Goal: Task Accomplishment & Management: Manage account settings

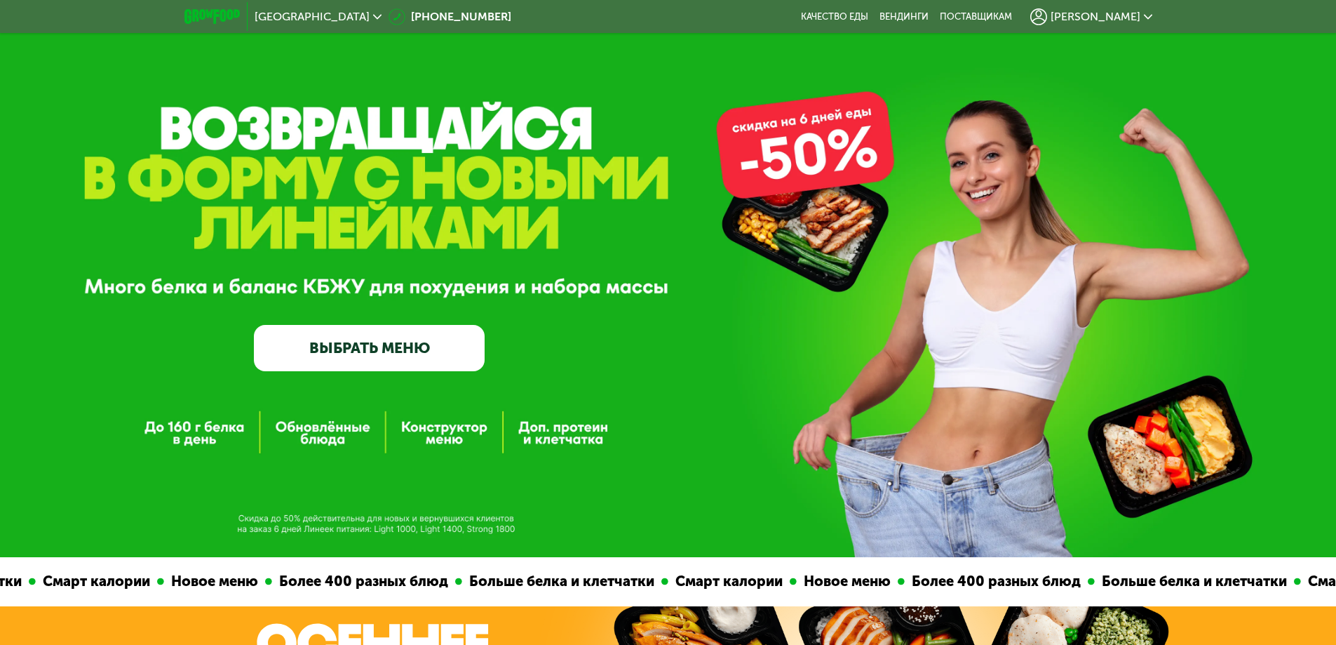
click at [1115, 20] on span "[PERSON_NAME]" at bounding box center [1096, 16] width 90 height 11
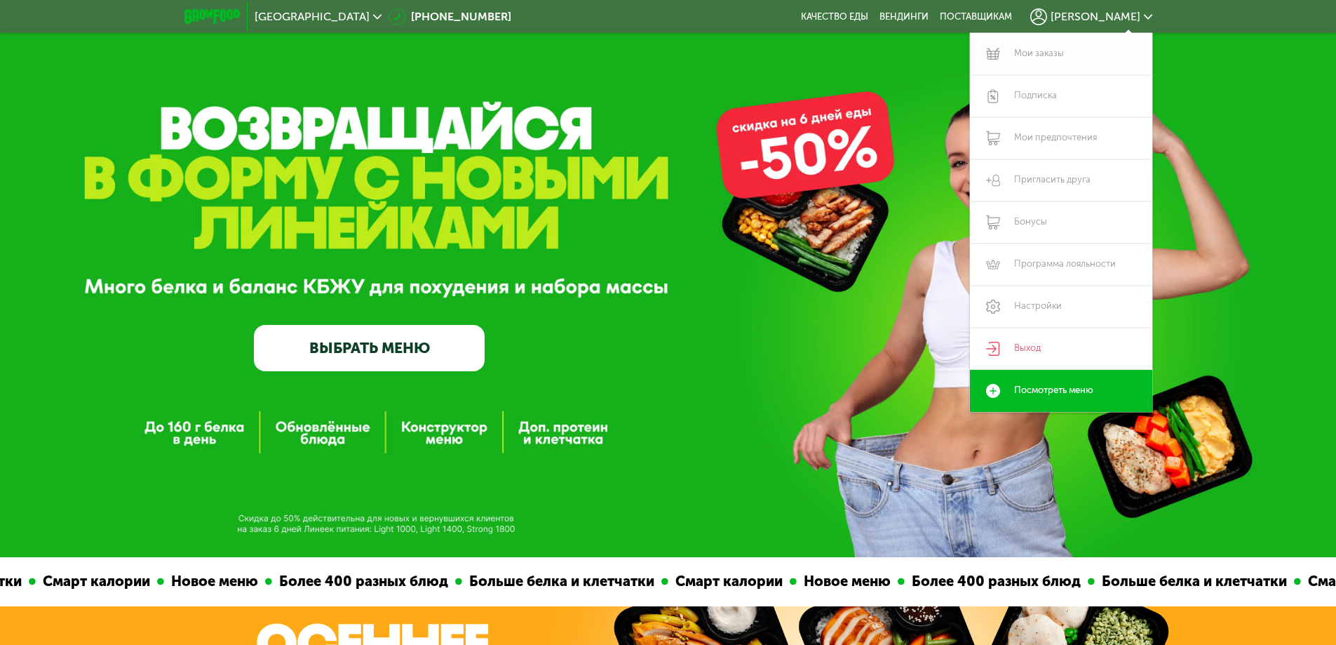
click at [1092, 47] on link "Мои заказы" at bounding box center [1061, 54] width 182 height 42
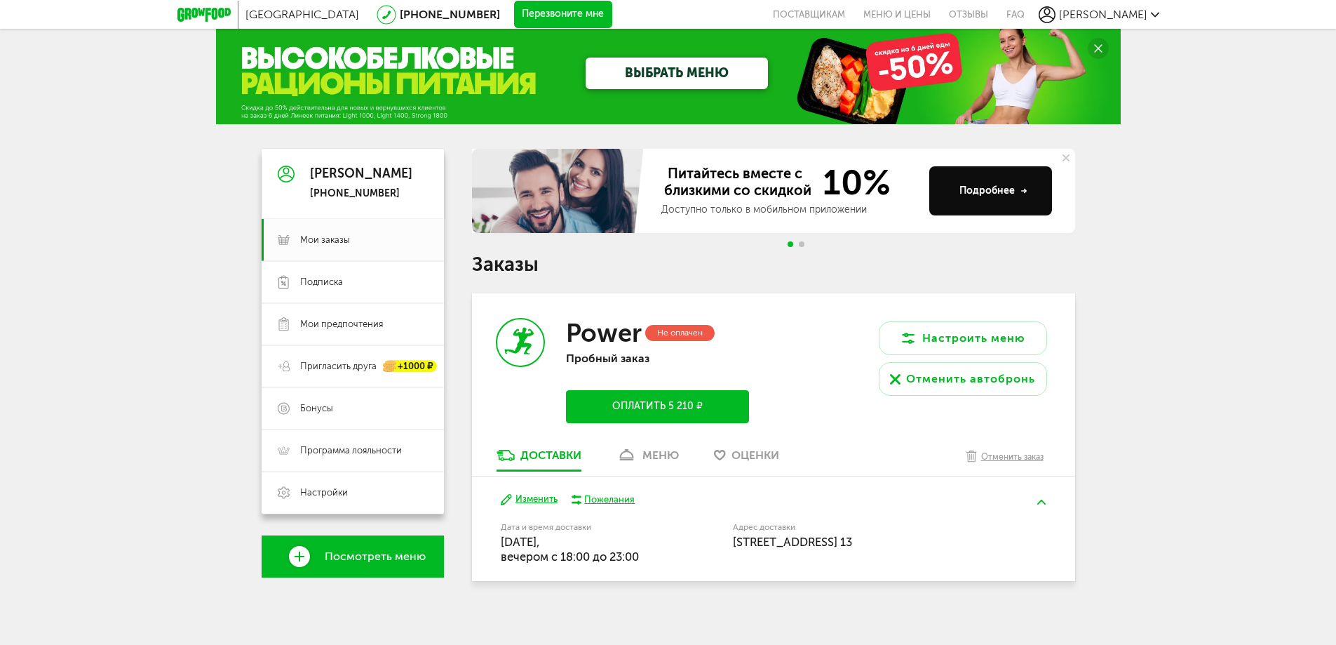
scroll to position [25, 0]
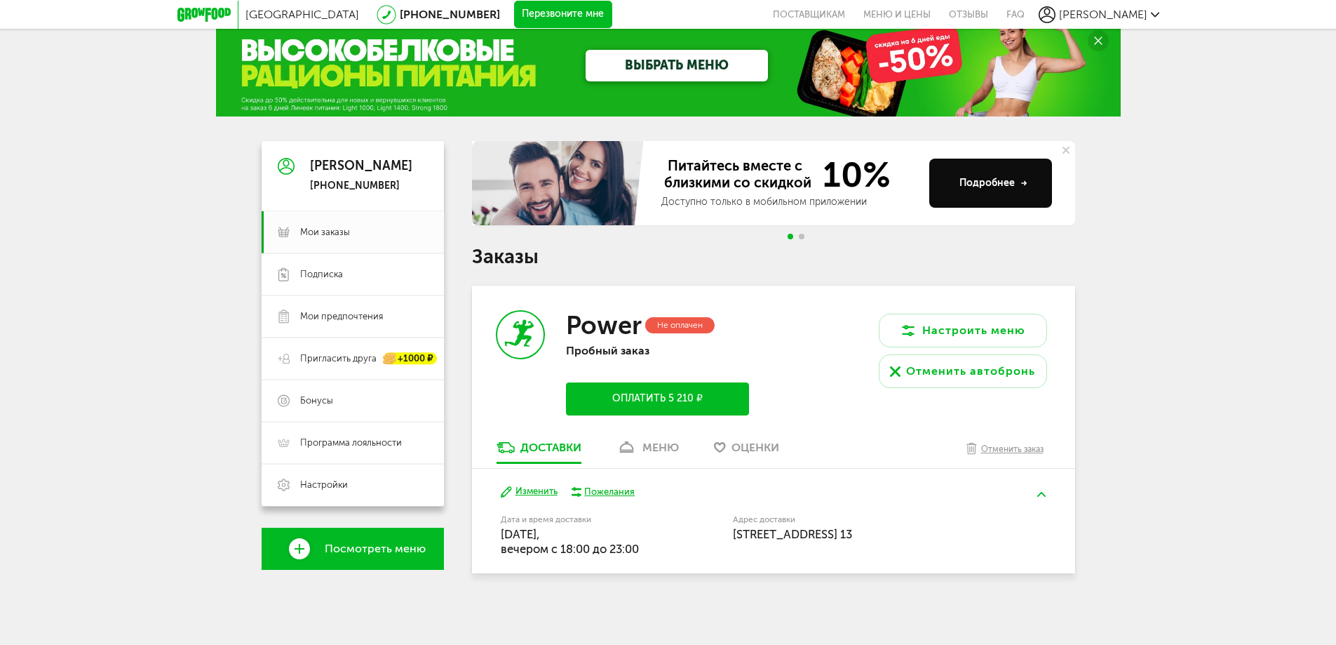
click at [662, 466] on div "Доставки меню Оценки Отменить заказ" at bounding box center [773, 454] width 603 height 29
click at [654, 443] on div "меню" at bounding box center [661, 447] width 36 height 13
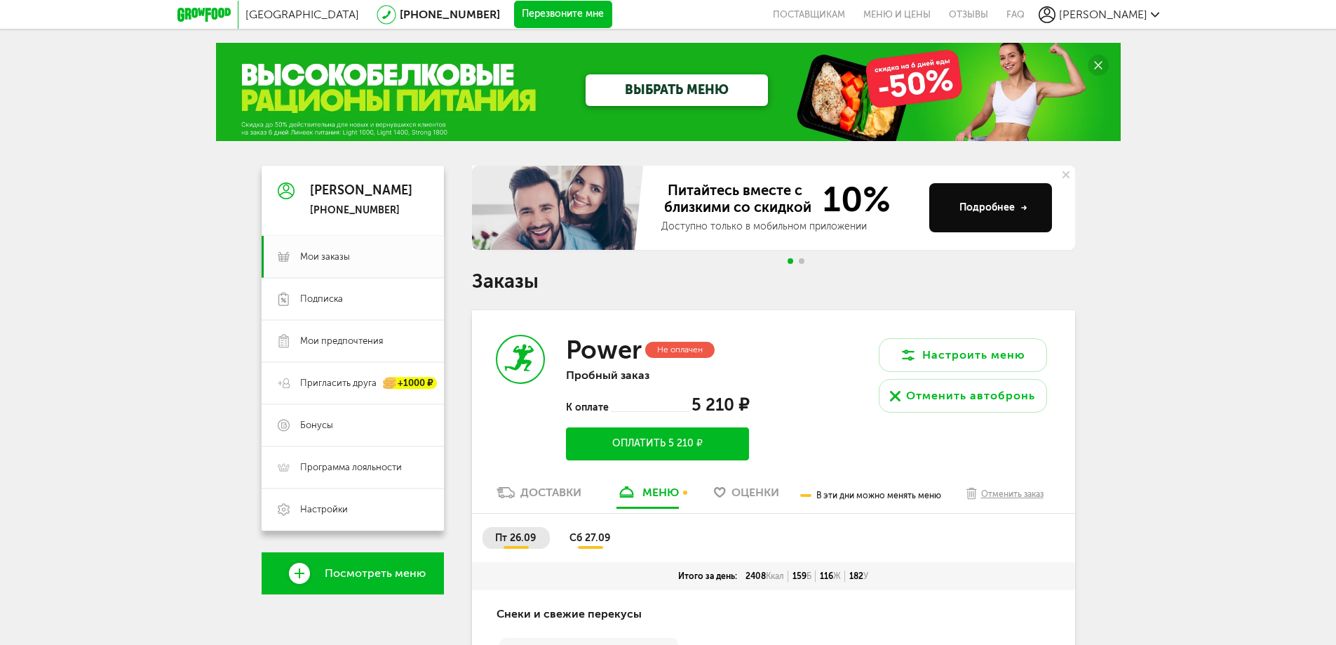
click at [803, 264] on div "Питайтесь вместе с близкими со скидкой 10% Доступно только в мобильном приложен…" at bounding box center [773, 219] width 603 height 107
click at [803, 258] on span "Go to slide 2" at bounding box center [802, 261] width 6 height 6
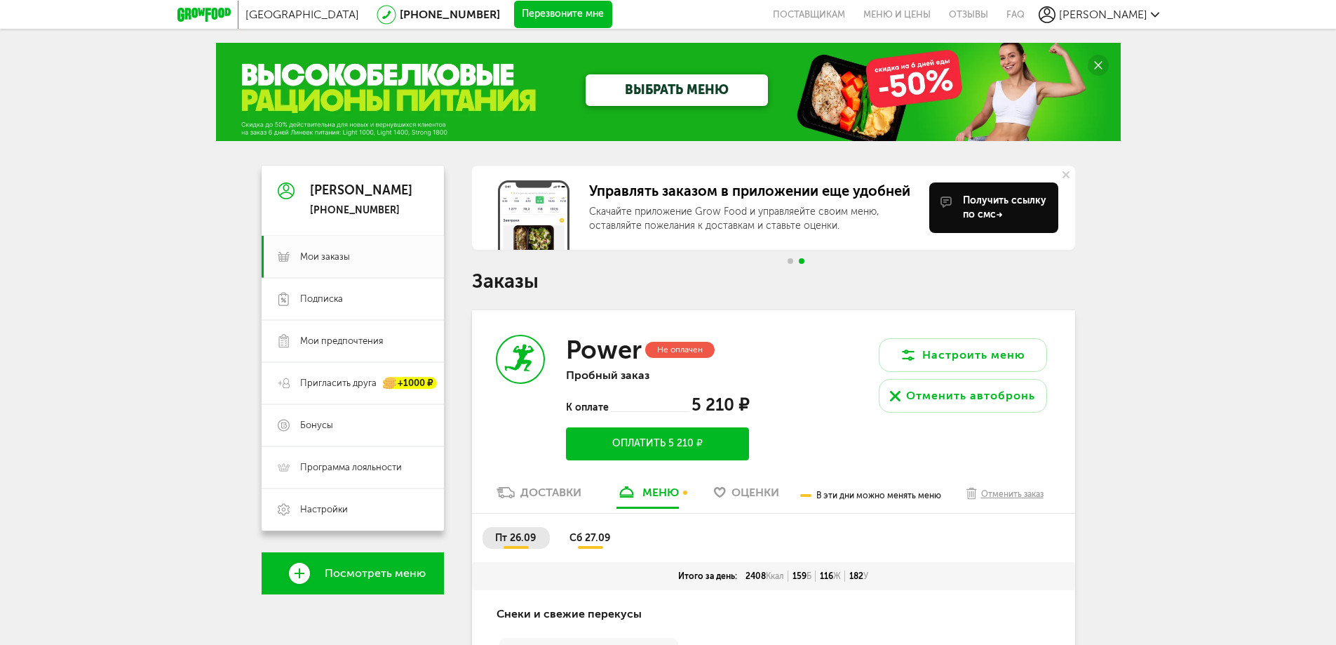
click at [789, 259] on span "Go to slide 1" at bounding box center [791, 261] width 6 height 6
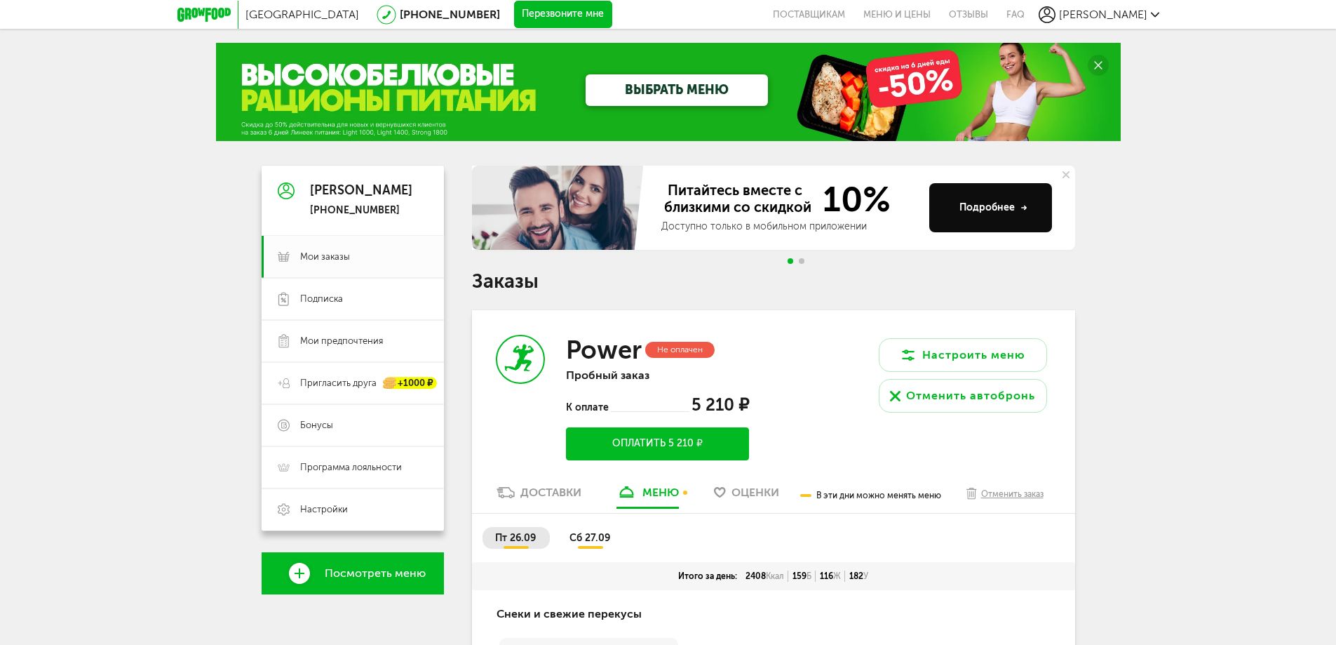
click at [1068, 173] on use at bounding box center [1066, 174] width 7 height 7
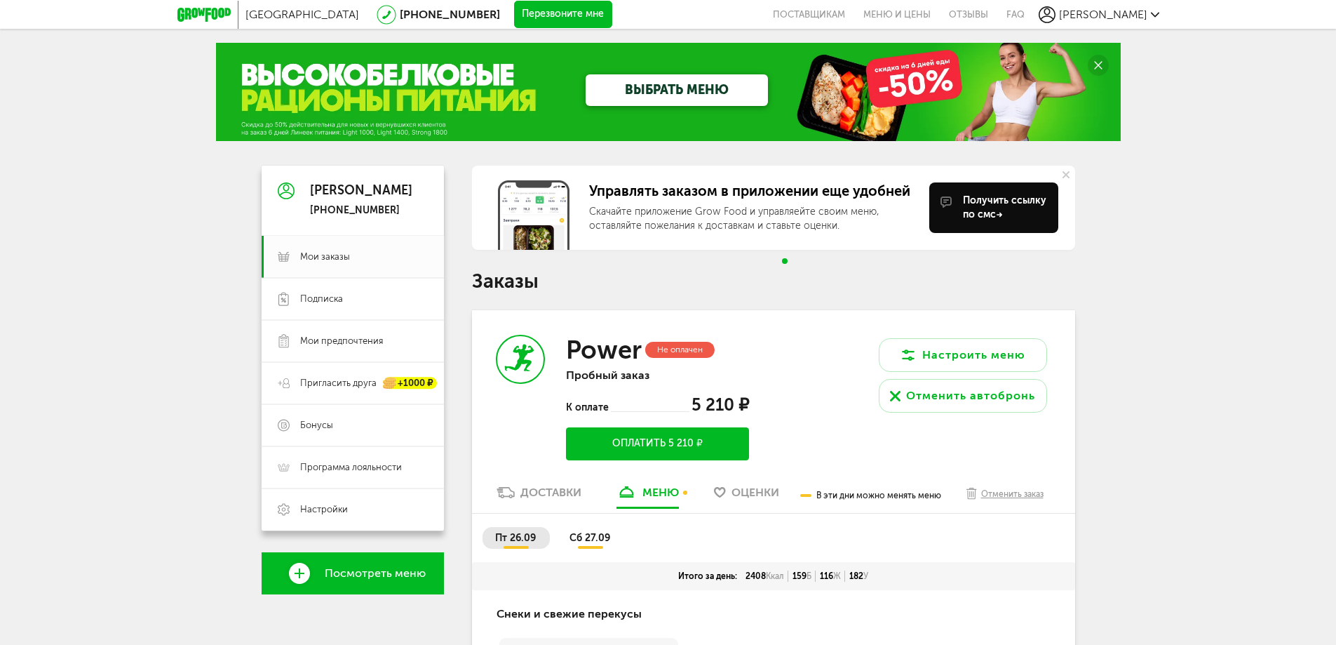
click at [1068, 177] on use at bounding box center [1066, 174] width 7 height 7
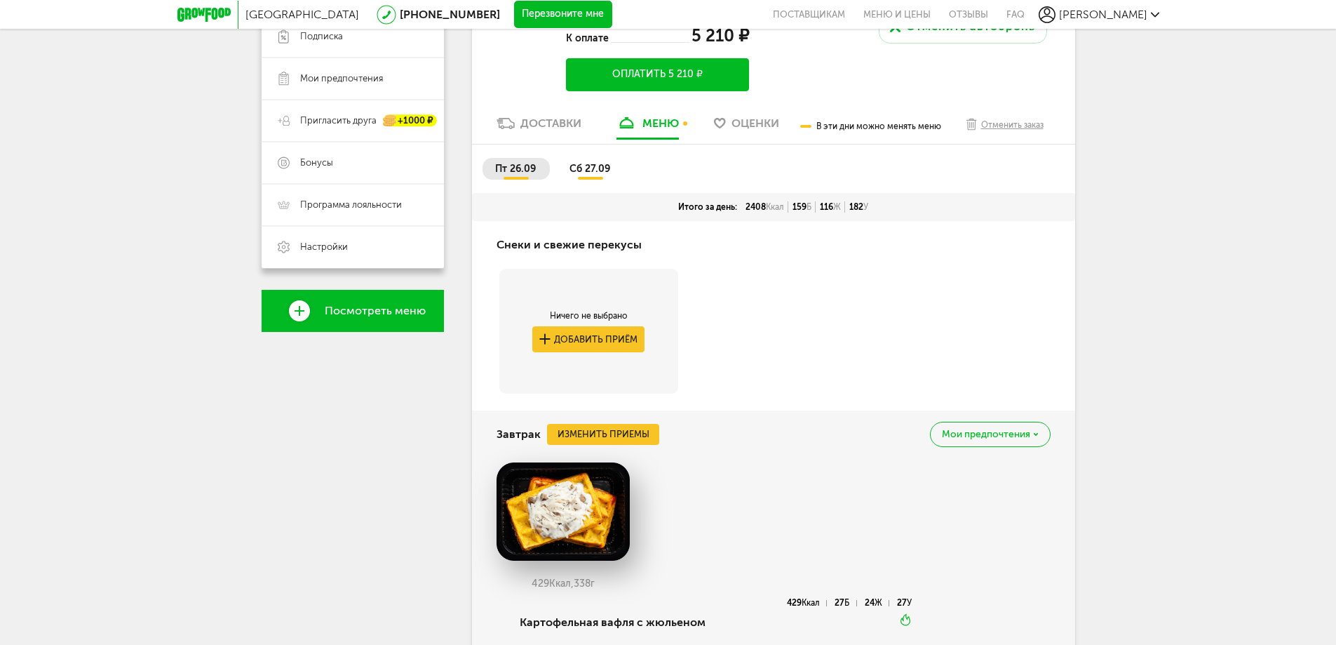
scroll to position [70, 0]
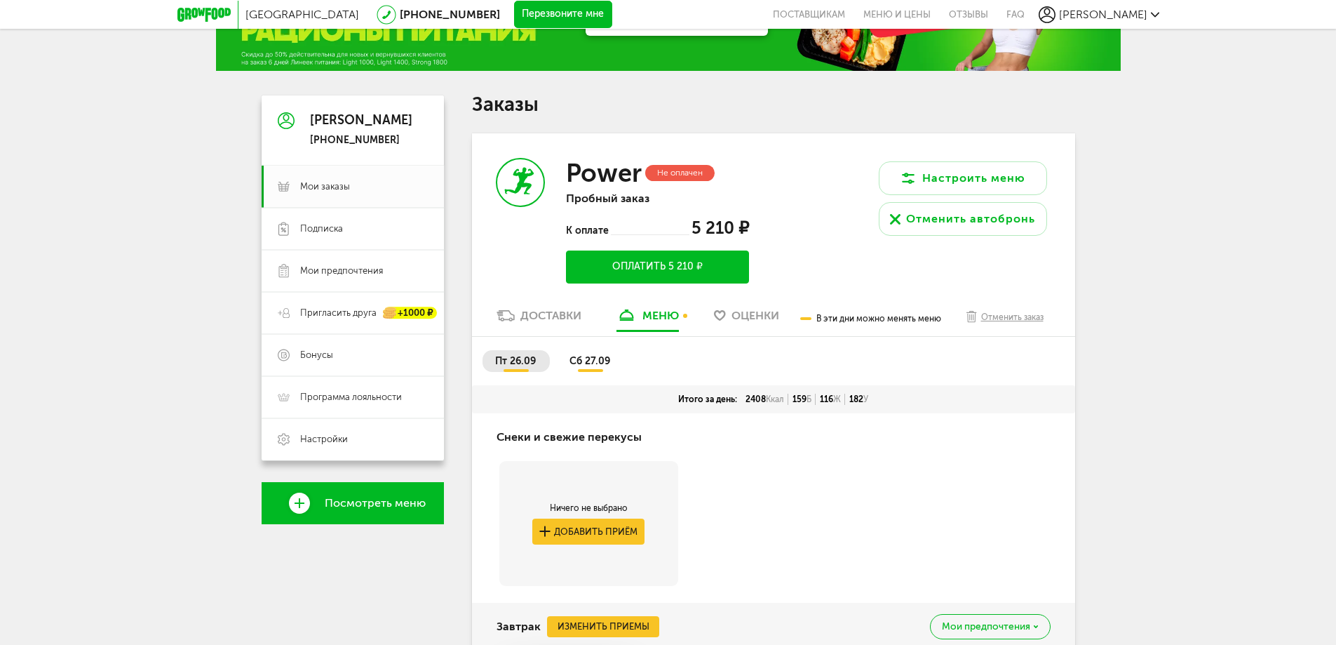
click at [769, 307] on div "Power Не оплачен Пробный заказ К оплате 5 210 ₽ Оплатить 5 210 ₽" at bounding box center [623, 220] width 302 height 175
click at [767, 309] on span "Оценки" at bounding box center [756, 315] width 48 height 13
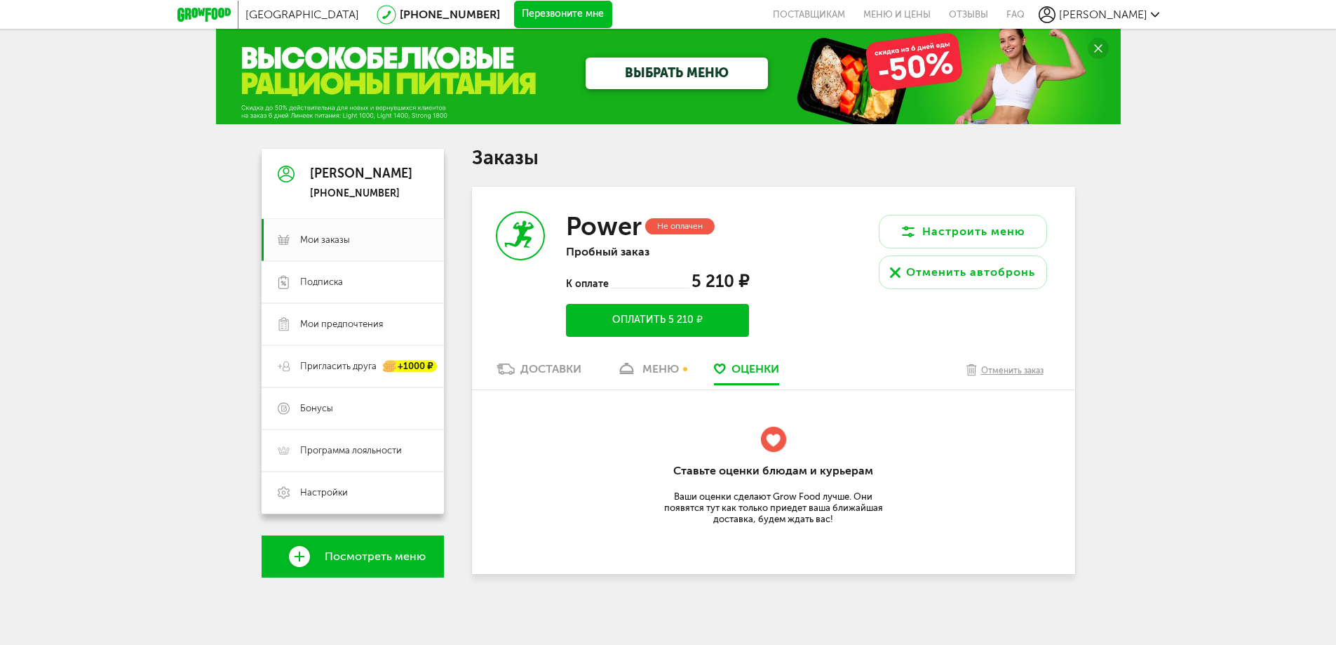
click at [652, 363] on div "меню" at bounding box center [661, 368] width 36 height 13
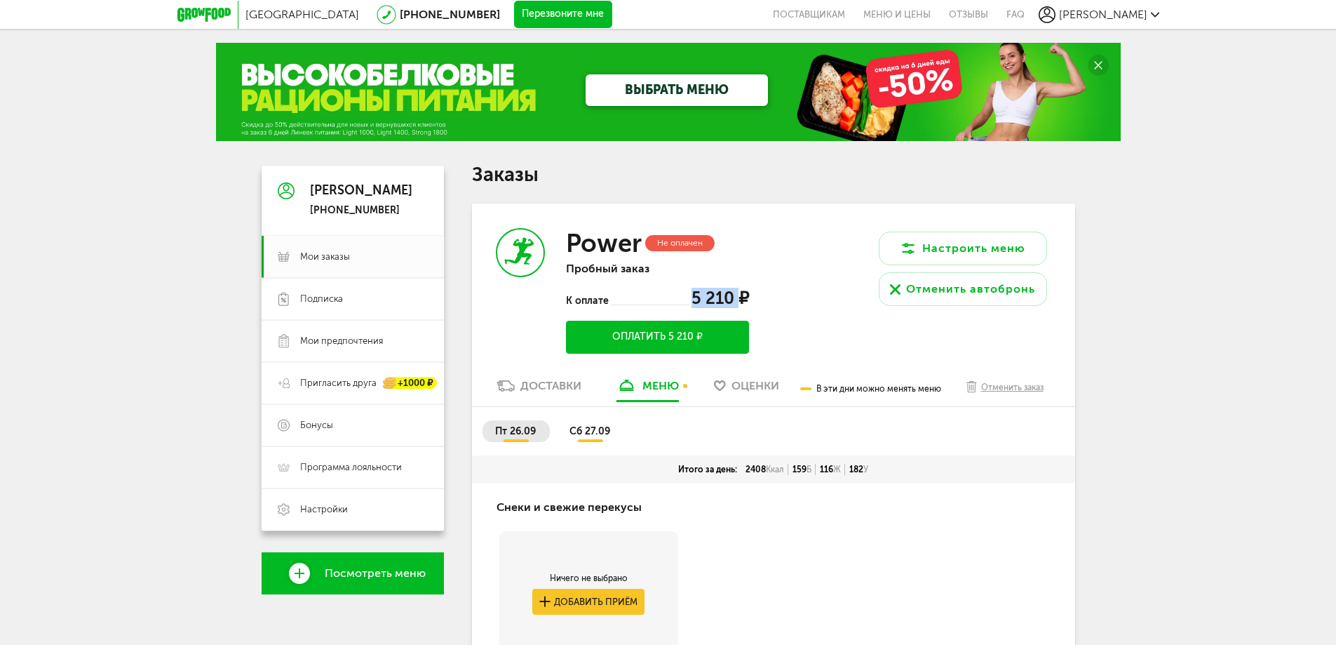
drag, startPoint x: 691, startPoint y: 297, endPoint x: 738, endPoint y: 304, distance: 47.5
click at [738, 304] on div "5 210 ₽" at bounding box center [719, 298] width 59 height 20
click at [738, 304] on span "5 210 ₽" at bounding box center [721, 298] width 58 height 20
drag, startPoint x: 685, startPoint y: 292, endPoint x: 746, endPoint y: 306, distance: 62.6
click at [746, 306] on div "К оплате 5 210 ₽" at bounding box center [657, 298] width 182 height 20
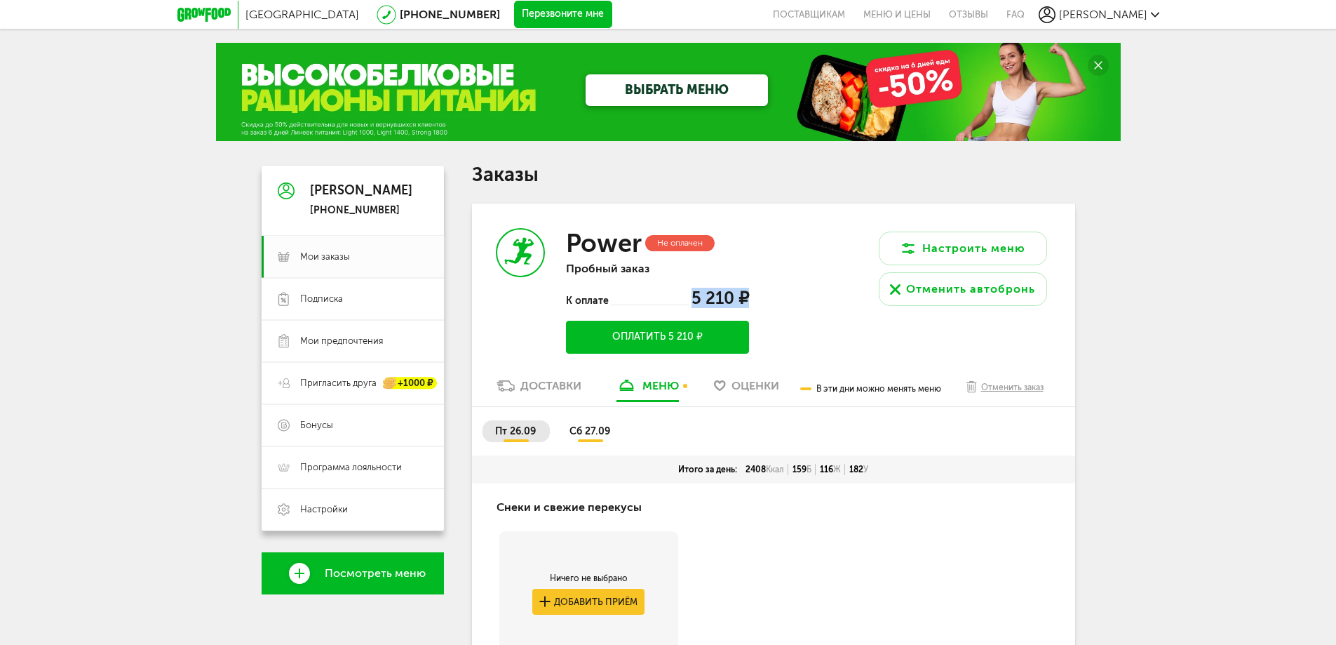
click at [716, 293] on span "5 210 ₽" at bounding box center [721, 298] width 58 height 20
drag, startPoint x: 692, startPoint y: 295, endPoint x: 743, endPoint y: 304, distance: 52.1
click at [743, 304] on div "5 210 ₽" at bounding box center [719, 298] width 59 height 20
click at [760, 296] on div "Power Не оплачен Пробный заказ К оплате 5 210 ₽ Оплатить 5 210 ₽" at bounding box center [623, 290] width 302 height 175
drag, startPoint x: 695, startPoint y: 300, endPoint x: 732, endPoint y: 302, distance: 37.9
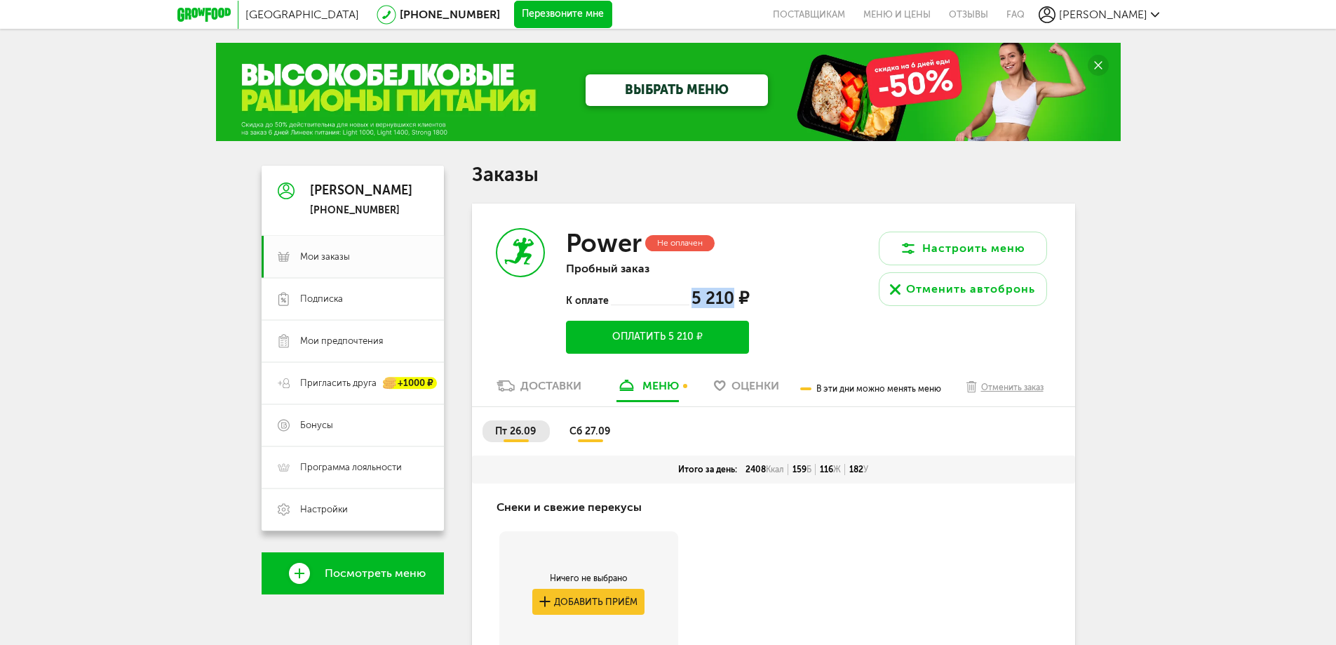
click at [732, 302] on span "5 210 ₽" at bounding box center [721, 298] width 58 height 20
click at [718, 296] on span "5 210 ₽" at bounding box center [721, 298] width 58 height 20
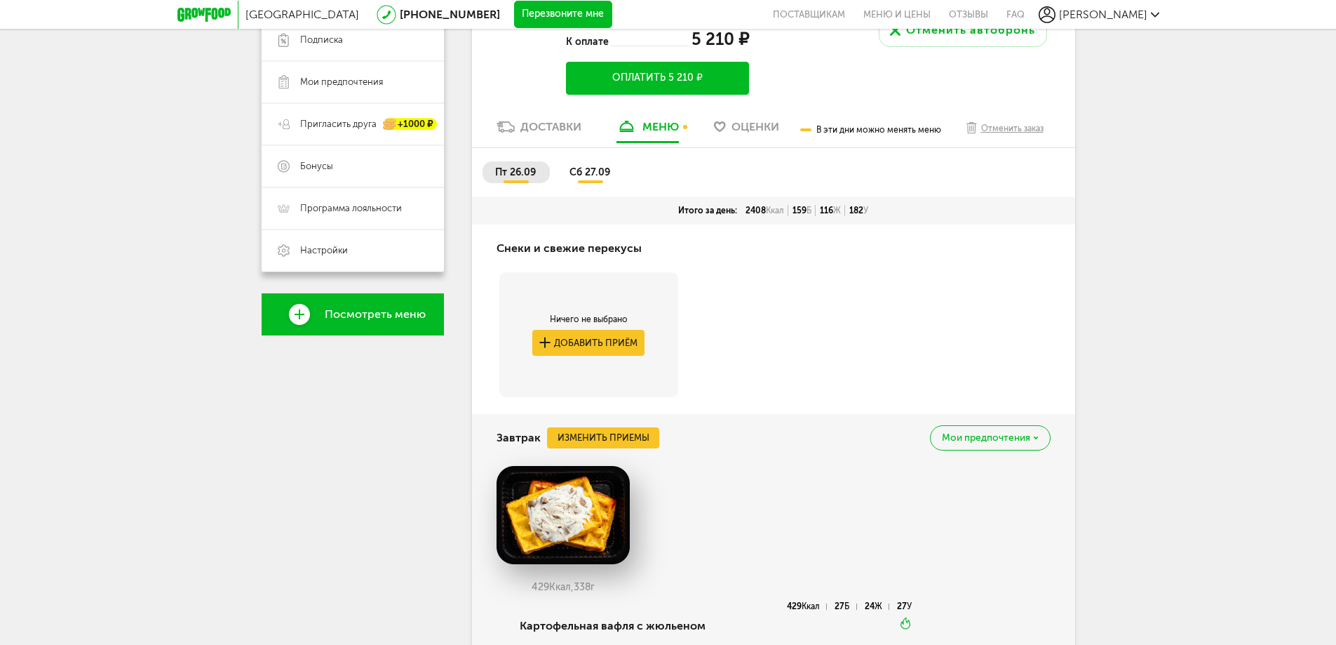
scroll to position [70, 0]
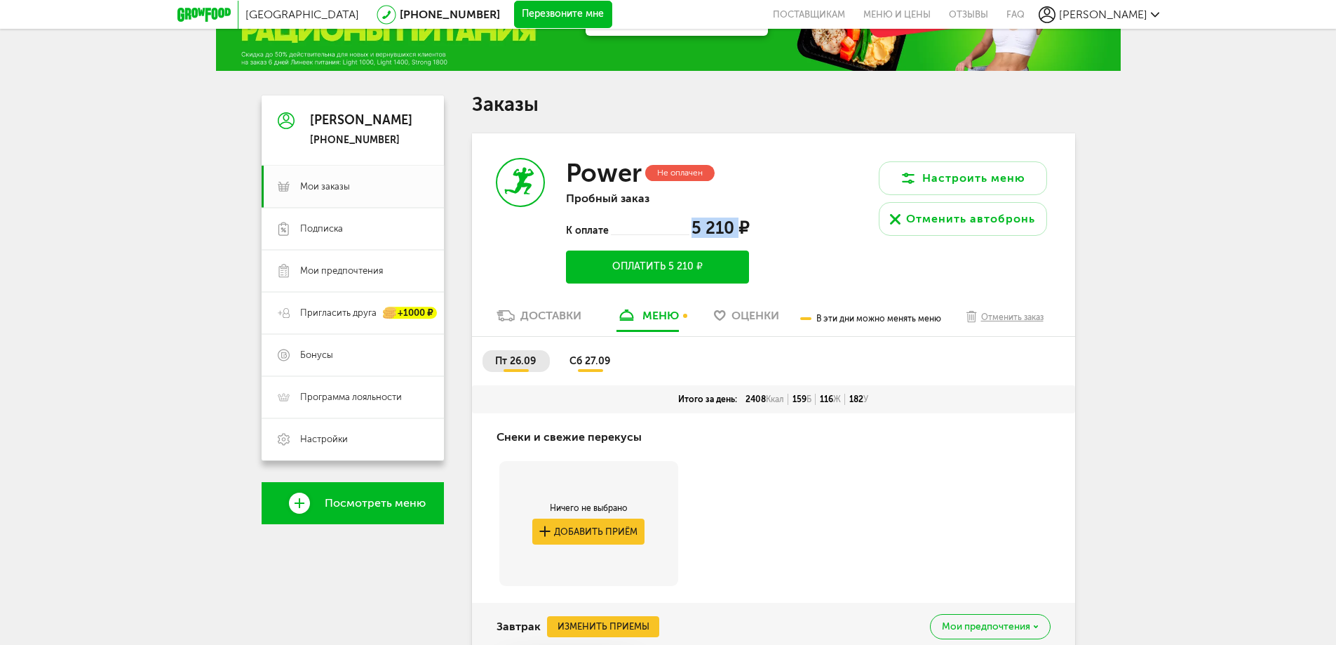
drag, startPoint x: 692, startPoint y: 222, endPoint x: 739, endPoint y: 235, distance: 49.3
click at [739, 235] on div "5 210 ₽" at bounding box center [719, 227] width 59 height 20
click at [744, 231] on span "5 210 ₽" at bounding box center [721, 227] width 58 height 20
drag, startPoint x: 690, startPoint y: 224, endPoint x: 743, endPoint y: 232, distance: 53.2
click at [743, 232] on div "5 210 ₽" at bounding box center [719, 227] width 59 height 20
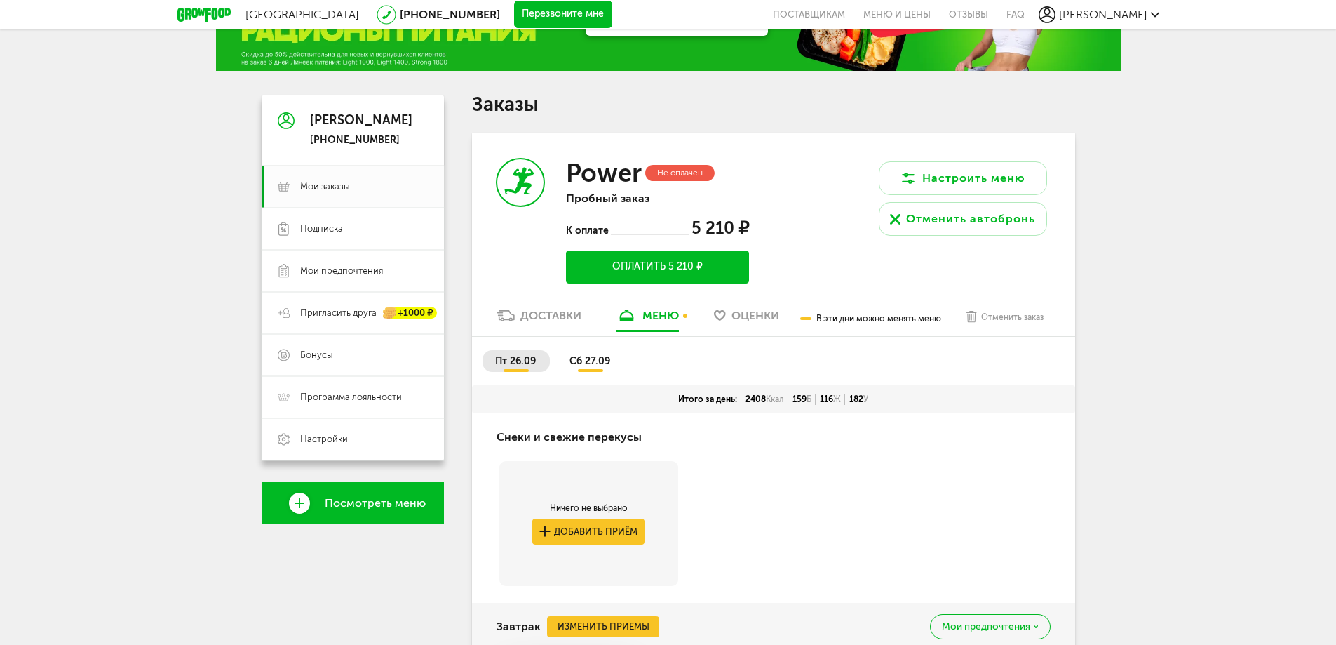
click at [759, 220] on div "Power Не оплачен Пробный заказ К оплате 5 210 ₽ Оплатить 5 210 ₽" at bounding box center [623, 220] width 302 height 175
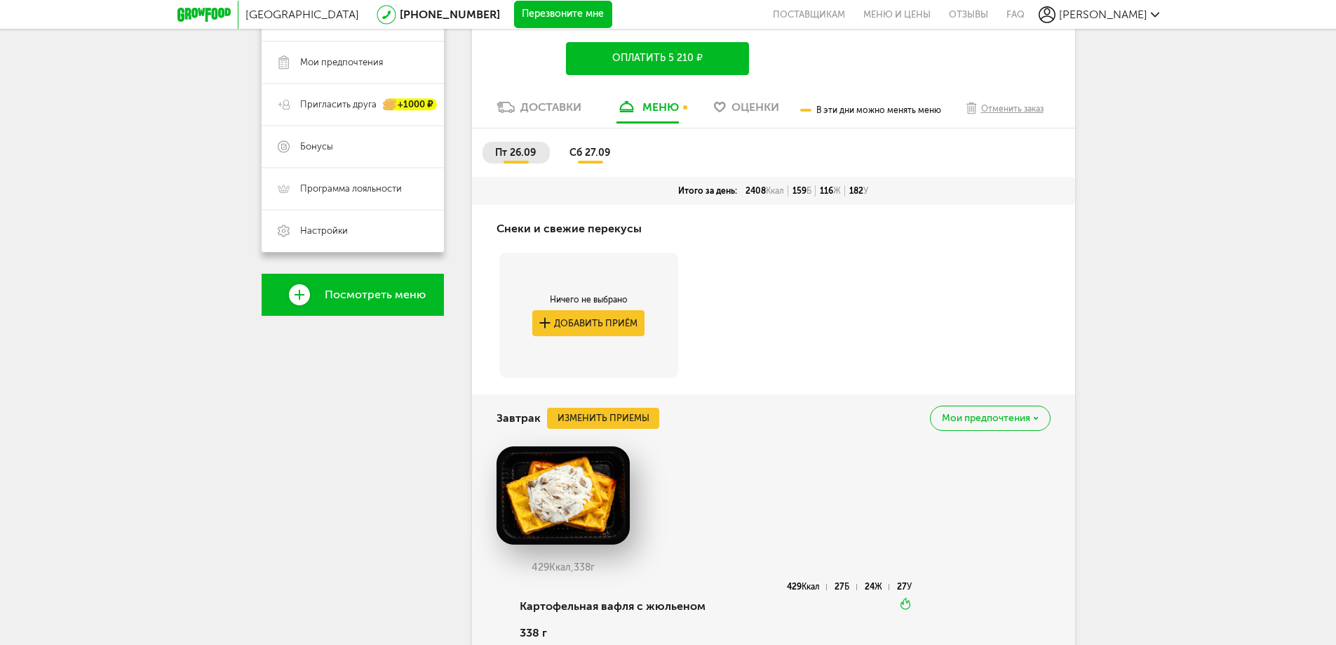
scroll to position [0, 0]
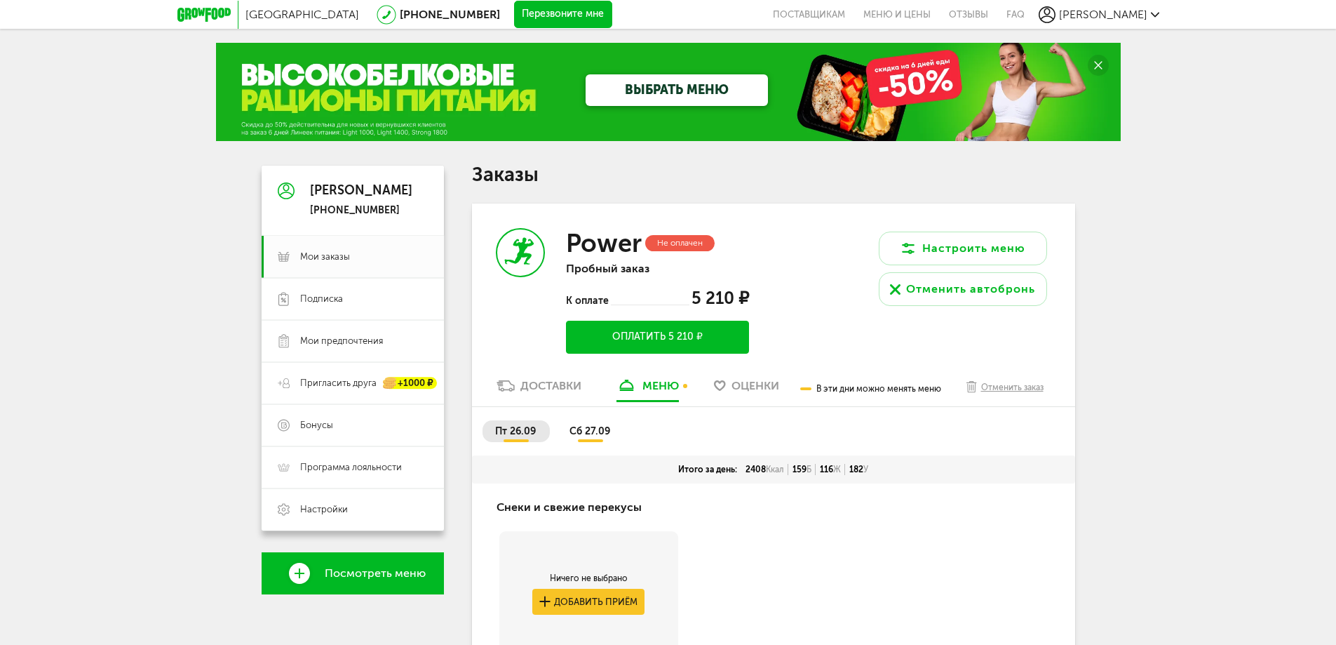
click at [743, 390] on span "Оценки" at bounding box center [756, 385] width 48 height 13
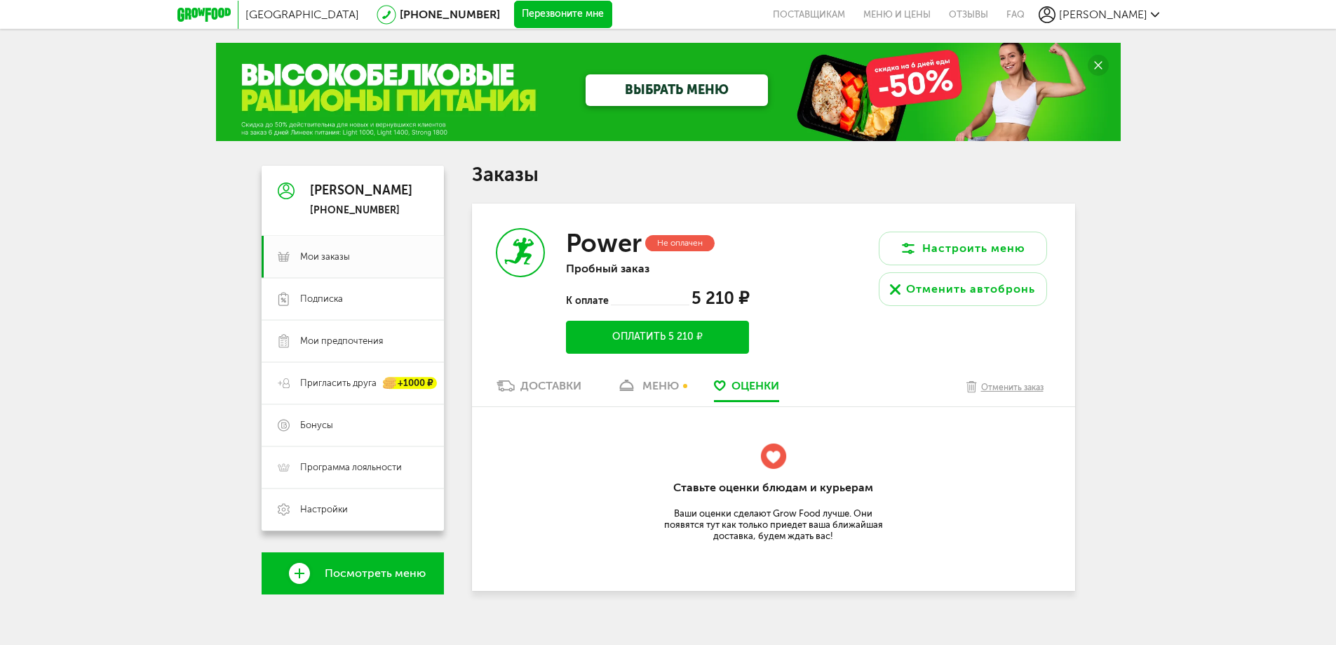
click at [655, 395] on link "меню" at bounding box center [648, 389] width 76 height 22
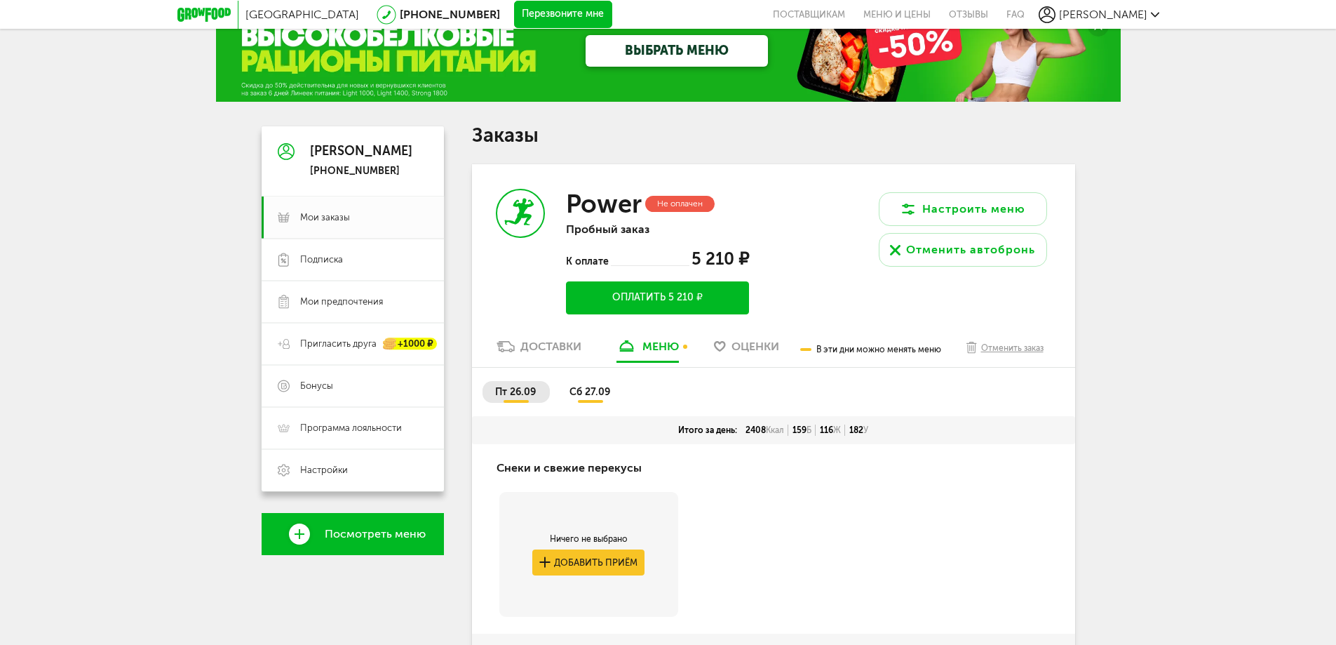
scroll to position [38, 0]
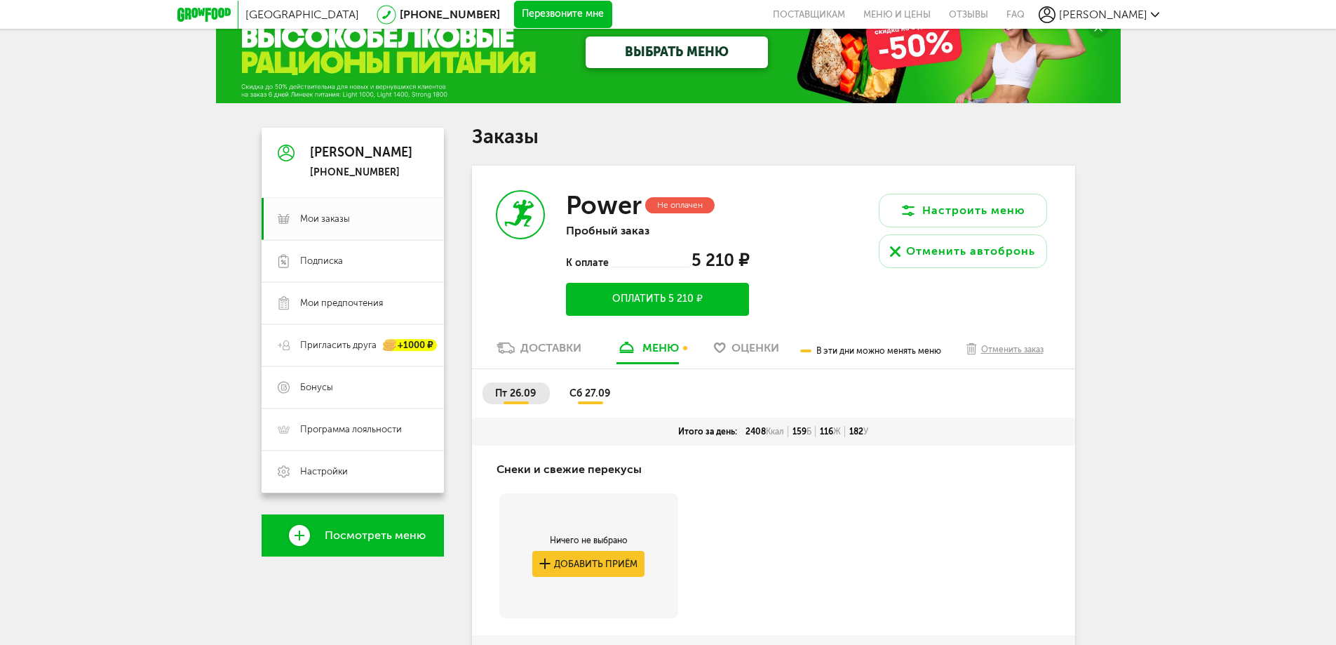
click at [807, 288] on div "Настроить меню Отменить автобронь" at bounding box center [925, 253] width 302 height 175
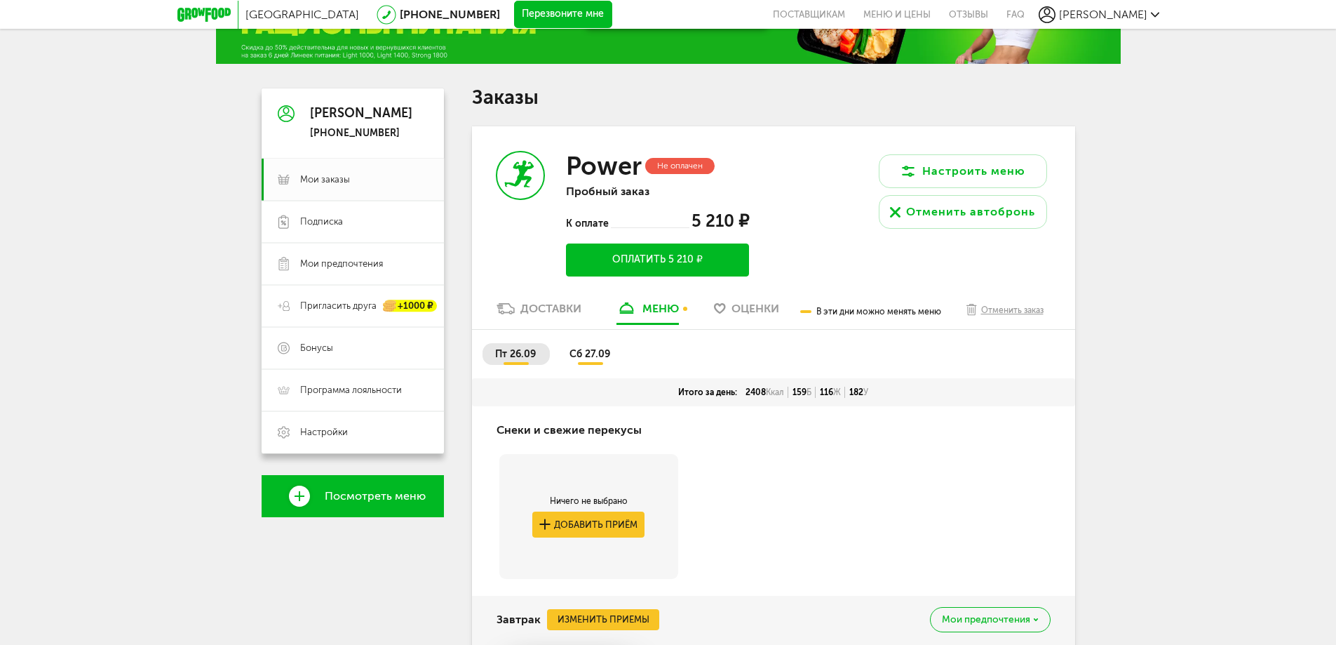
scroll to position [0, 0]
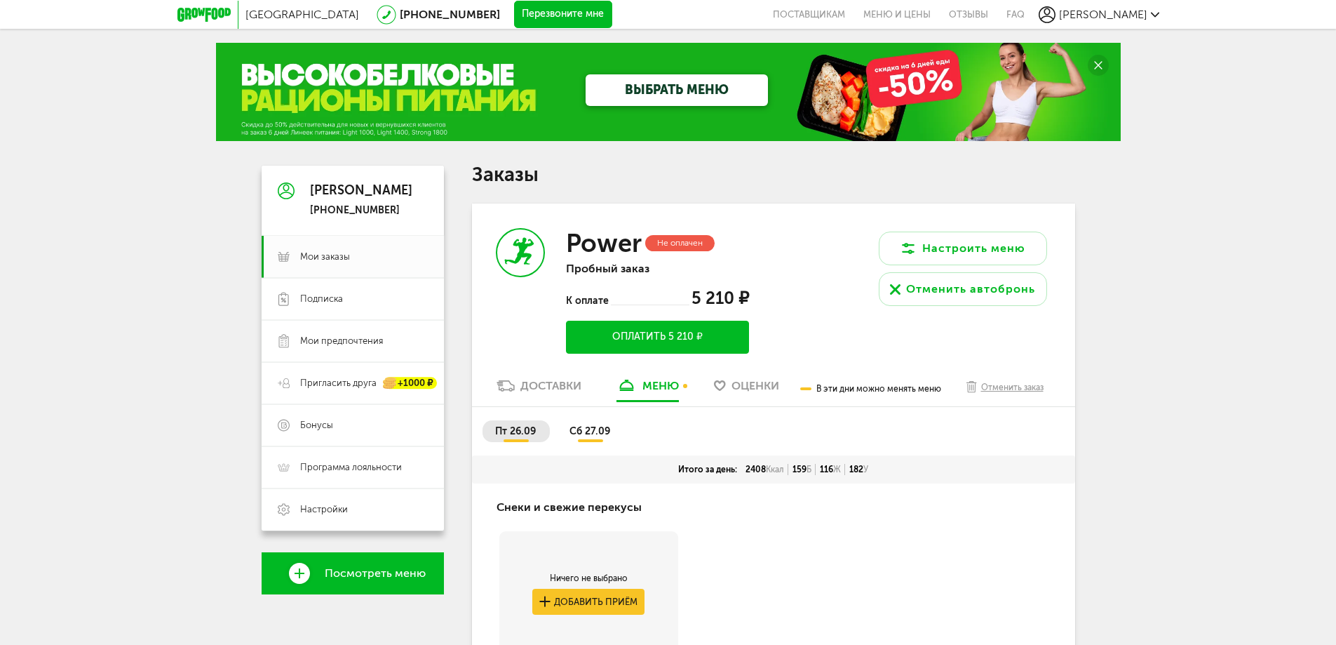
click at [774, 374] on div "Настроить меню Отменить автобронь" at bounding box center [925, 290] width 302 height 175
click at [767, 385] on span "Оценки" at bounding box center [756, 385] width 48 height 13
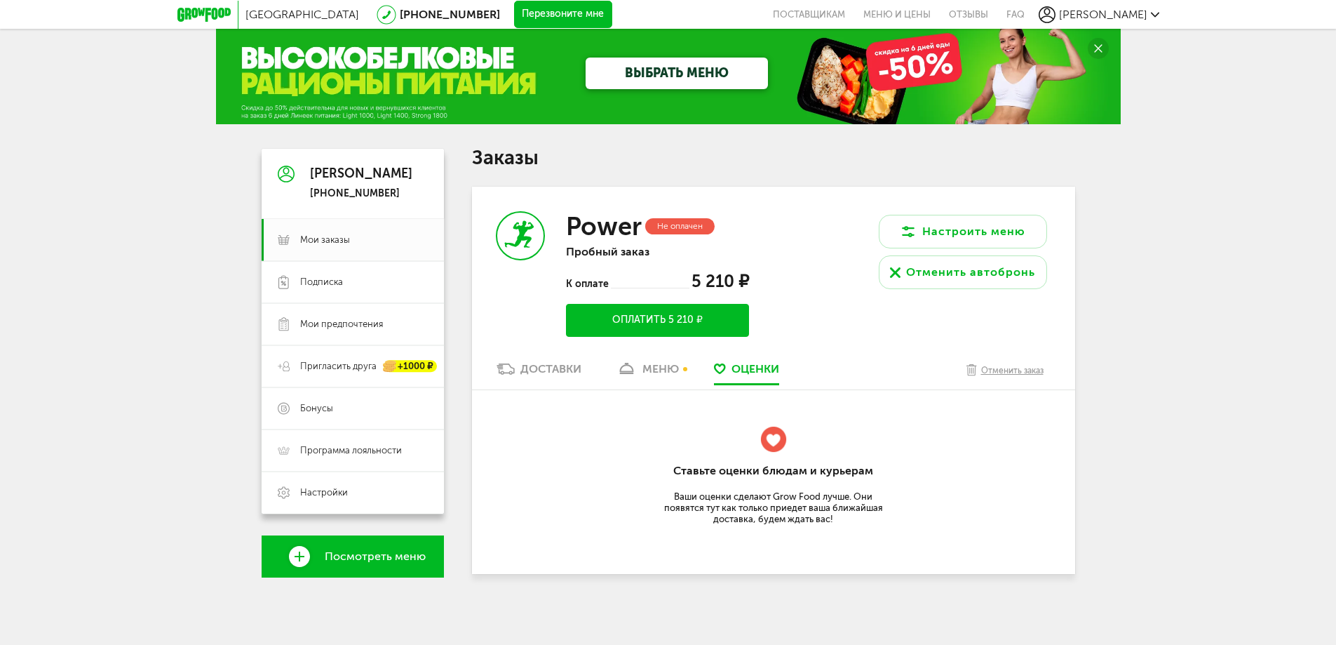
click at [686, 369] on link "меню" at bounding box center [648, 372] width 76 height 22
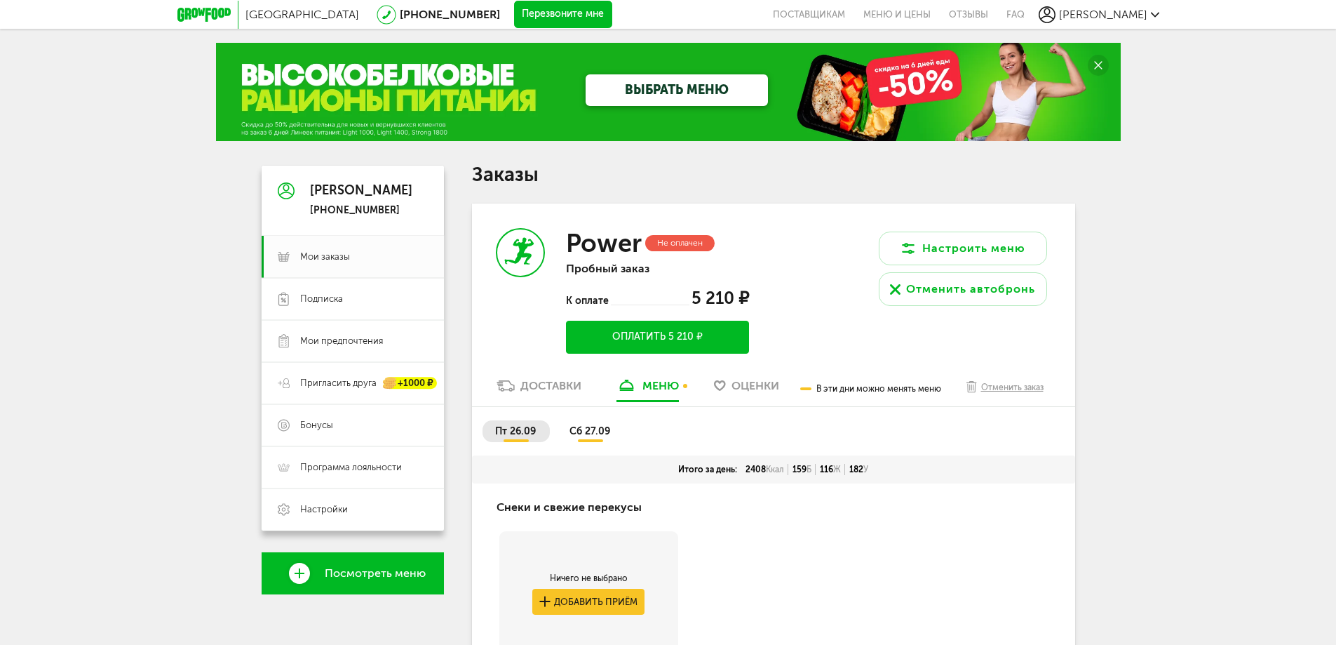
click at [656, 243] on div "Не оплачен" at bounding box center [679, 243] width 69 height 16
drag, startPoint x: 663, startPoint y: 243, endPoint x: 718, endPoint y: 257, distance: 57.2
click at [718, 257] on div "Power Не оплачен" at bounding box center [657, 243] width 182 height 30
click at [681, 246] on div "Не оплачен" at bounding box center [679, 243] width 69 height 16
drag, startPoint x: 653, startPoint y: 239, endPoint x: 707, endPoint y: 255, distance: 56.2
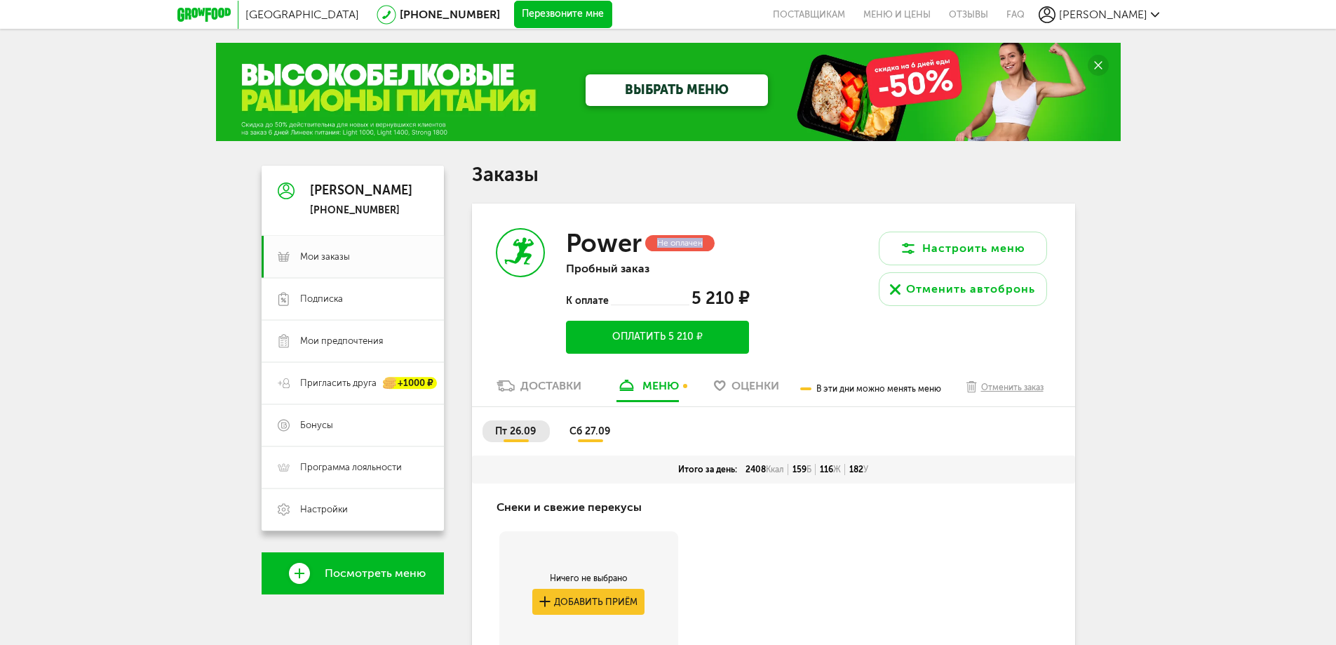
click at [707, 255] on div "Power Не оплачен" at bounding box center [657, 243] width 182 height 30
click at [694, 246] on div "Не оплачен" at bounding box center [679, 243] width 69 height 16
drag, startPoint x: 657, startPoint y: 238, endPoint x: 713, endPoint y: 248, distance: 56.4
click at [713, 248] on div "Не оплачен" at bounding box center [679, 243] width 69 height 16
click at [737, 260] on div "Power Не оплачен Пробный заказ К оплате 5 210 ₽ Оплатить 5 210 ₽" at bounding box center [657, 291] width 182 height 126
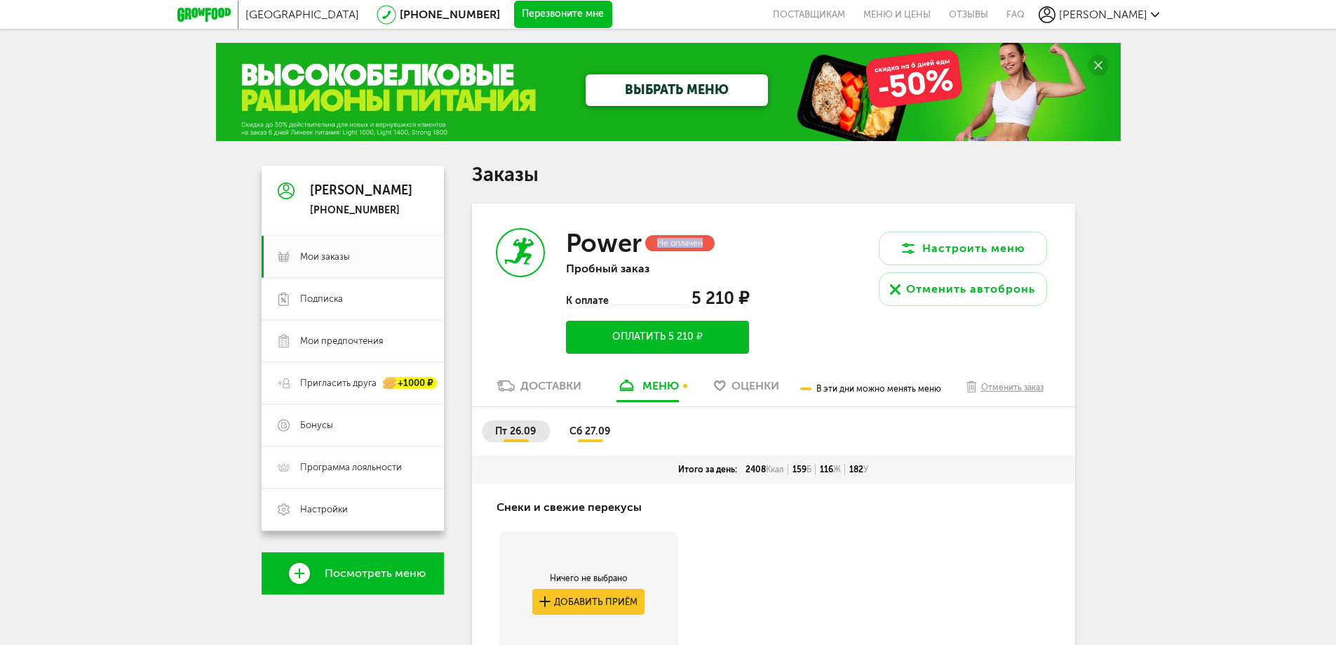
drag, startPoint x: 649, startPoint y: 244, endPoint x: 730, endPoint y: 245, distance: 80.7
click at [725, 246] on div "Power Не оплачен" at bounding box center [657, 243] width 182 height 30
click at [741, 249] on div "Power Не оплачен" at bounding box center [657, 243] width 182 height 30
click at [774, 248] on div "Настроить меню Отменить автобронь" at bounding box center [925, 290] width 302 height 175
drag, startPoint x: 652, startPoint y: 238, endPoint x: 738, endPoint y: 238, distance: 86.3
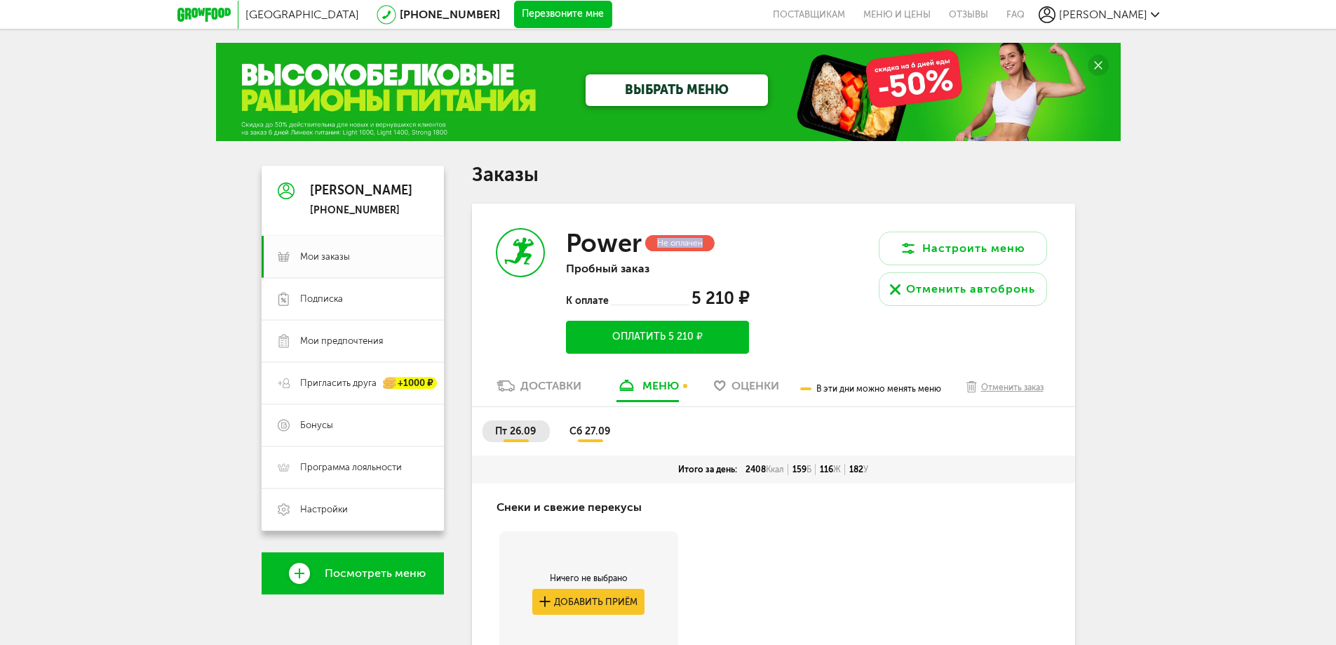
click at [712, 243] on div "Не оплачен" at bounding box center [679, 243] width 69 height 16
click at [738, 238] on div "Power Не оплачен" at bounding box center [657, 243] width 182 height 30
drag, startPoint x: 655, startPoint y: 237, endPoint x: 737, endPoint y: 251, distance: 83.3
click at [737, 251] on div "Power Не оплачен" at bounding box center [657, 243] width 182 height 30
click at [744, 236] on div "Power Не оплачен" at bounding box center [657, 243] width 182 height 30
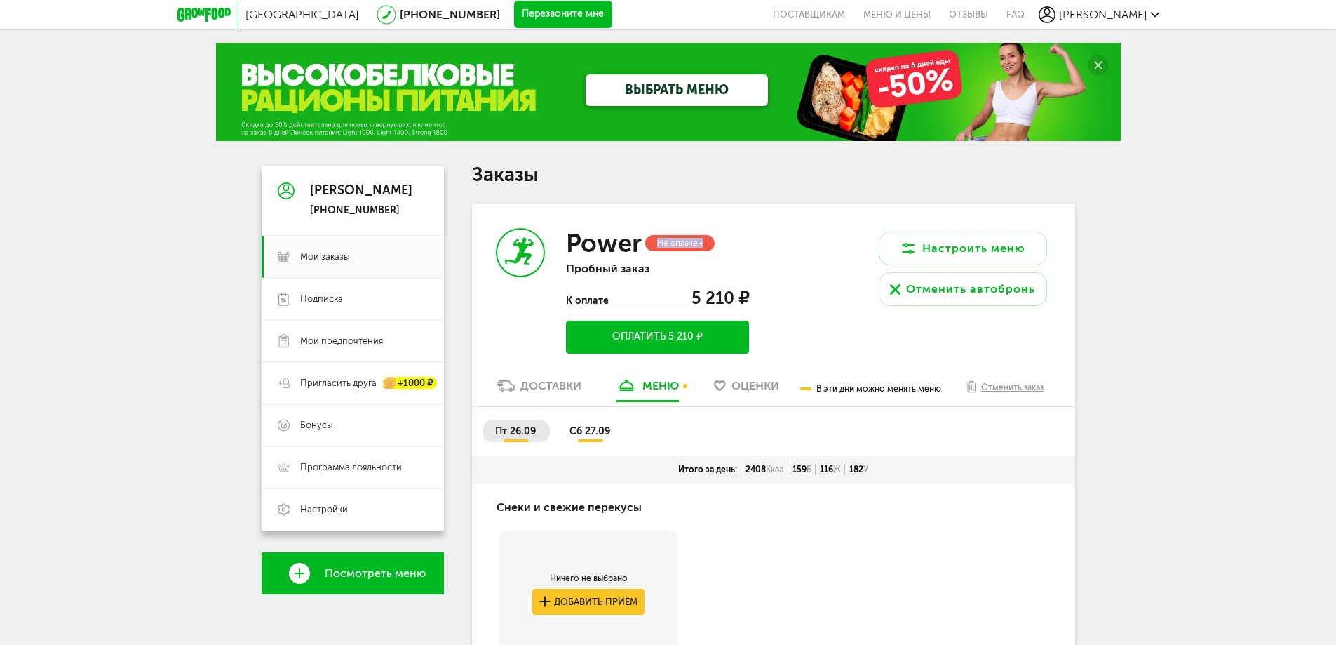
click at [657, 239] on div "Не оплачен" at bounding box center [679, 243] width 69 height 16
click at [1001, 389] on div "Отменить заказ" at bounding box center [1012, 387] width 62 height 14
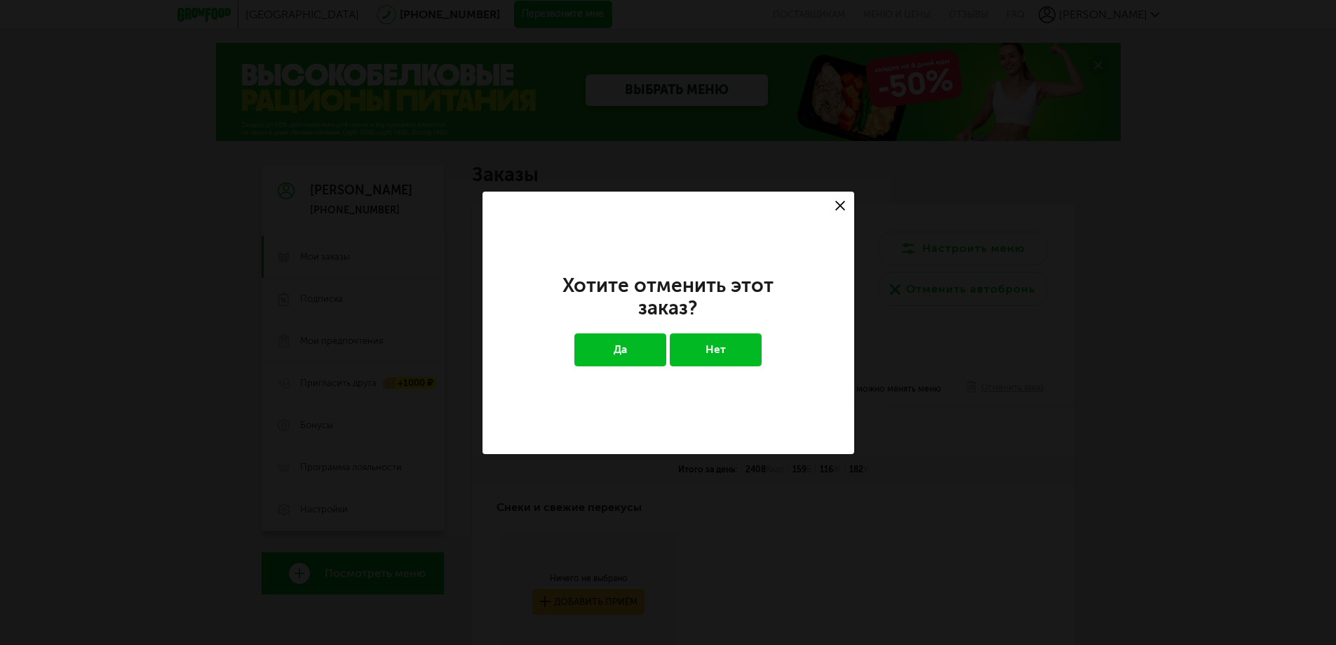
click at [655, 346] on button "Да" at bounding box center [621, 349] width 92 height 32
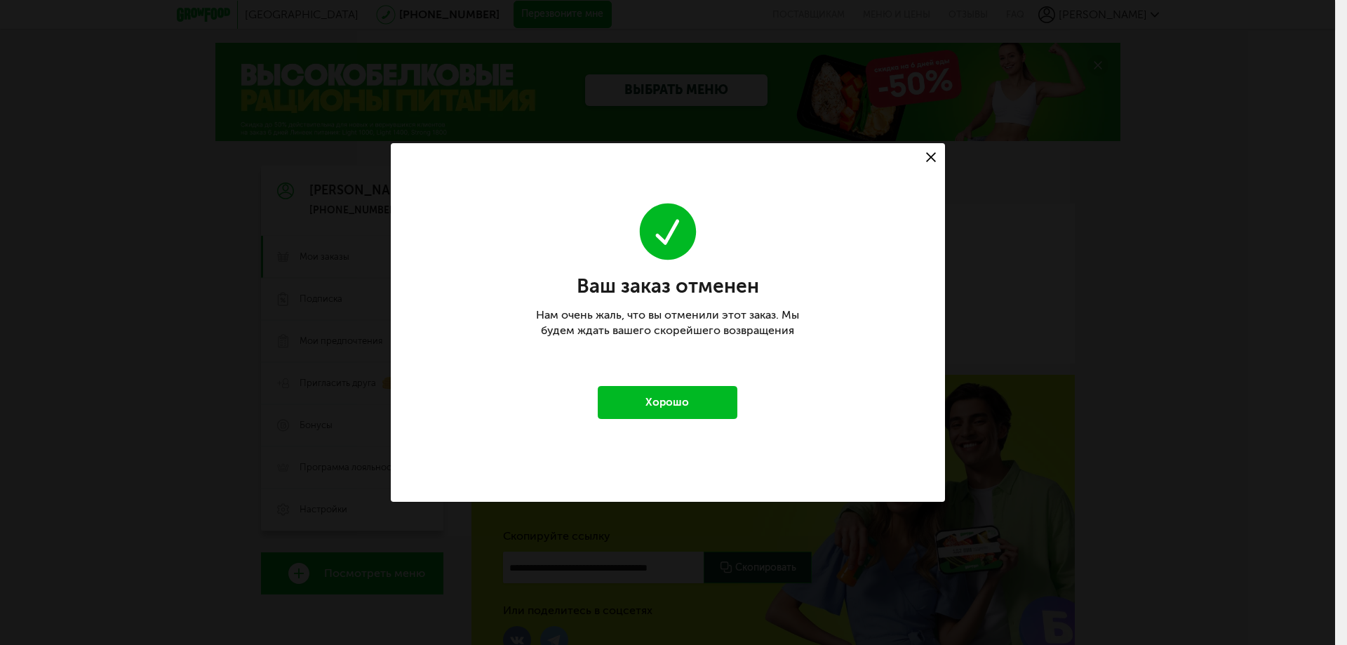
click at [930, 164] on div at bounding box center [931, 157] width 28 height 28
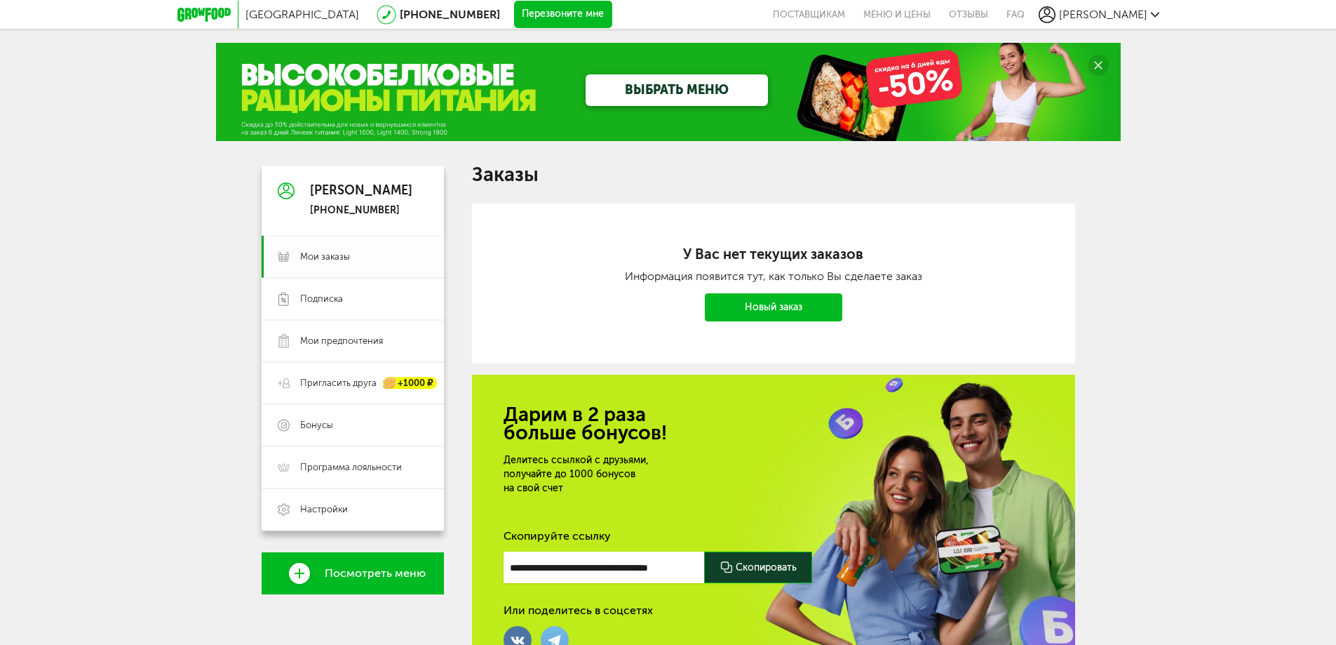
click at [359, 249] on link "Мои заказы" at bounding box center [353, 257] width 182 height 42
click at [335, 210] on div "+7 (981) 752-61-33" at bounding box center [361, 210] width 102 height 13
click at [215, 13] on icon at bounding box center [203, 15] width 53 height 14
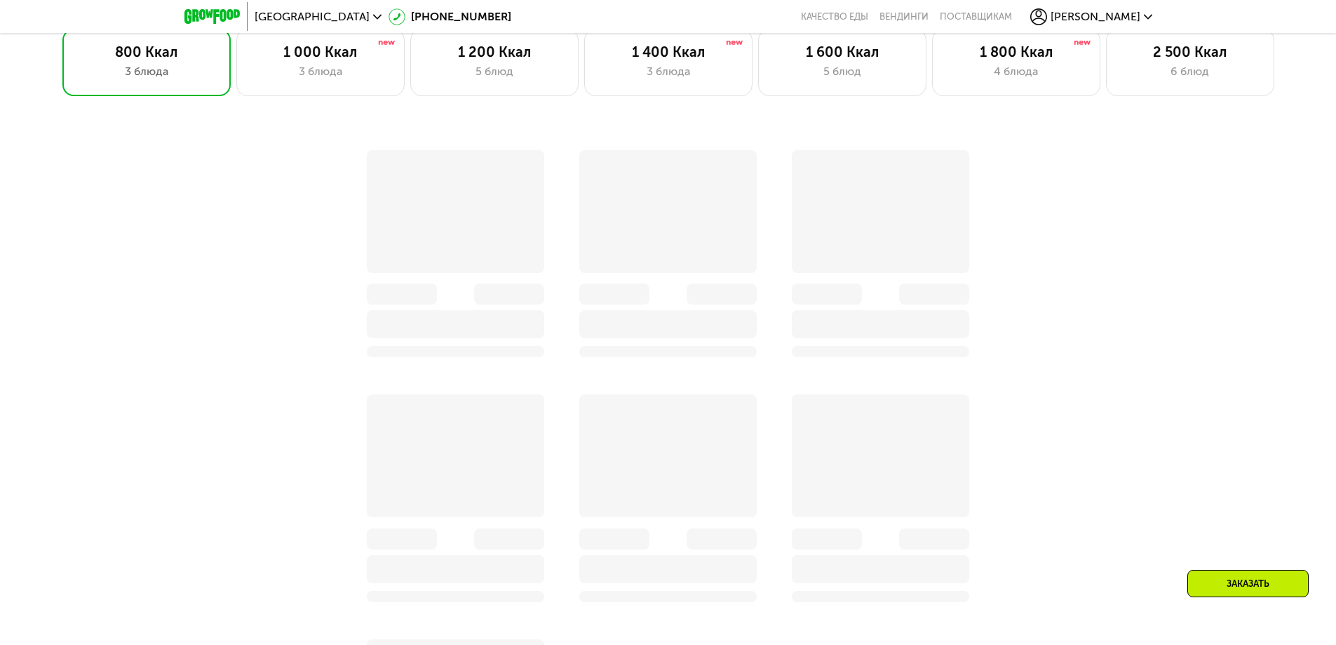
scroll to position [982, 0]
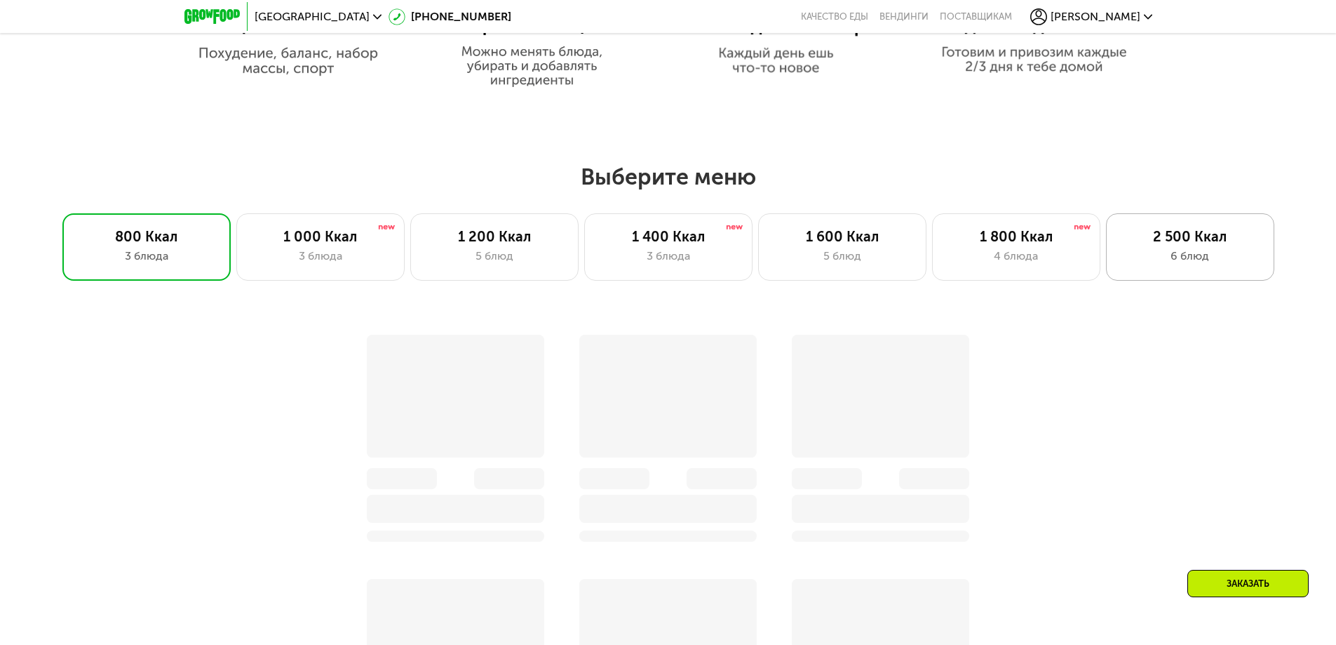
click at [1152, 245] on div "2 500 Ккал" at bounding box center [1190, 236] width 139 height 17
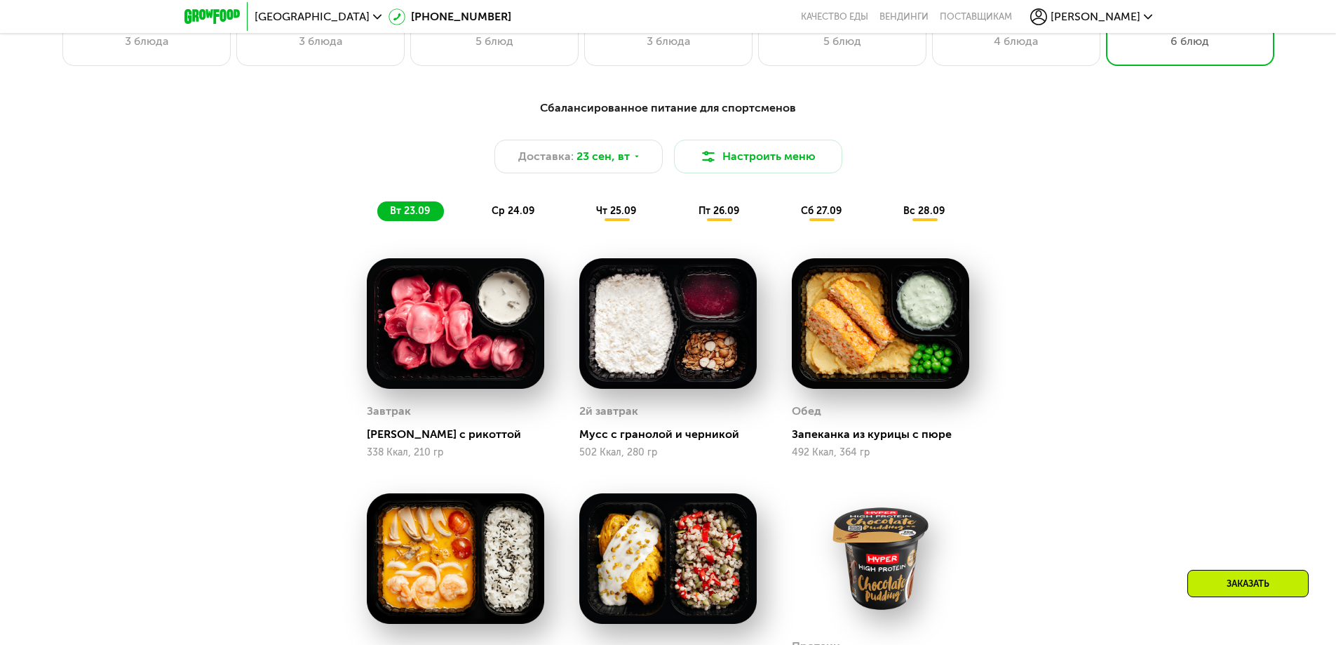
scroll to position [1193, 0]
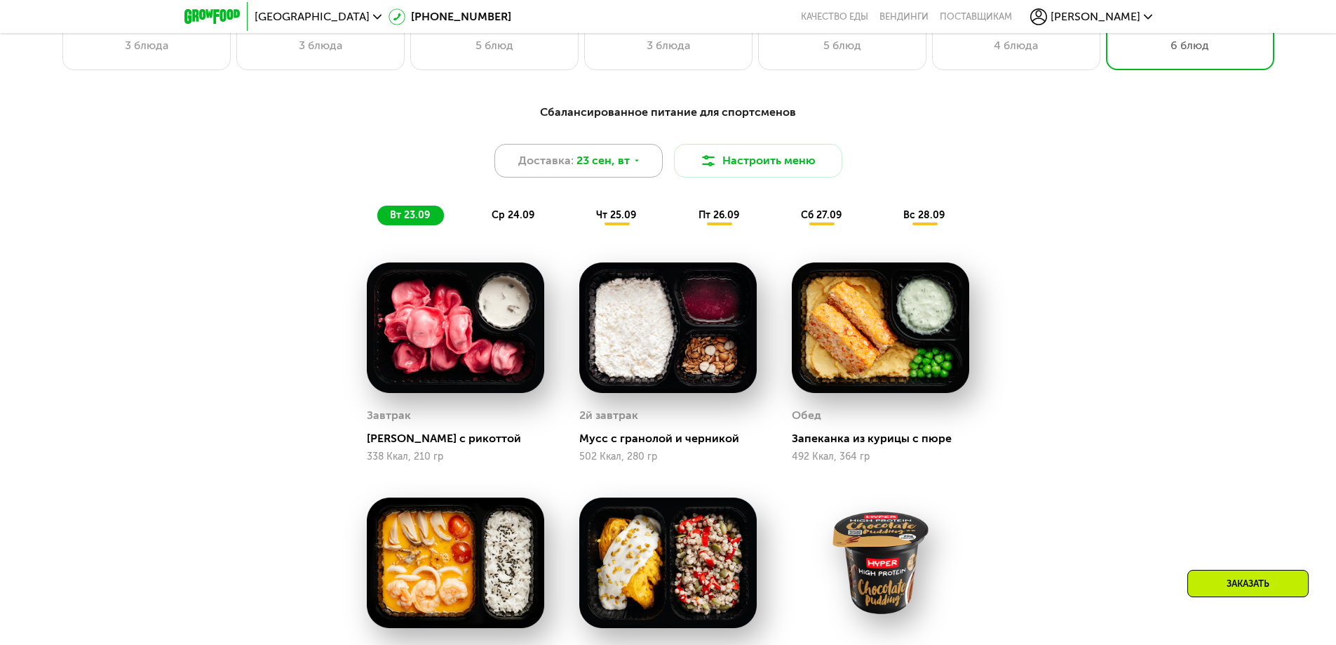
click at [598, 169] on span "23 сен, вт" at bounding box center [603, 160] width 53 height 17
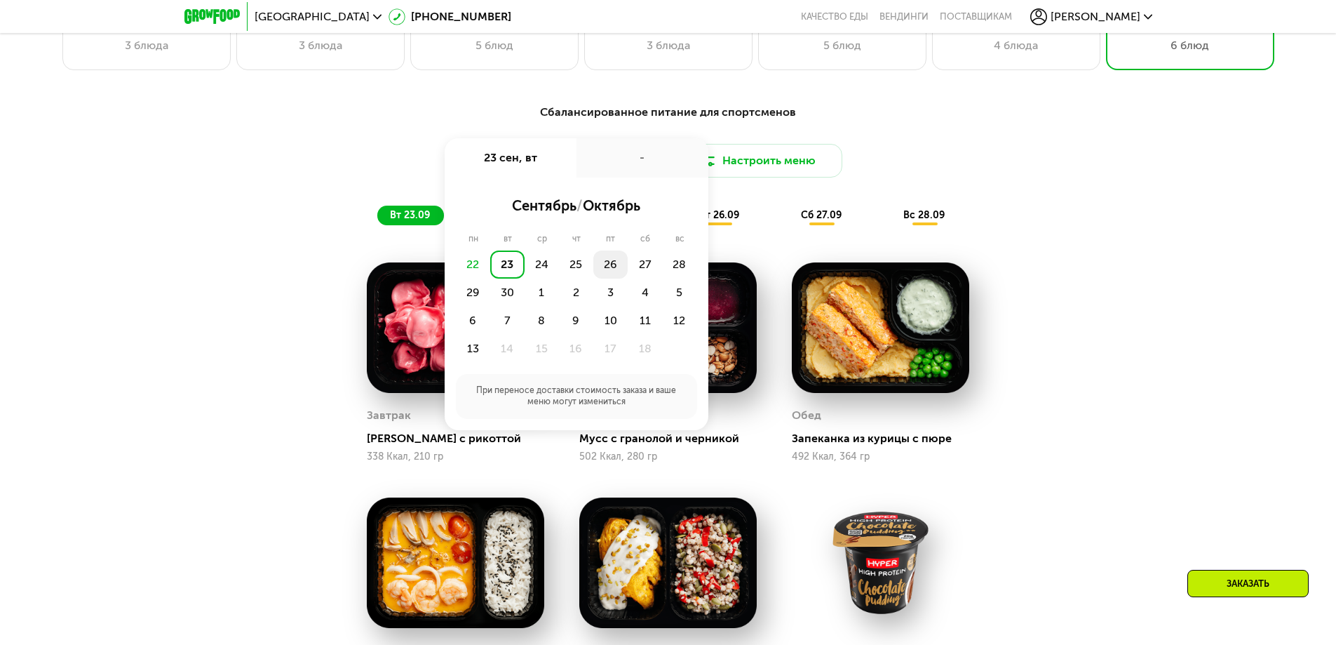
click at [611, 264] on div "26" at bounding box center [611, 264] width 34 height 28
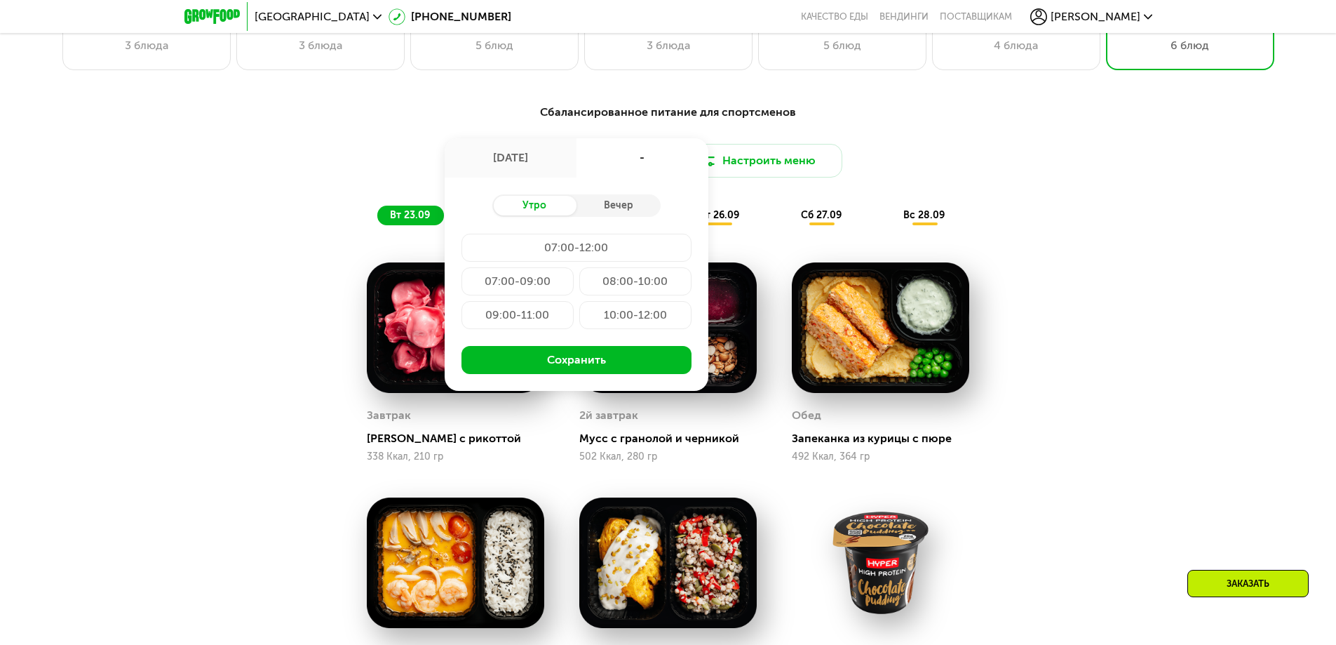
click at [607, 284] on div "08:00-10:00" at bounding box center [635, 281] width 112 height 28
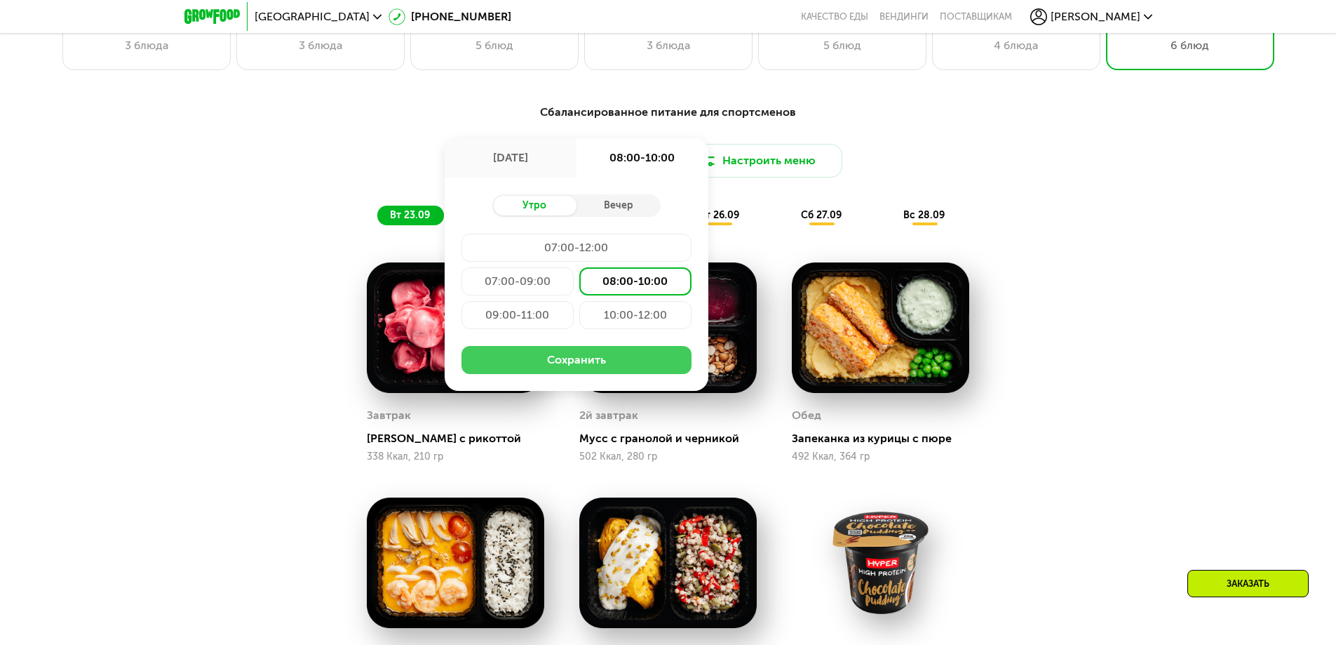
click at [607, 362] on button "Сохранить" at bounding box center [577, 360] width 230 height 28
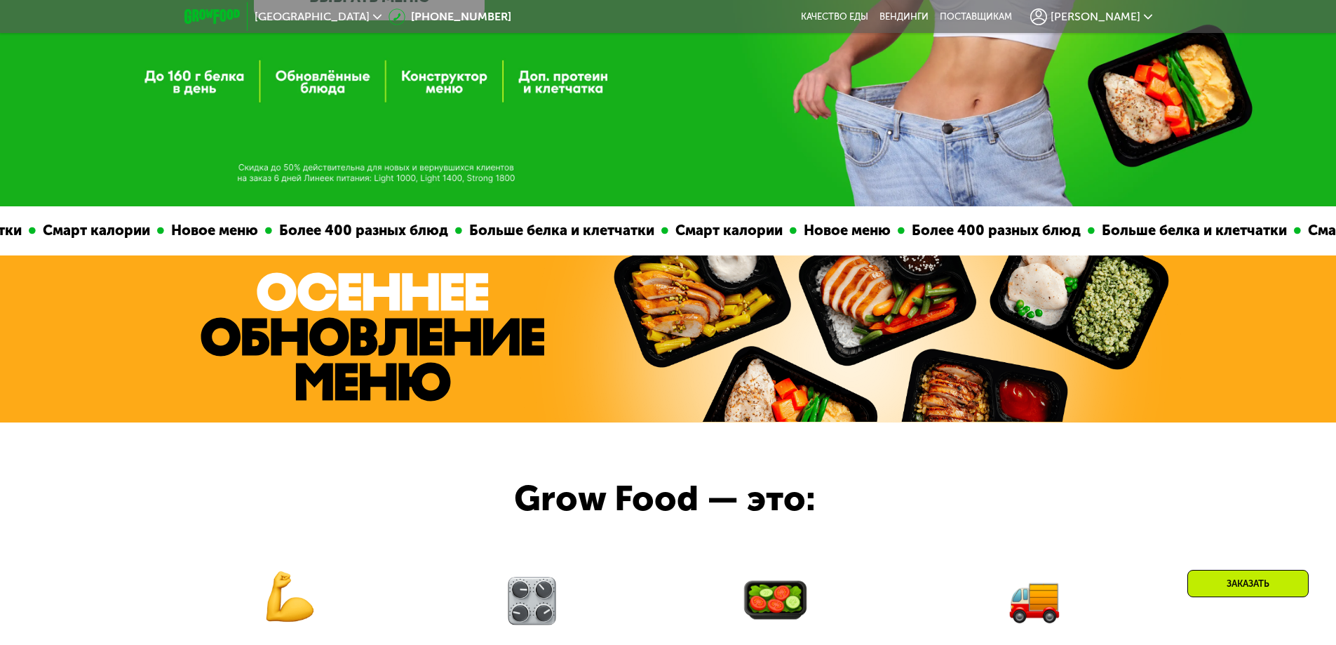
scroll to position [0, 0]
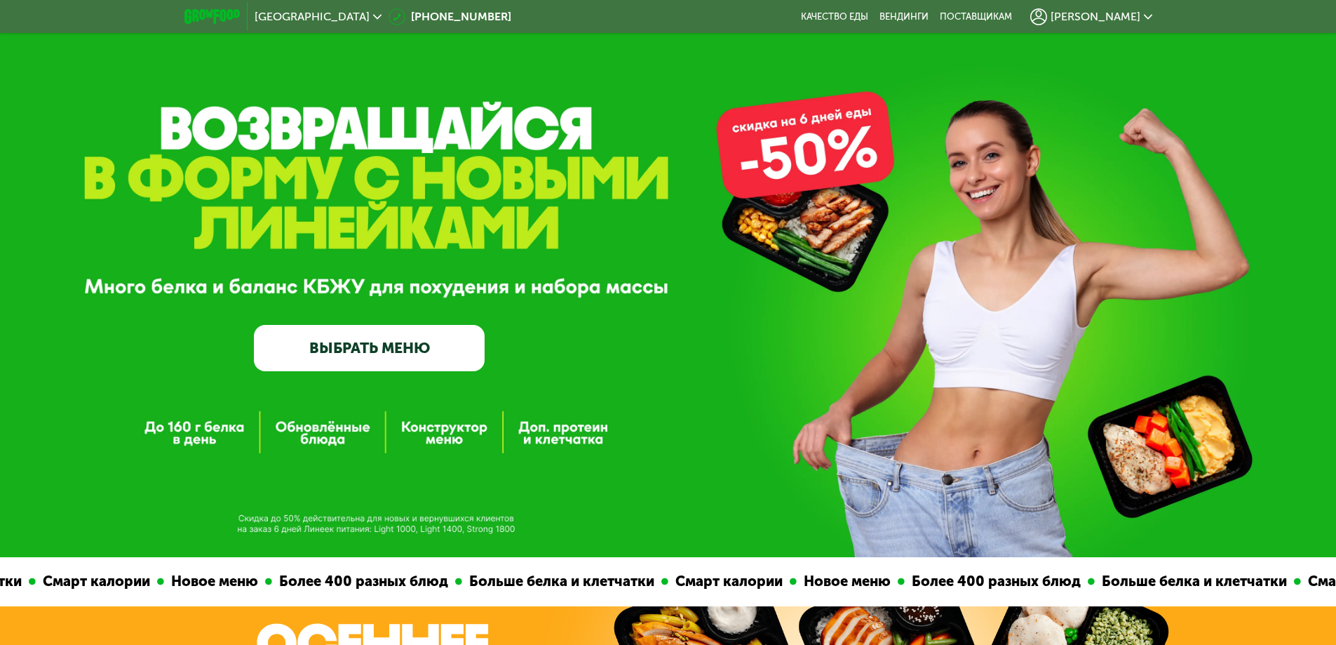
click at [1128, 16] on span "[PERSON_NAME]" at bounding box center [1096, 16] width 90 height 11
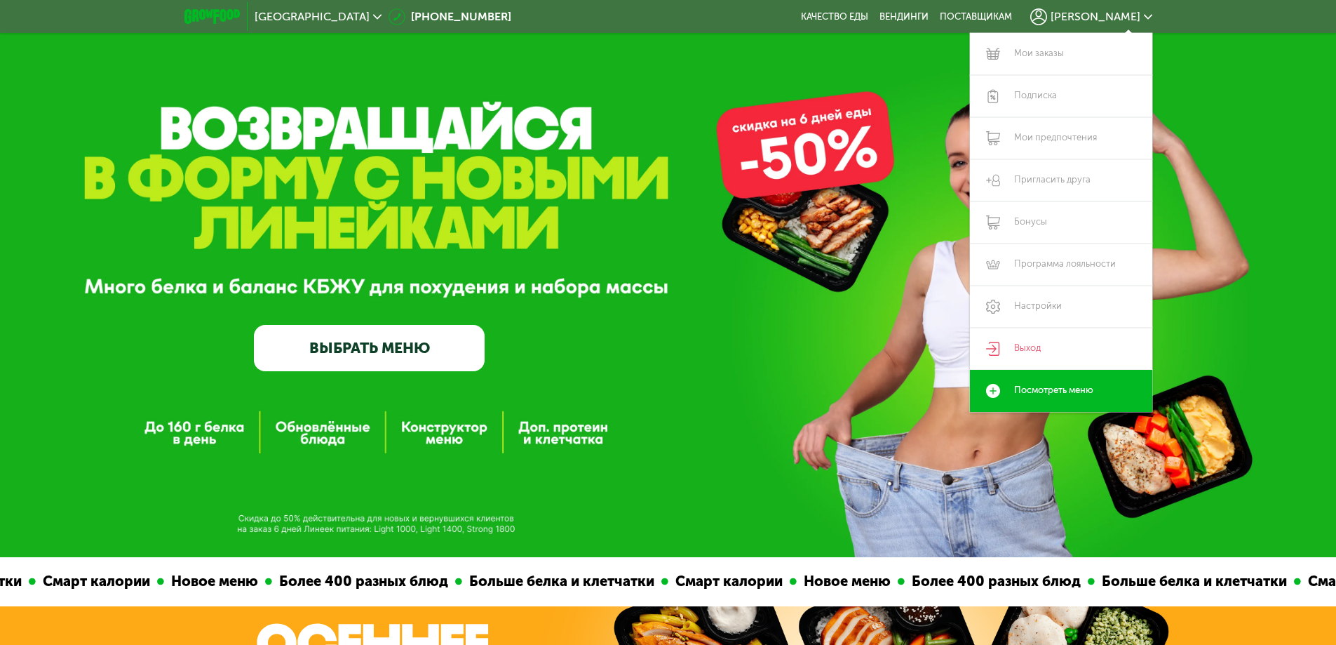
click at [1204, 25] on div "[GEOGRAPHIC_DATA] [PHONE_NUMBER] Качество еды [PERSON_NAME] поставщикам [PERSON…" at bounding box center [668, 16] width 1336 height 33
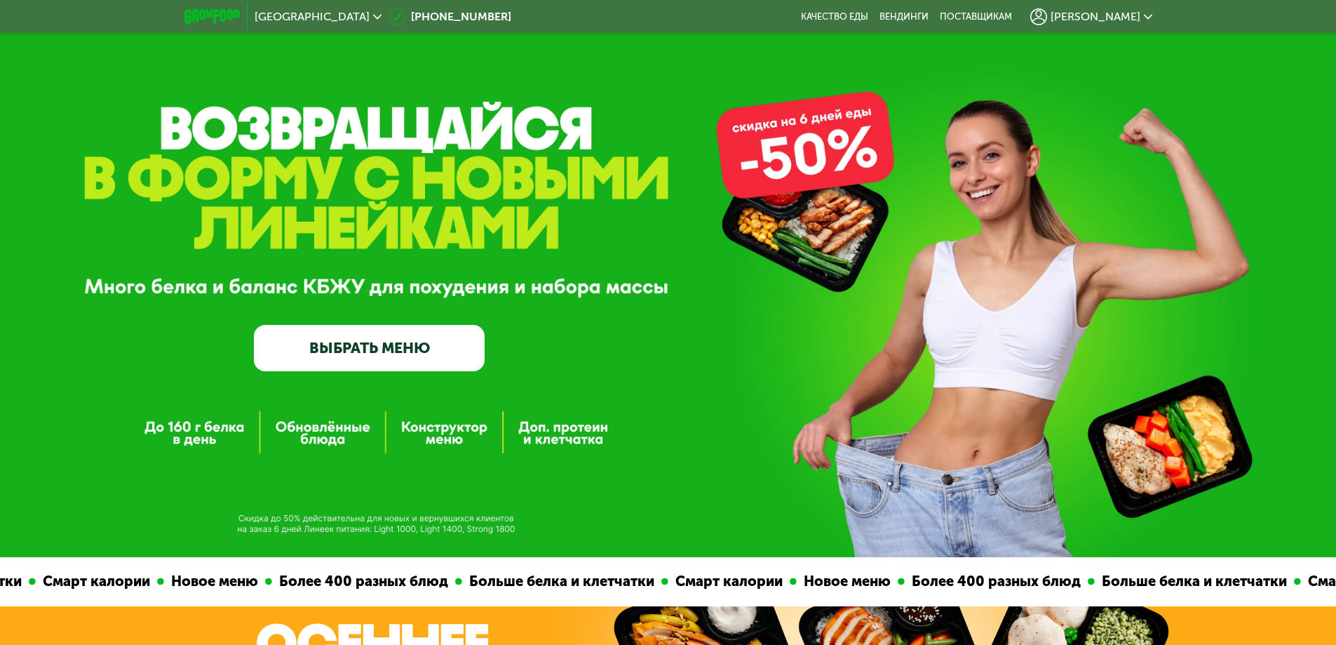
click at [1127, 18] on span "[PERSON_NAME]" at bounding box center [1096, 16] width 90 height 11
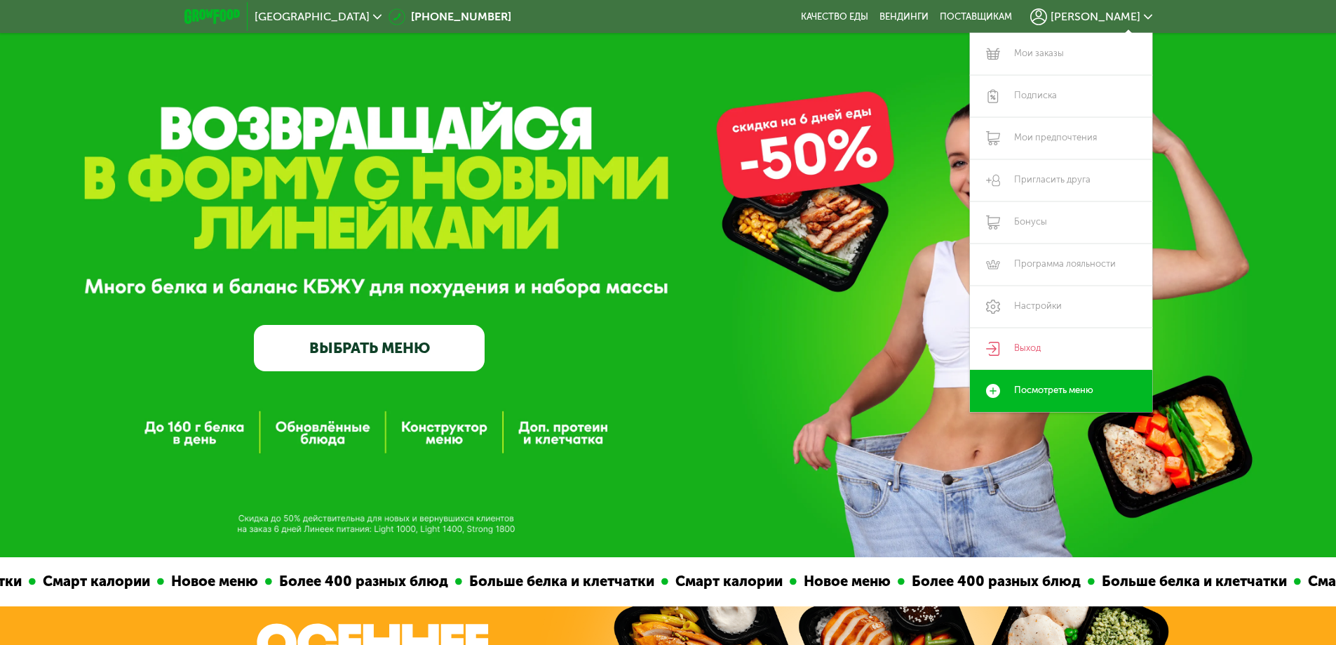
click at [1144, 17] on icon at bounding box center [1148, 17] width 8 height 8
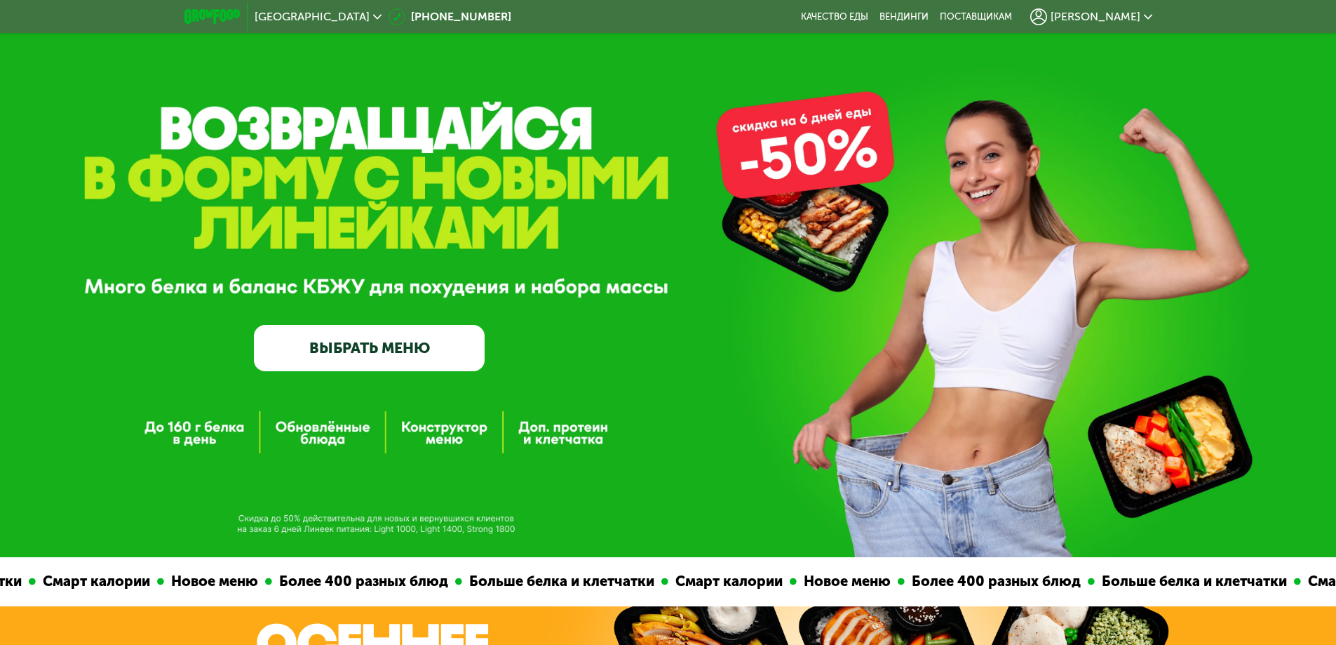
click at [1179, 25] on div "[GEOGRAPHIC_DATA] [PHONE_NUMBER] Качество еды [PERSON_NAME] поставщикам [PERSON…" at bounding box center [668, 16] width 1336 height 33
click at [1101, 8] on div "[PERSON_NAME]" at bounding box center [1092, 16] width 122 height 17
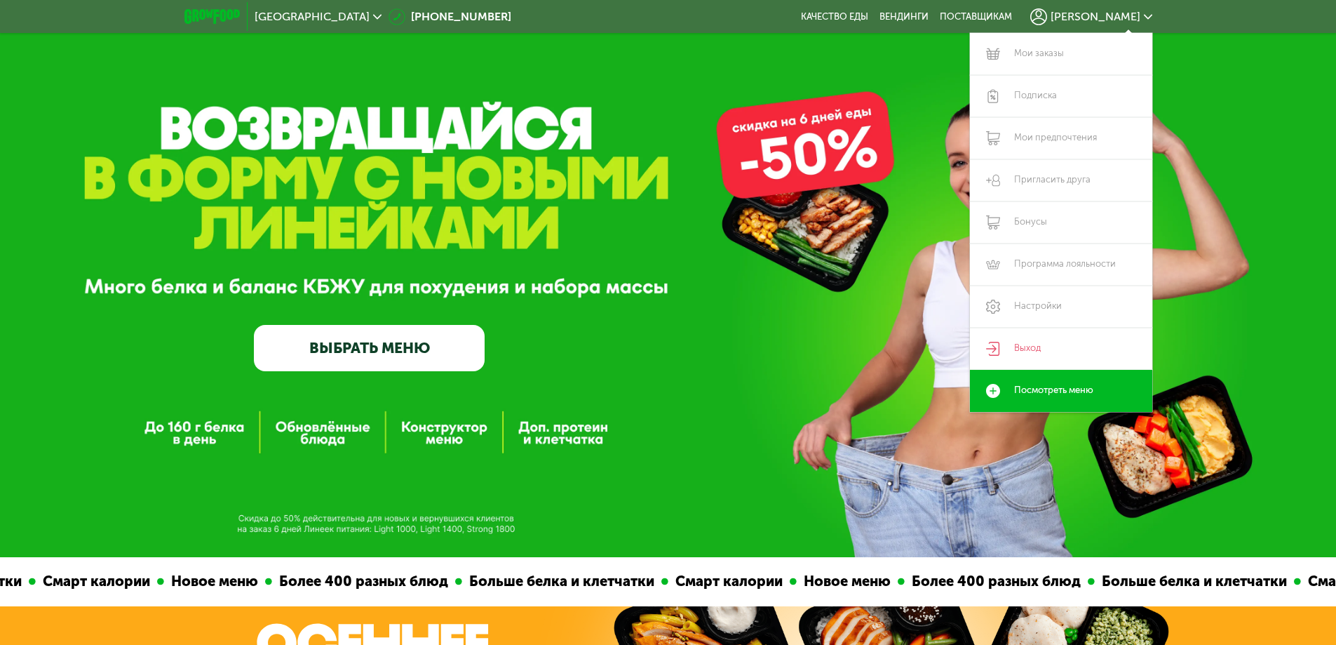
click at [1133, 12] on span "[PERSON_NAME]" at bounding box center [1096, 16] width 90 height 11
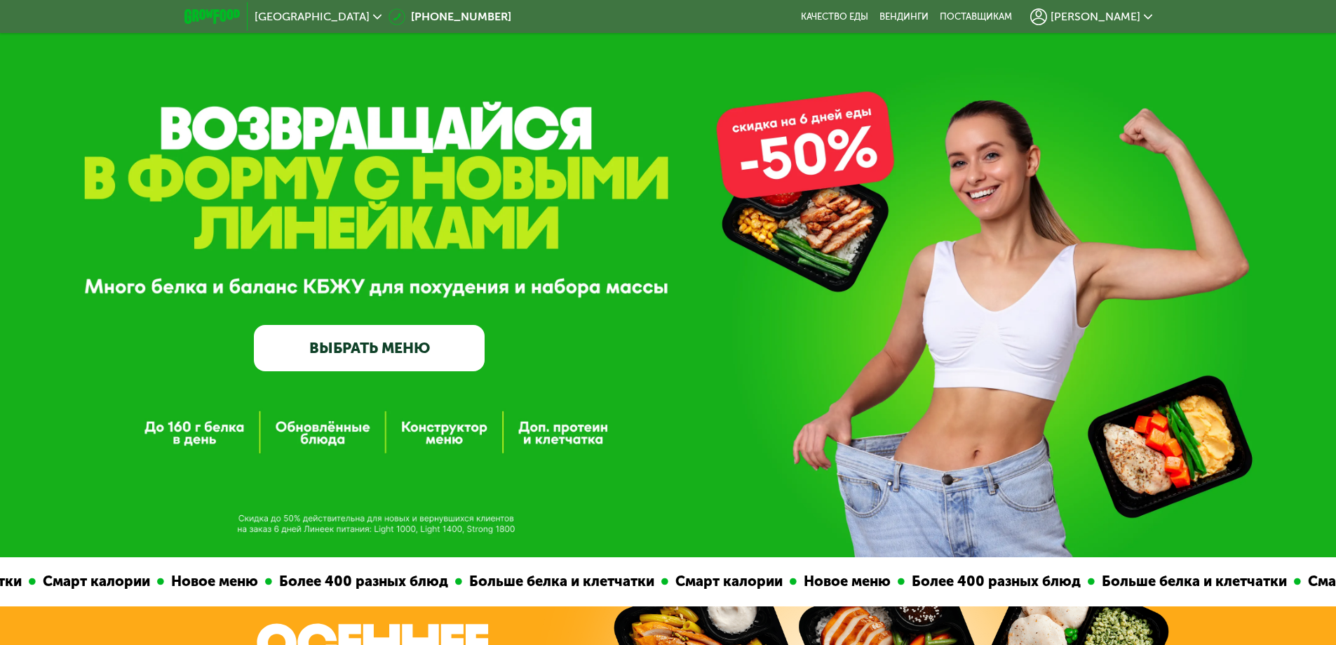
click at [1132, 18] on span "[PERSON_NAME]" at bounding box center [1096, 16] width 90 height 11
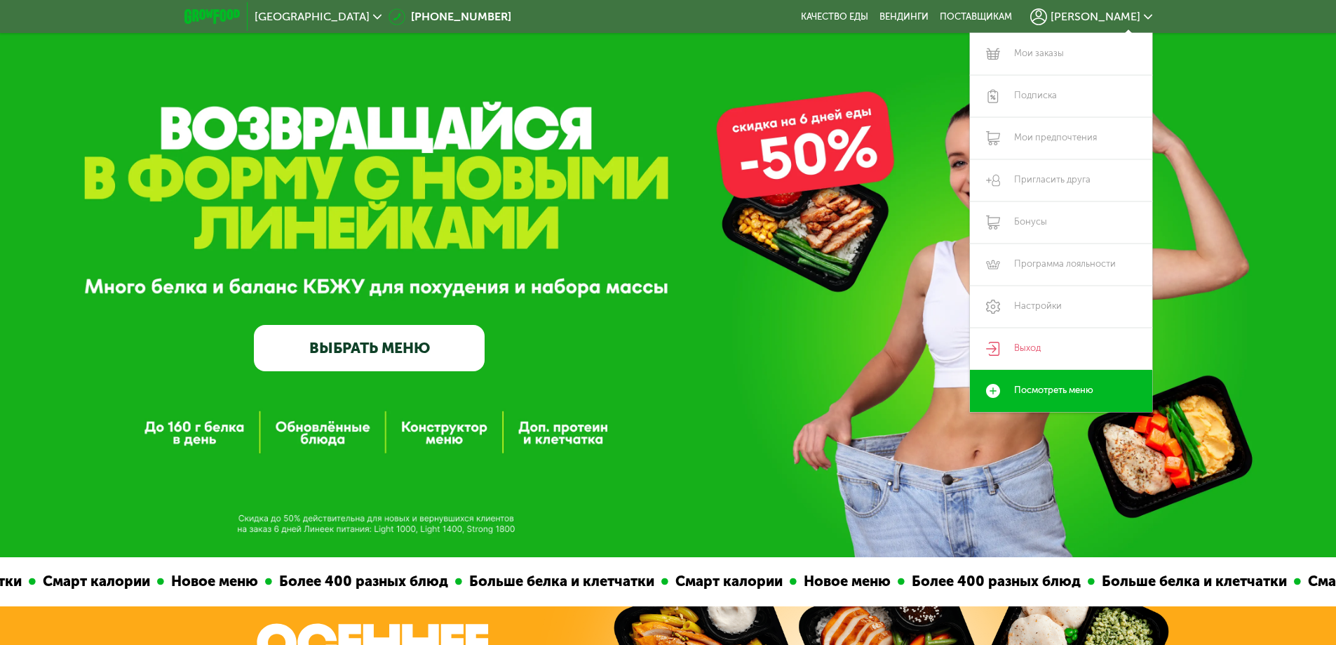
click at [1131, 16] on span "[PERSON_NAME]" at bounding box center [1096, 16] width 90 height 11
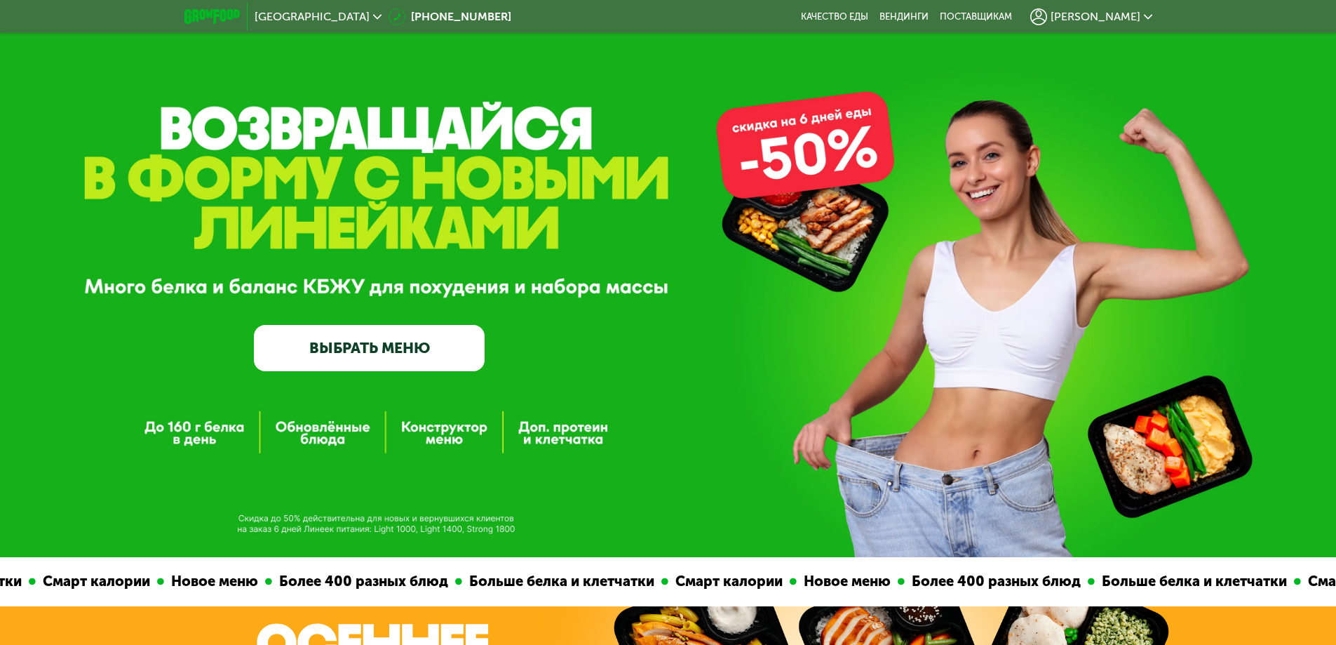
click at [1122, 26] on div "[PERSON_NAME]" at bounding box center [1092, 16] width 136 height 31
click at [1129, 15] on span "[PERSON_NAME]" at bounding box center [1096, 16] width 90 height 11
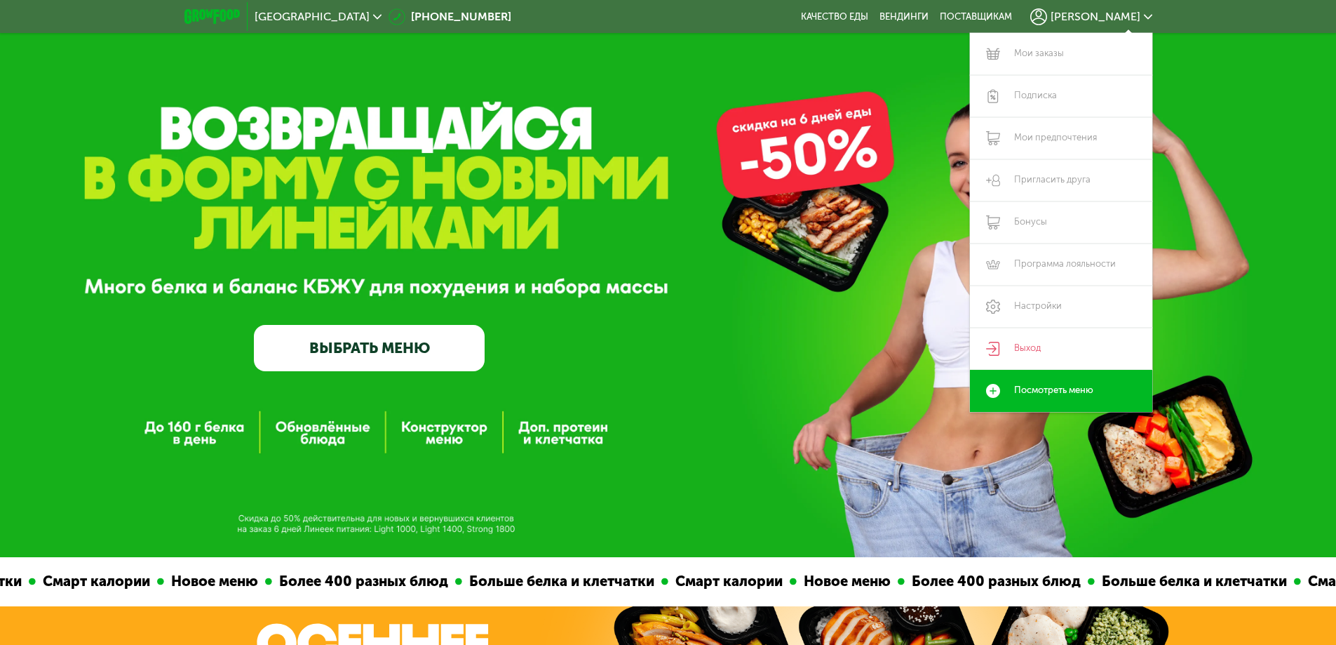
click at [1112, 20] on span "[PERSON_NAME]" at bounding box center [1096, 16] width 90 height 11
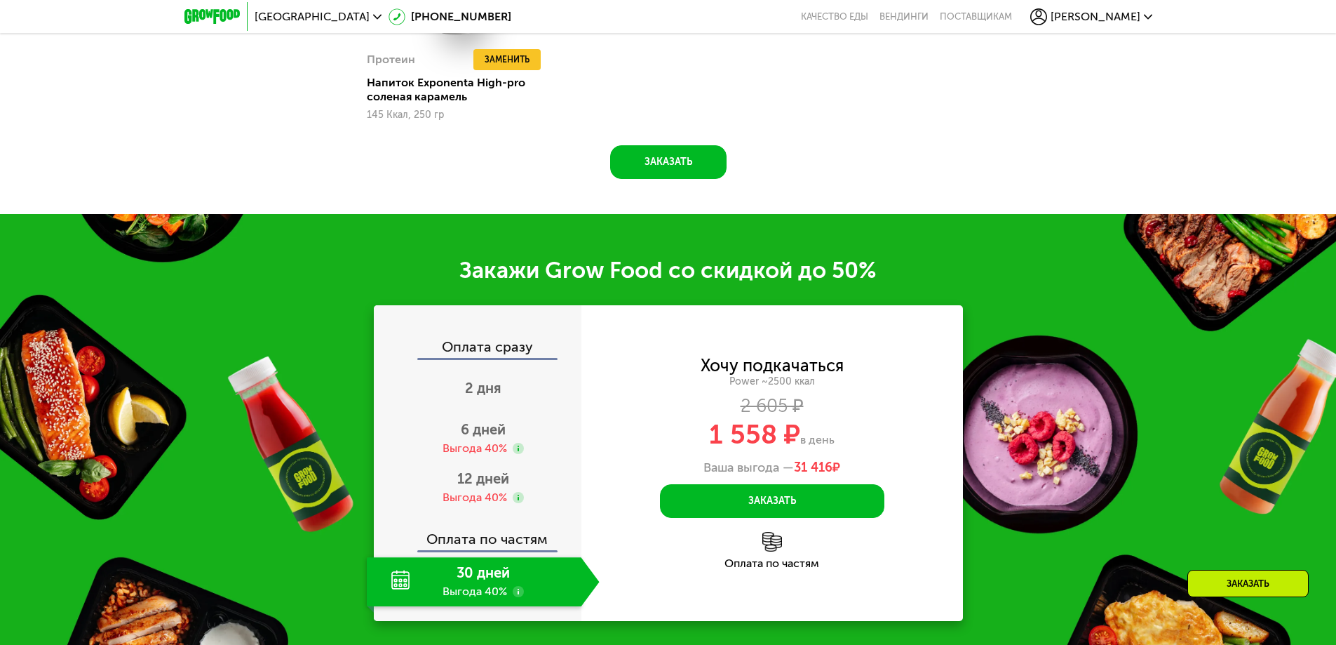
scroll to position [2035, 0]
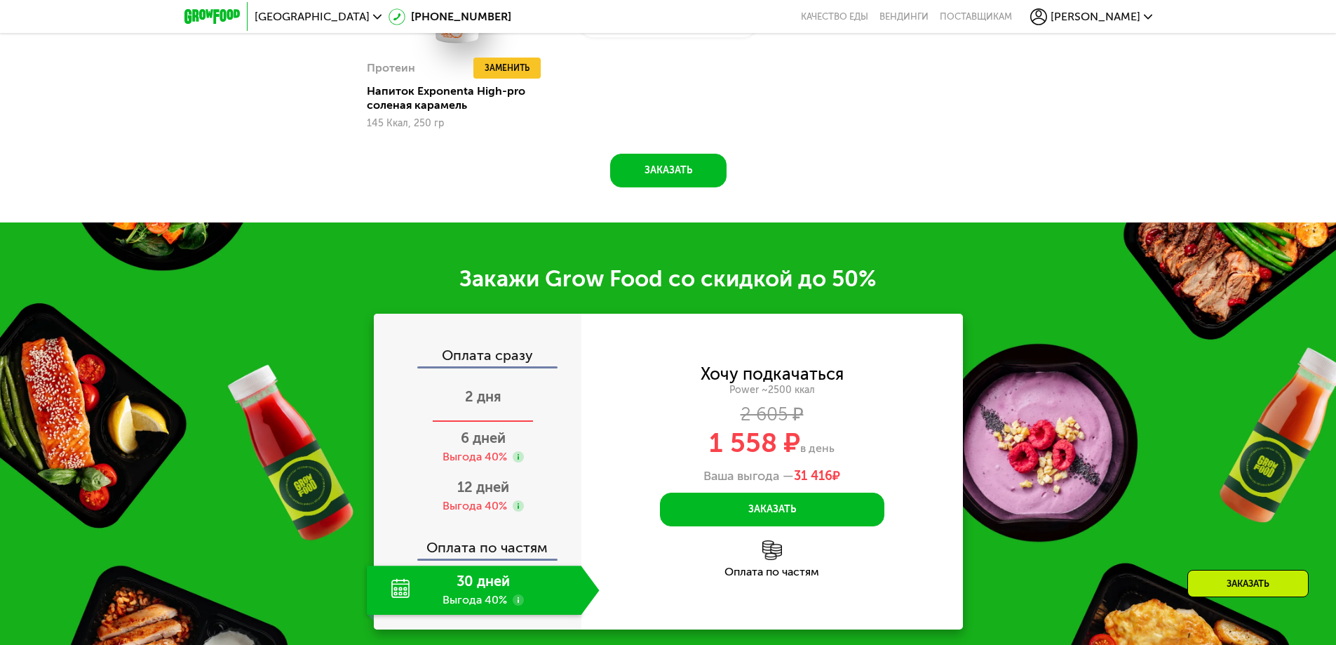
click at [544, 387] on div "2 дня" at bounding box center [483, 397] width 233 height 49
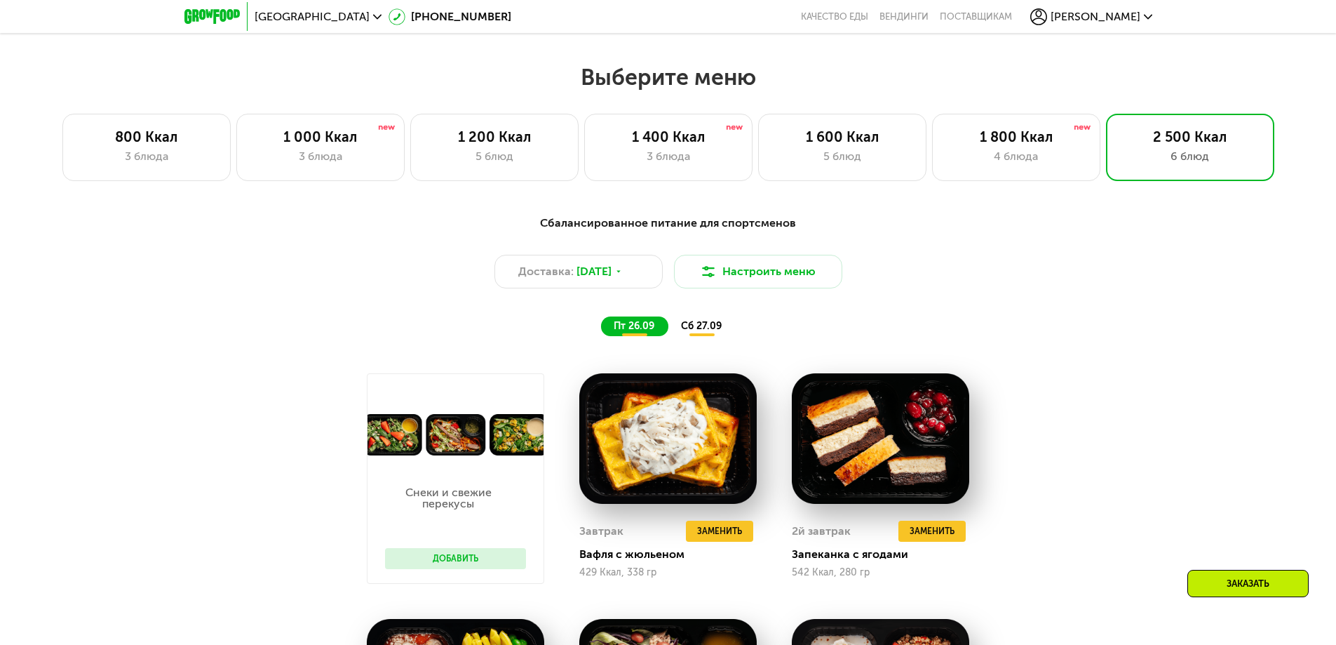
scroll to position [1263, 0]
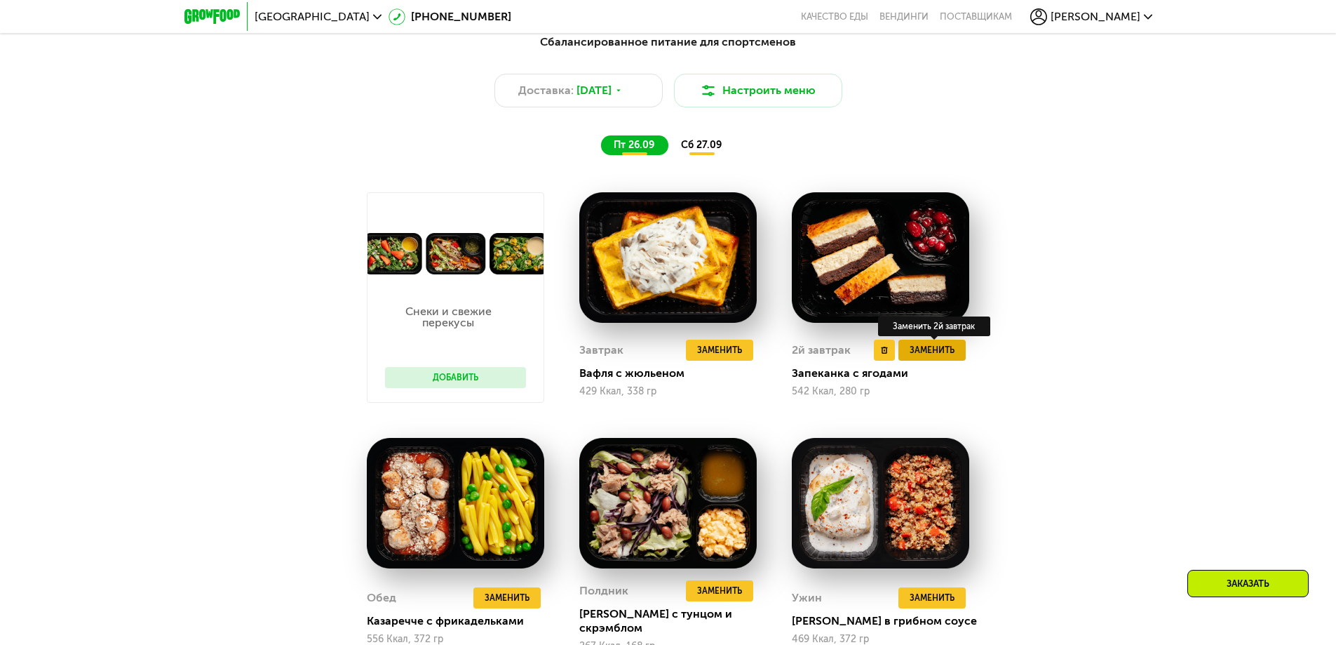
click at [942, 353] on span "Заменить" at bounding box center [932, 350] width 45 height 14
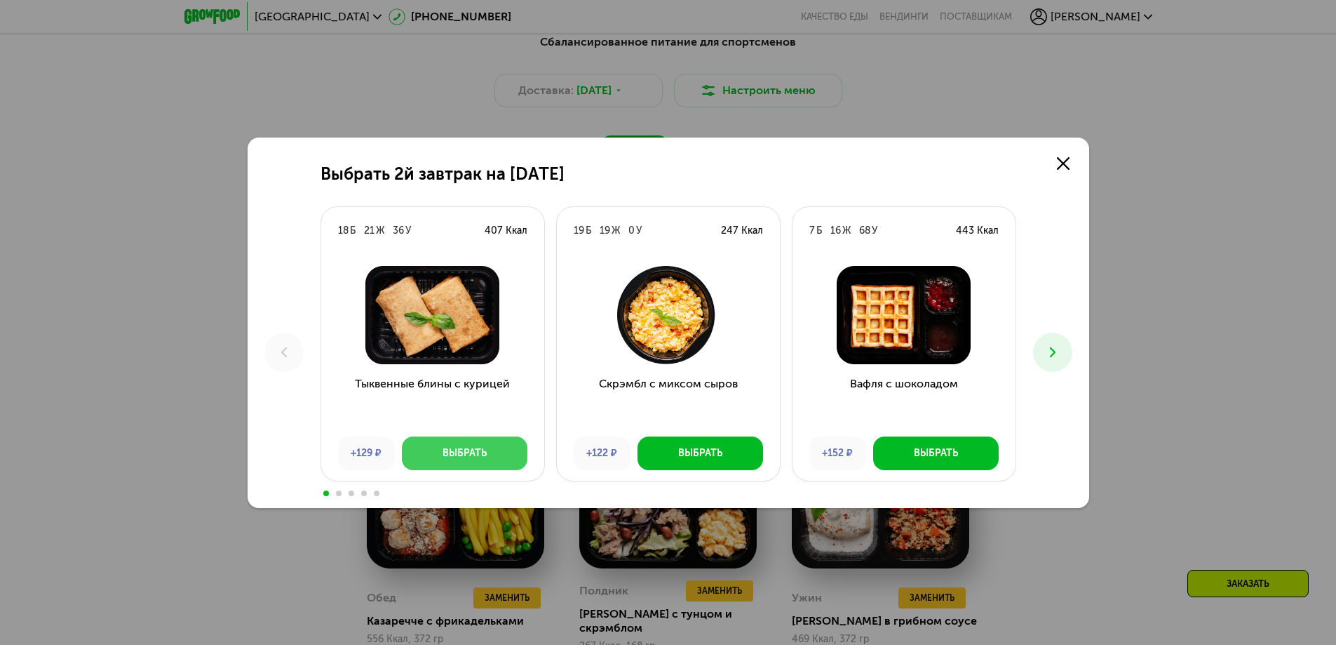
click at [467, 460] on div "Выбрать" at bounding box center [465, 453] width 44 height 14
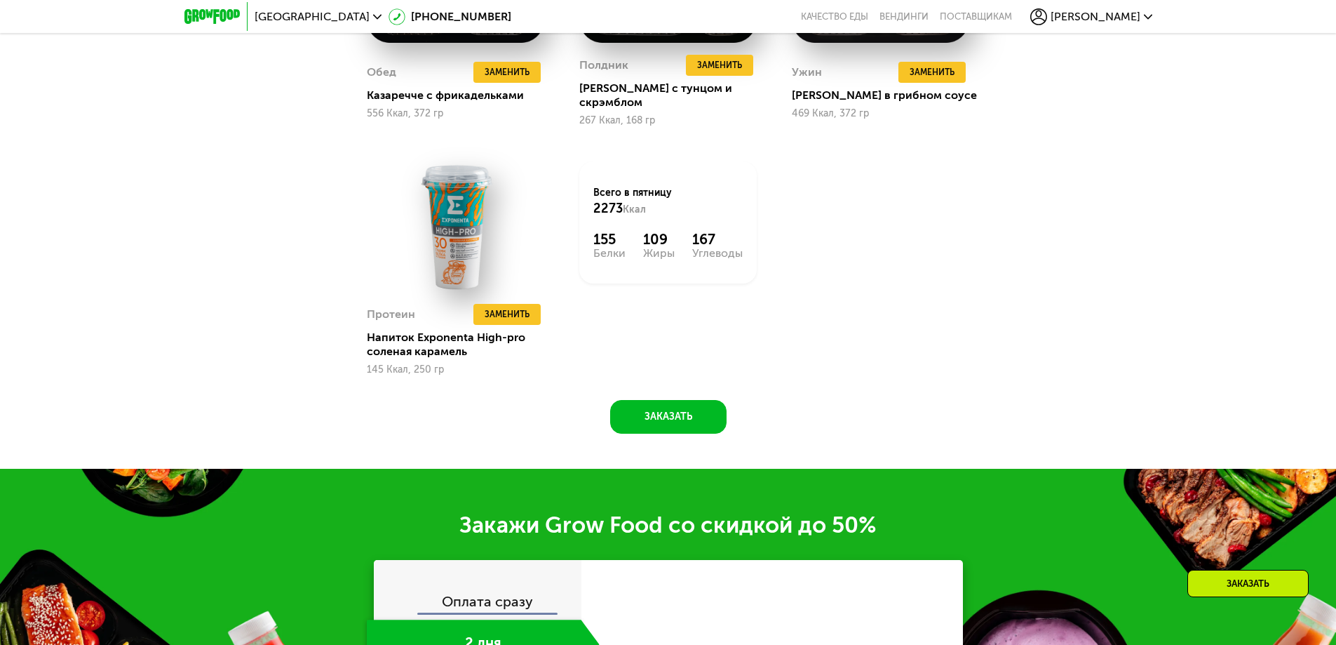
scroll to position [1824, 0]
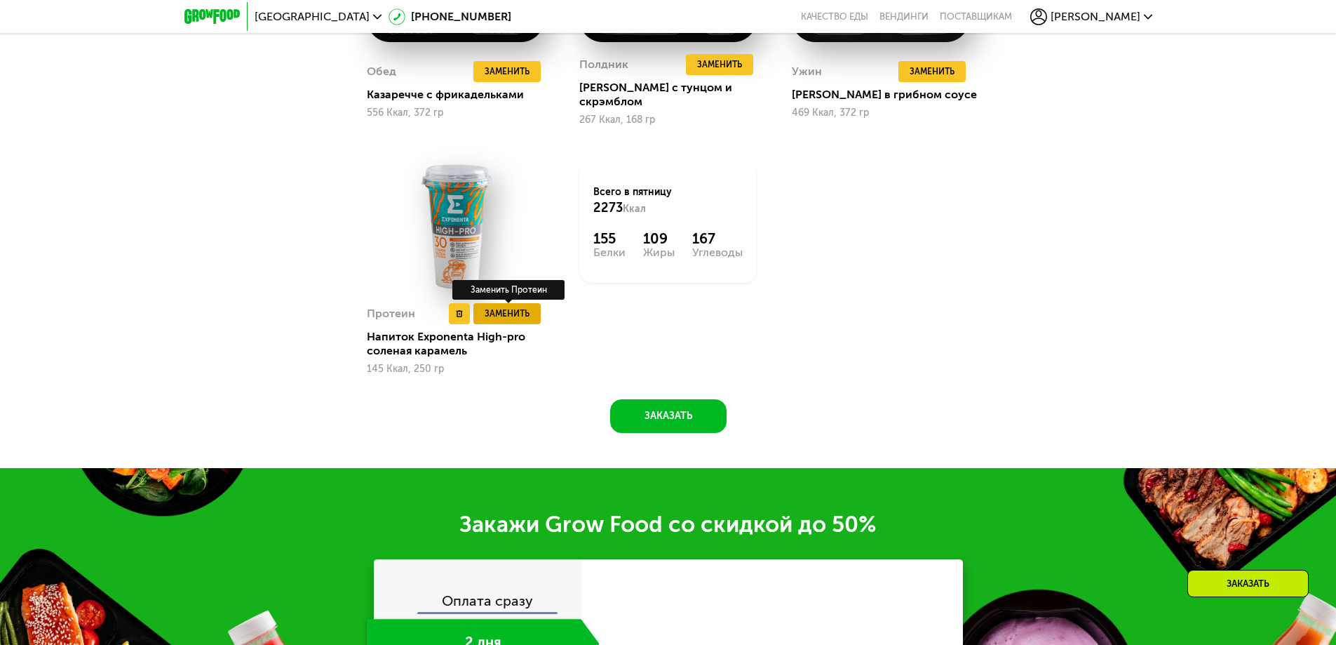
click at [515, 303] on button "Заменить" at bounding box center [507, 313] width 67 height 21
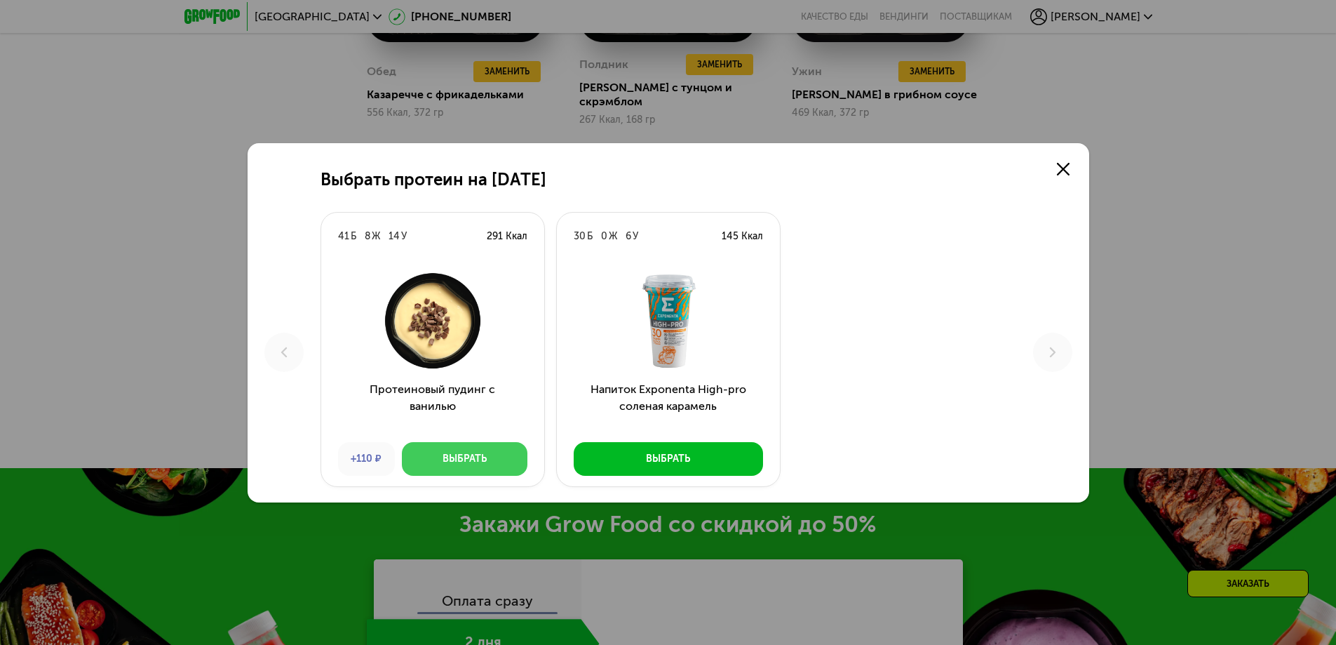
click at [450, 469] on button "Выбрать" at bounding box center [465, 459] width 126 height 34
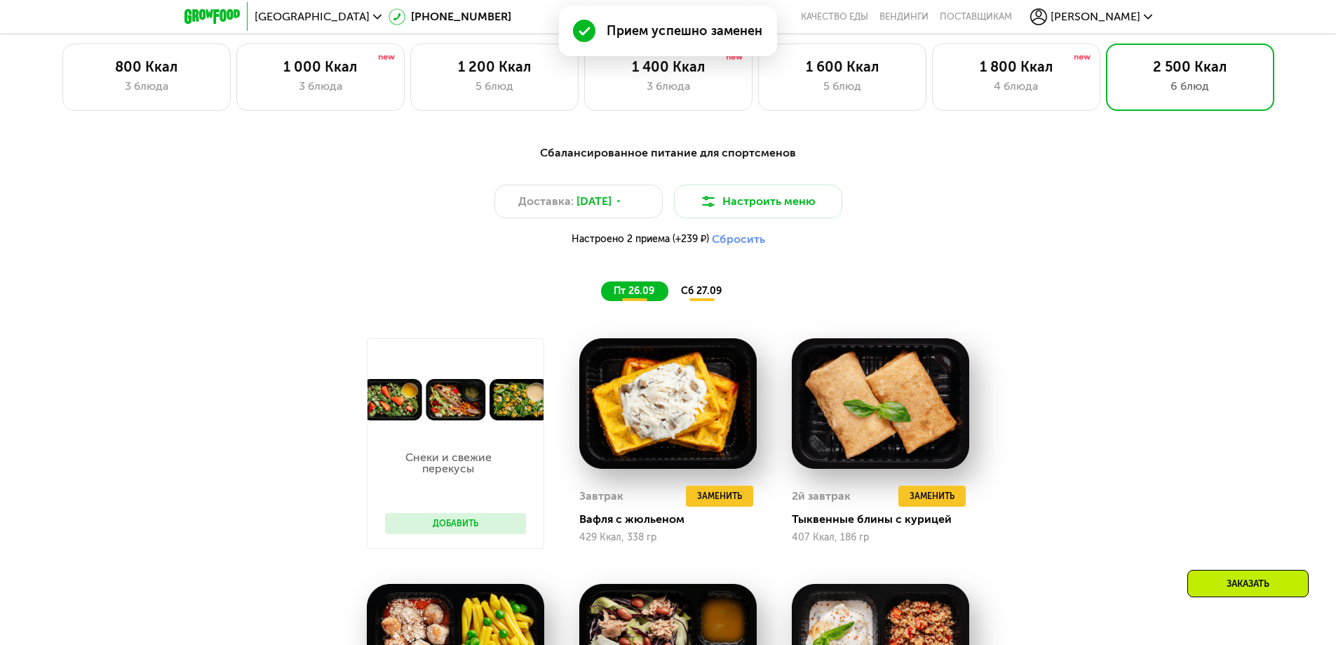
scroll to position [1122, 0]
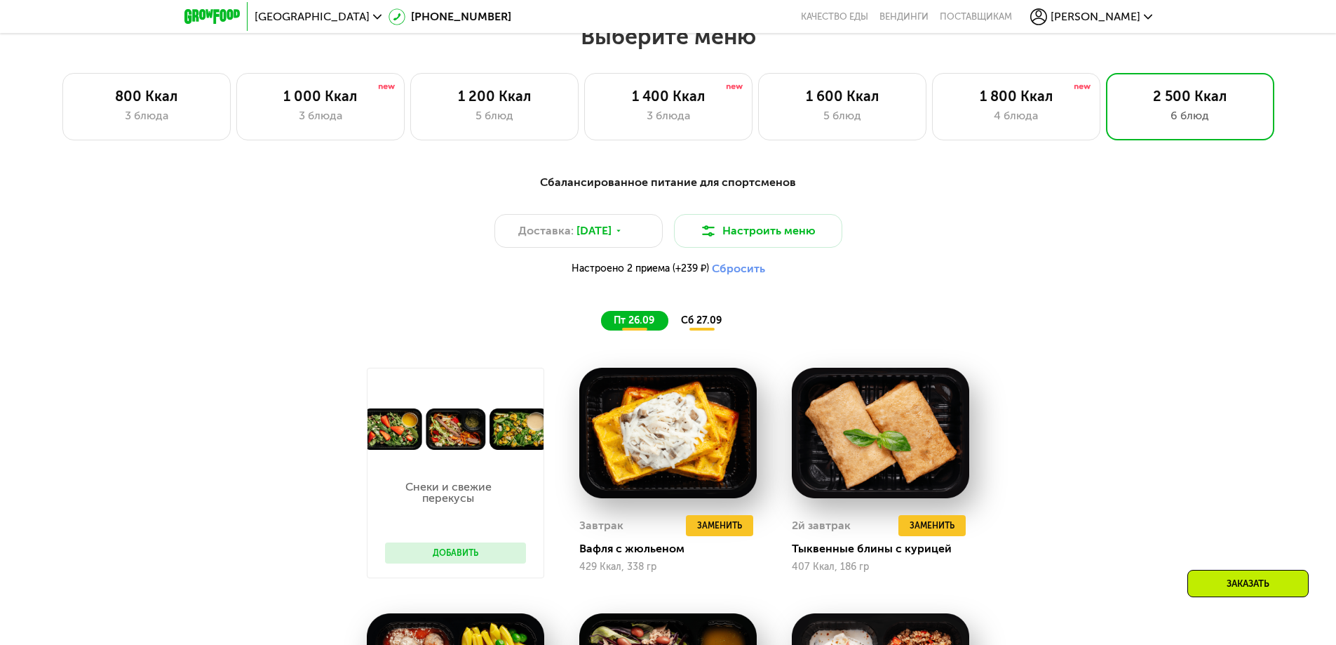
click at [709, 326] on span "сб 27.09" at bounding box center [701, 320] width 41 height 12
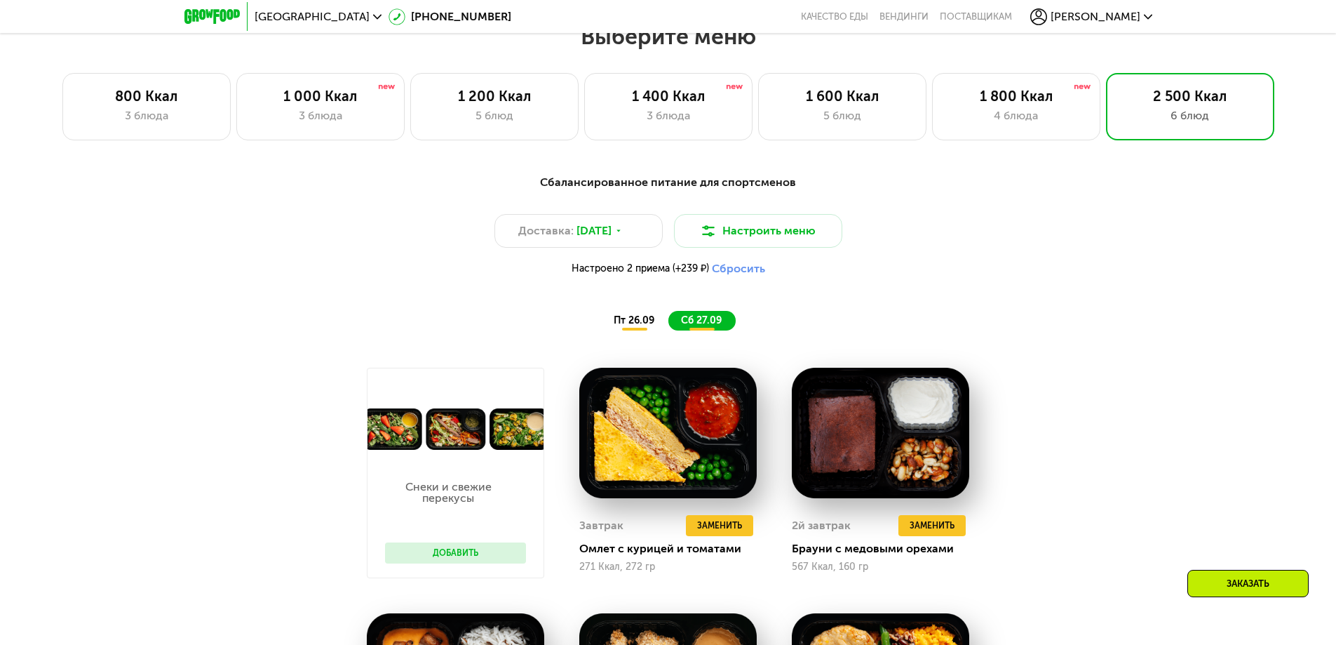
scroll to position [1473, 0]
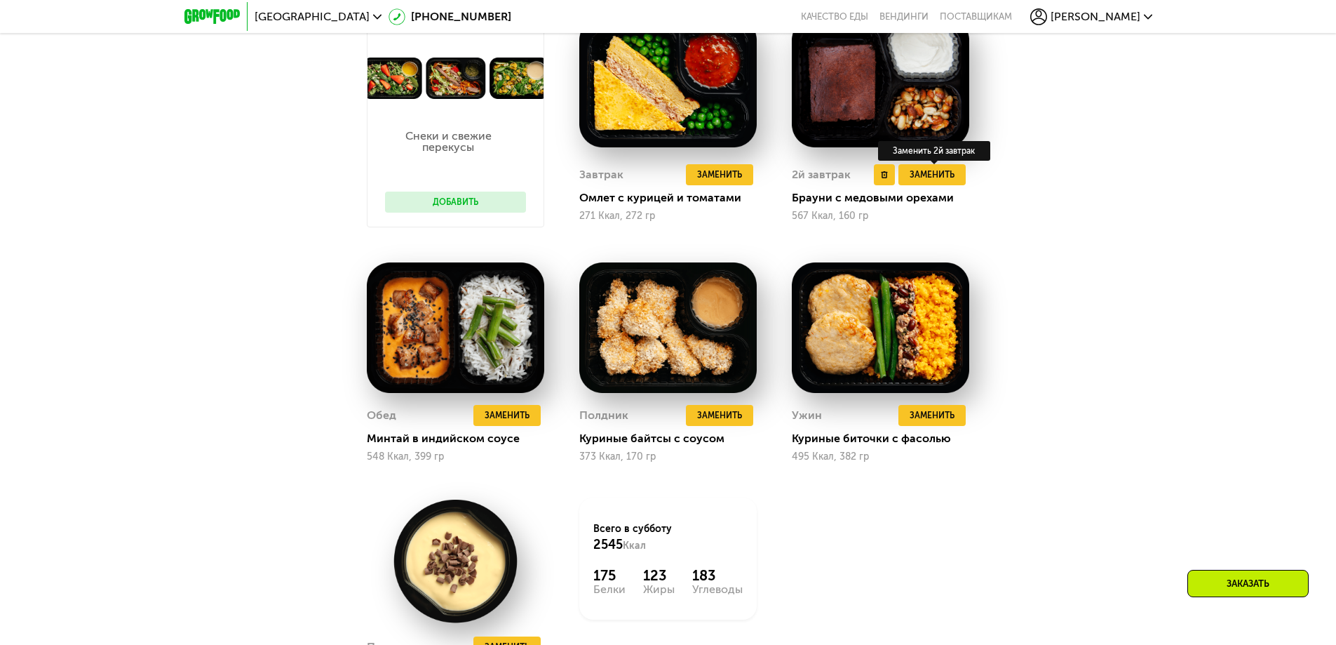
click at [938, 161] on div "Заменить 2й завтрак" at bounding box center [934, 151] width 112 height 20
click at [935, 180] on span "Заменить" at bounding box center [932, 175] width 45 height 14
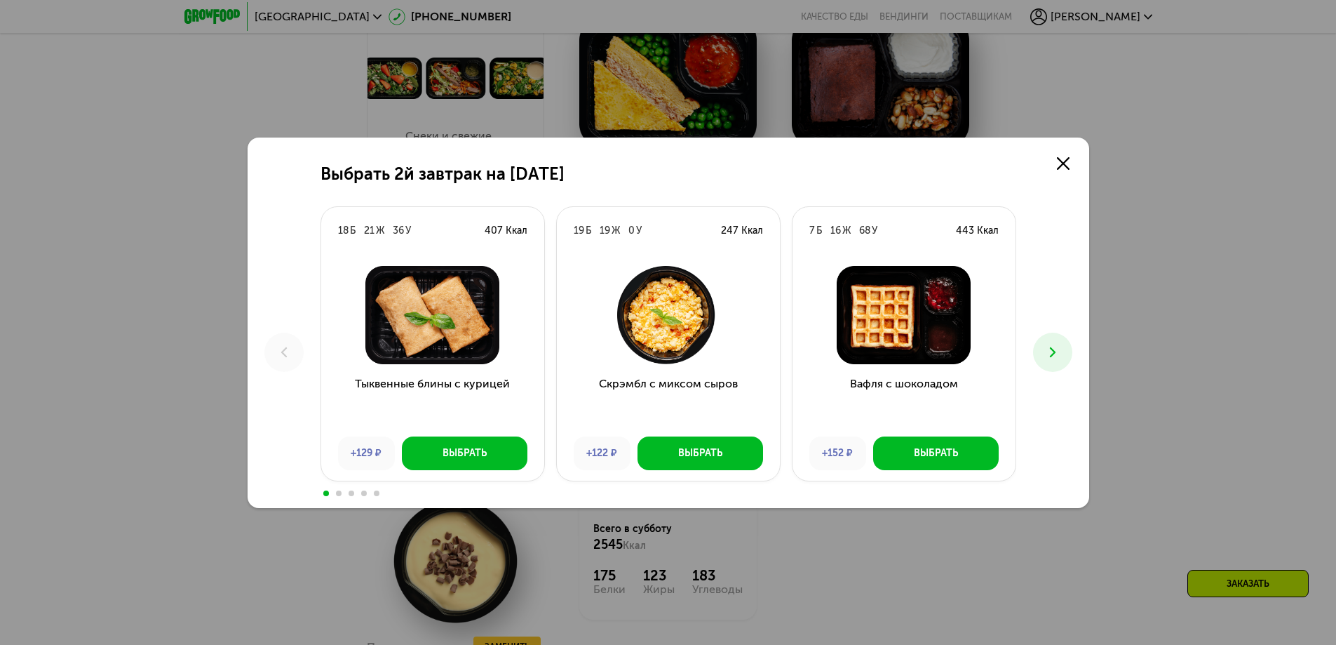
click at [1043, 347] on button at bounding box center [1052, 352] width 39 height 39
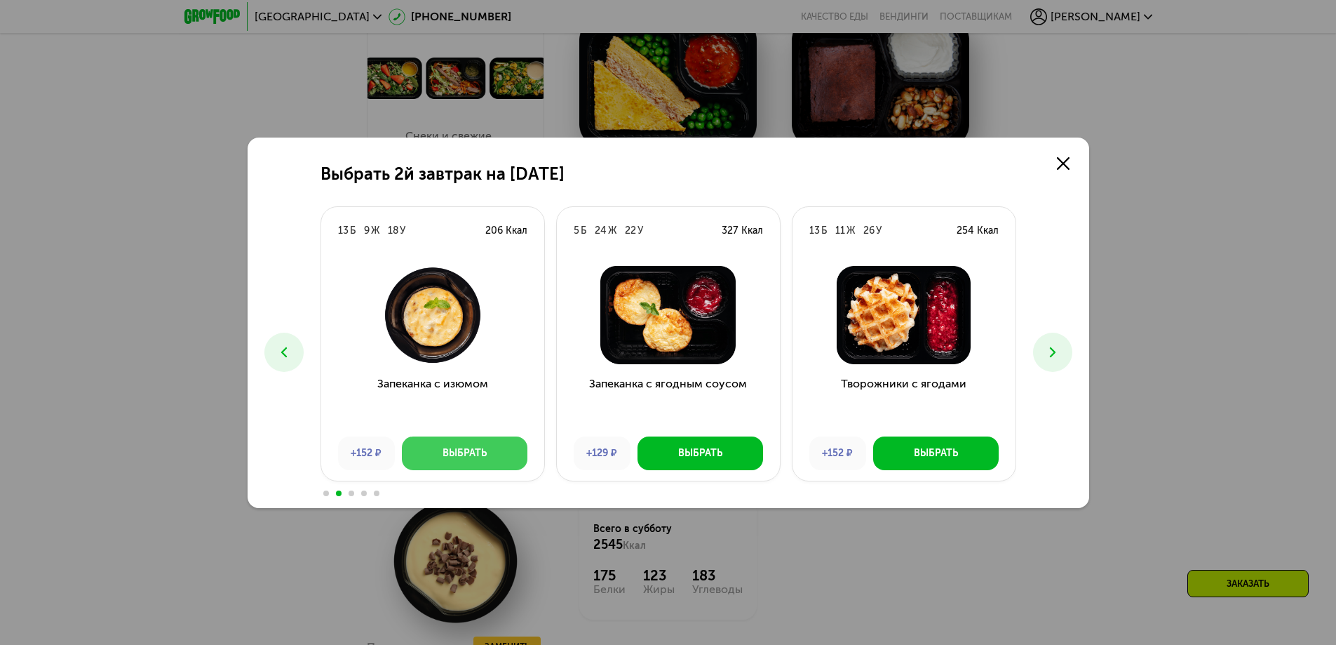
click at [485, 448] on div "Выбрать" at bounding box center [465, 453] width 44 height 14
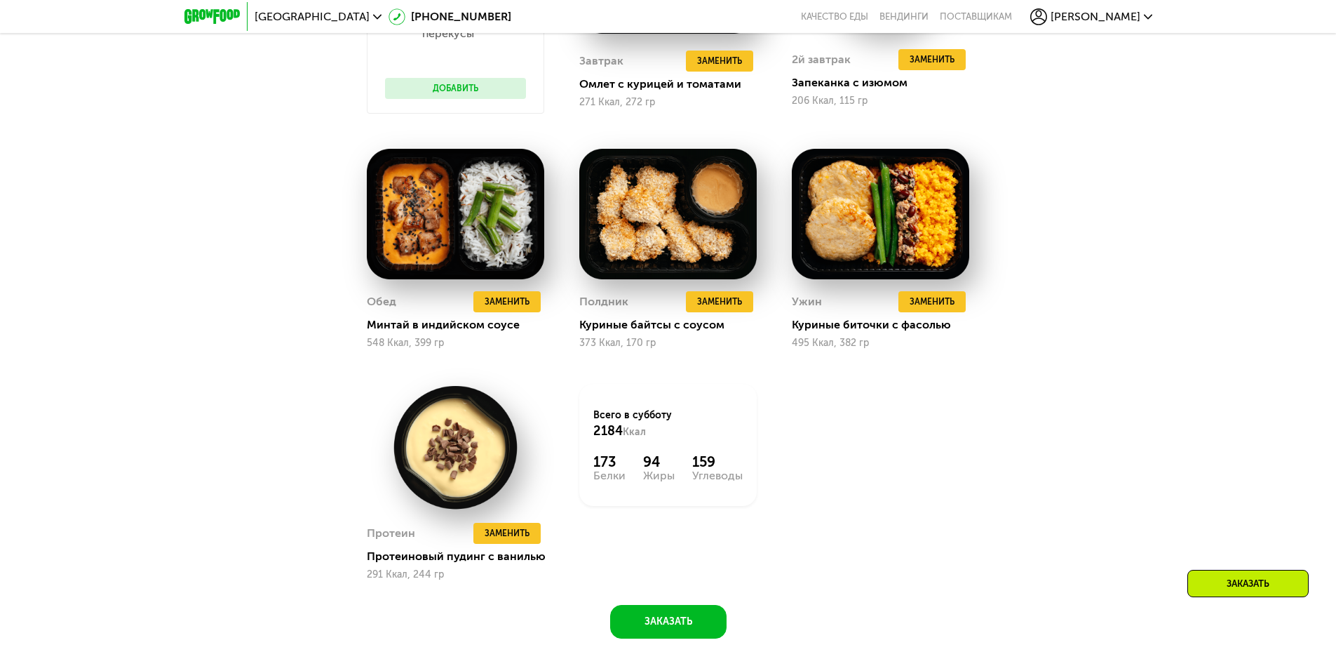
scroll to position [1894, 0]
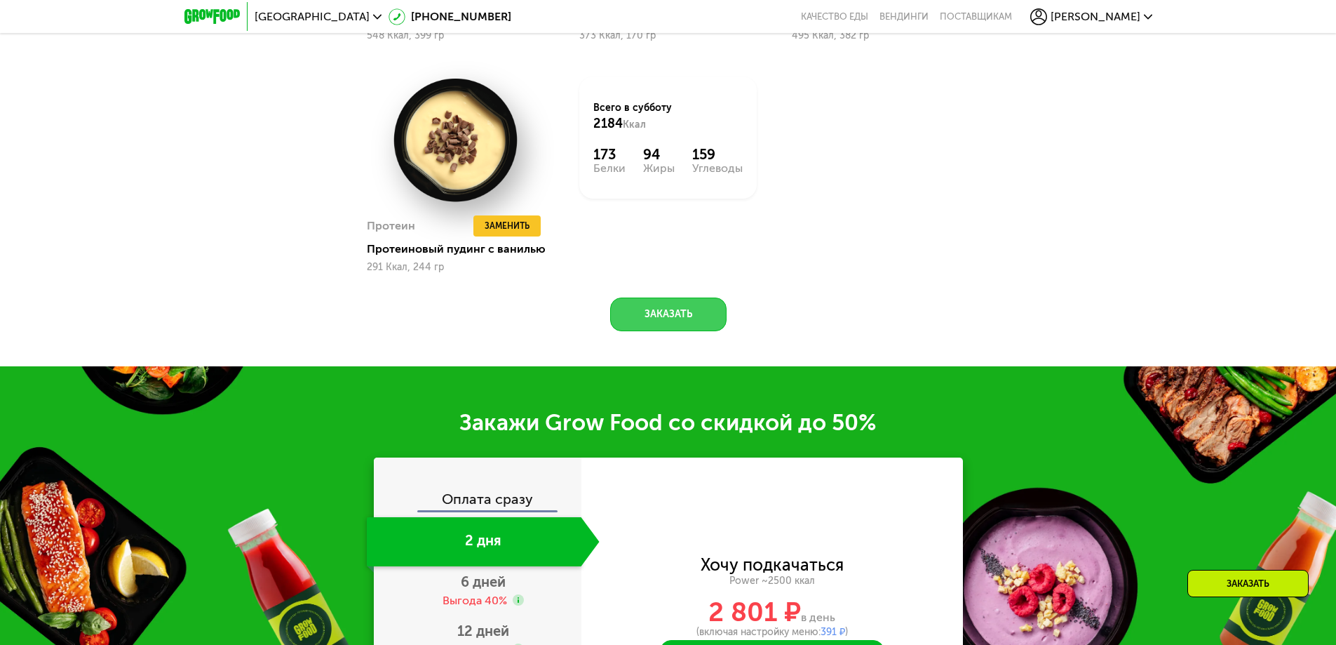
click at [688, 319] on button "Заказать" at bounding box center [668, 314] width 116 height 34
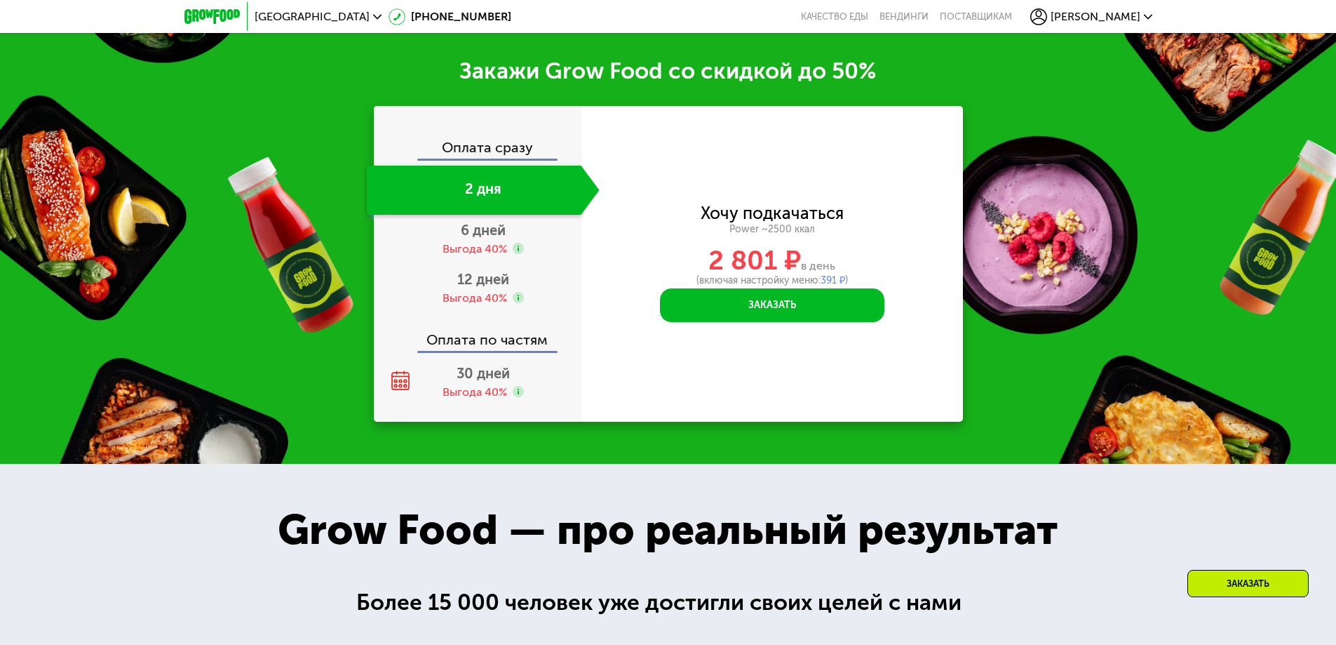
scroll to position [2265, 0]
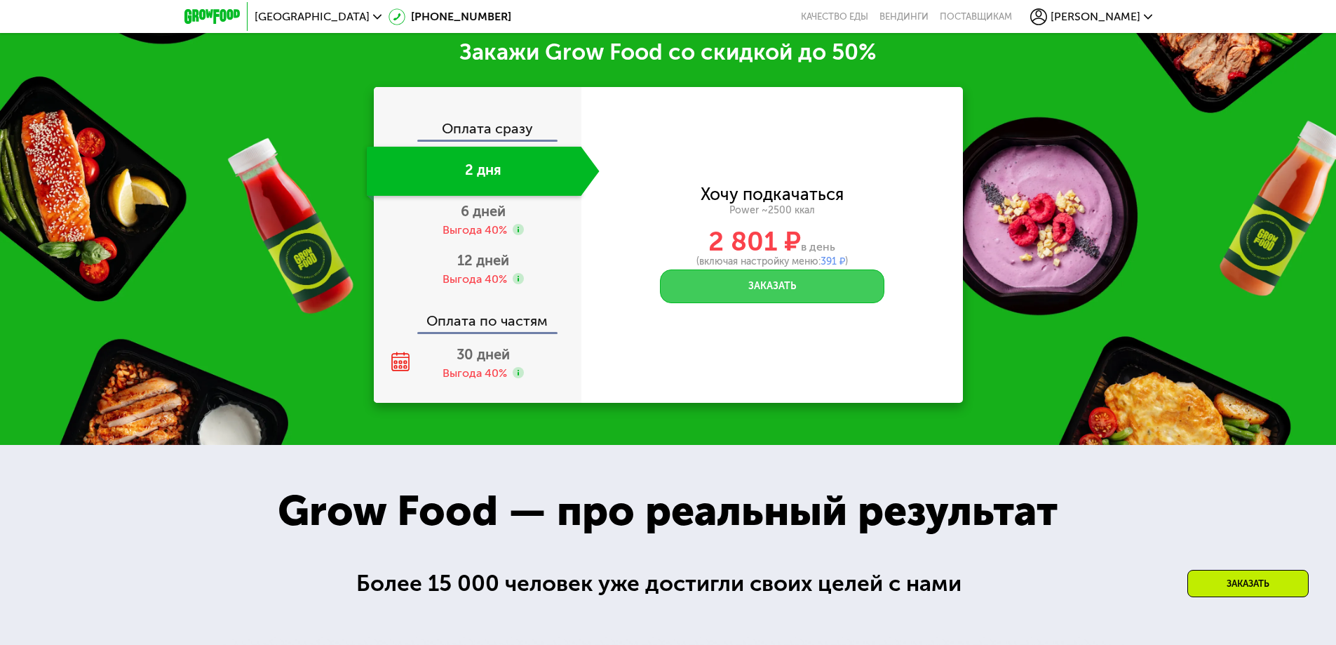
click at [779, 303] on button "Заказать" at bounding box center [772, 286] width 224 height 34
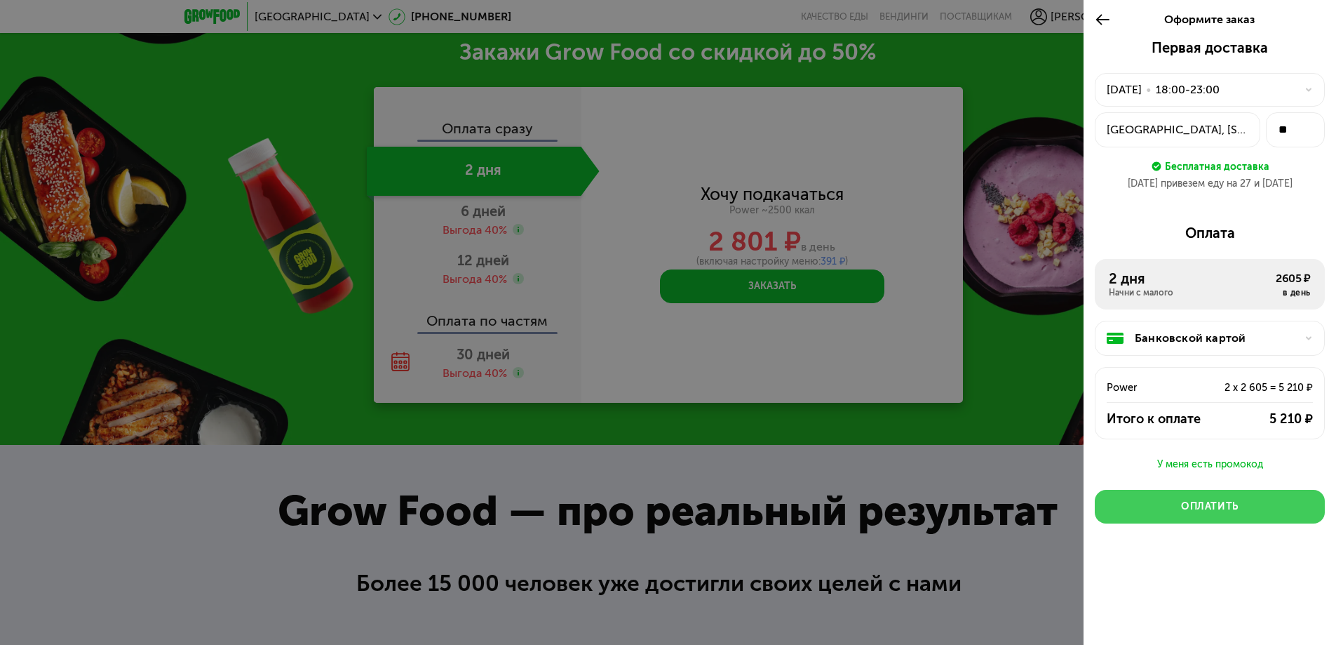
click at [1176, 515] on button "Оплатить" at bounding box center [1210, 507] width 230 height 34
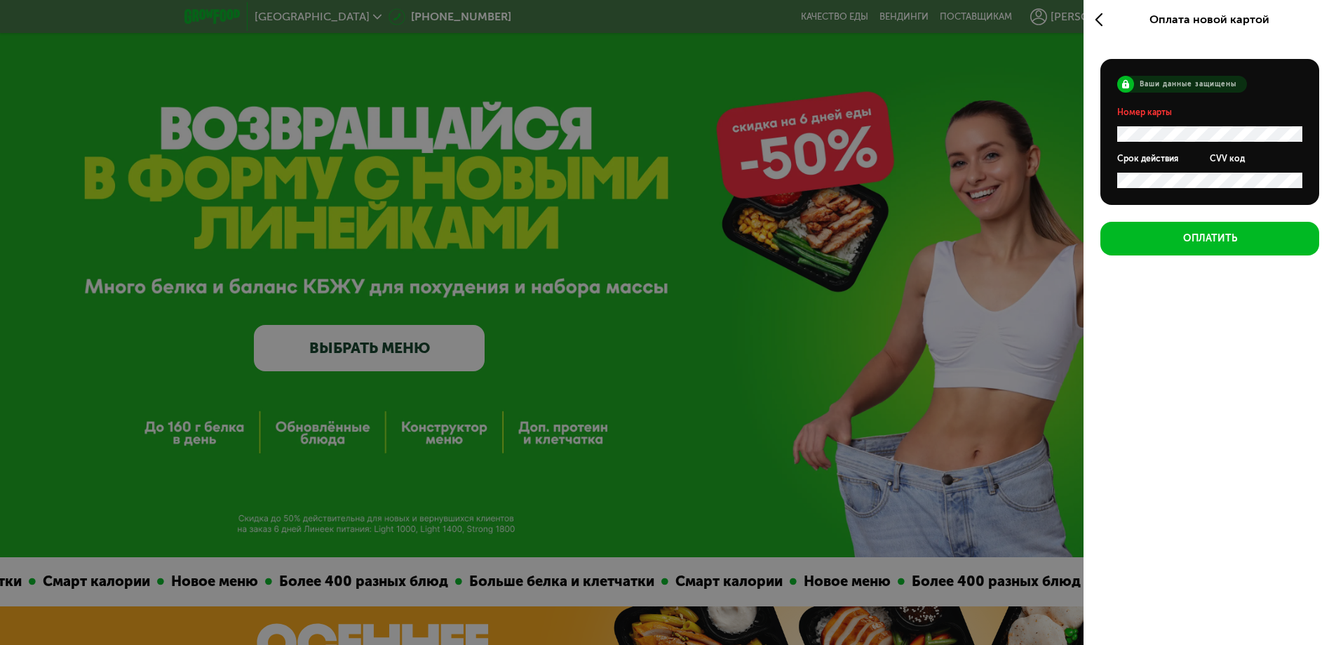
click at [1108, 13] on icon at bounding box center [1103, 19] width 16 height 17
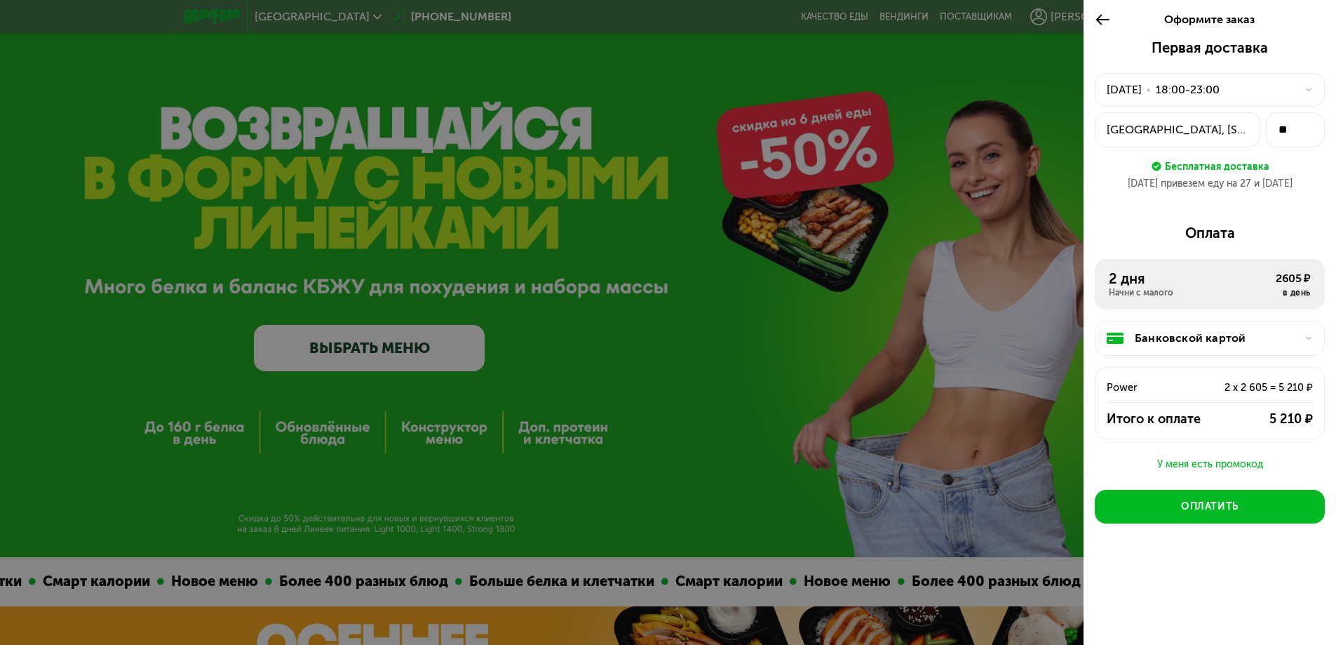
click at [1106, 11] on icon at bounding box center [1103, 19] width 16 height 17
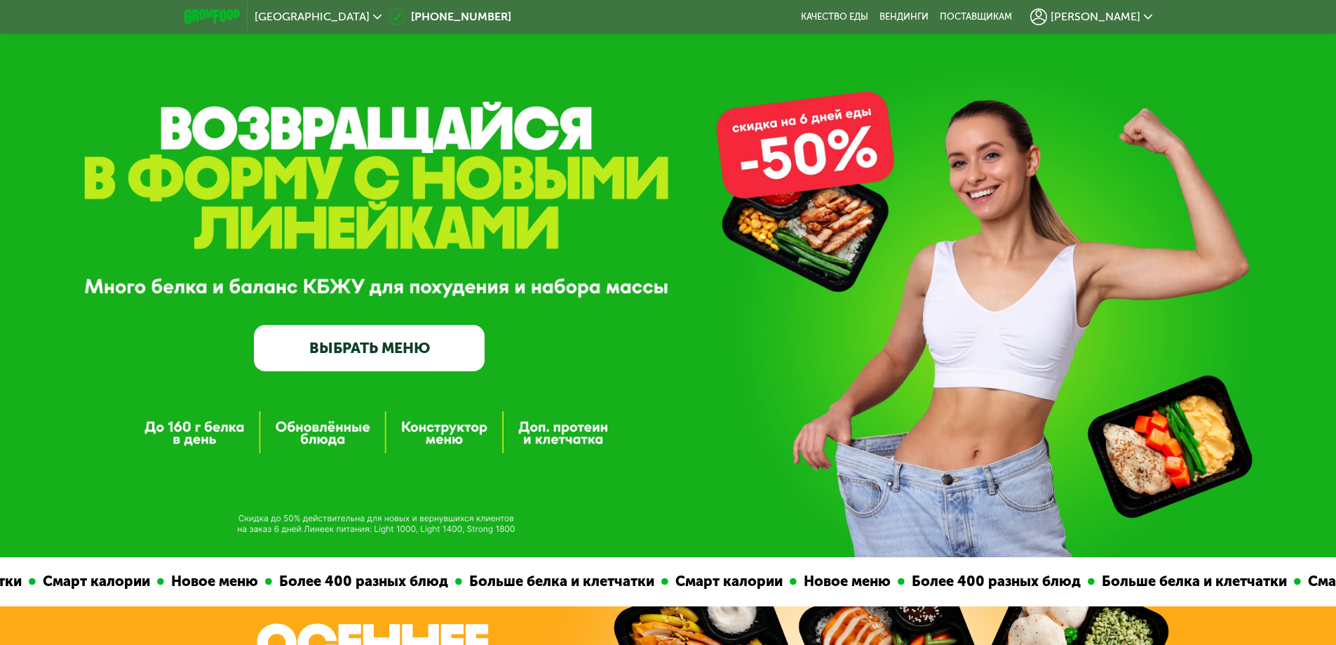
click at [1120, 11] on span "[PERSON_NAME]" at bounding box center [1096, 16] width 90 height 11
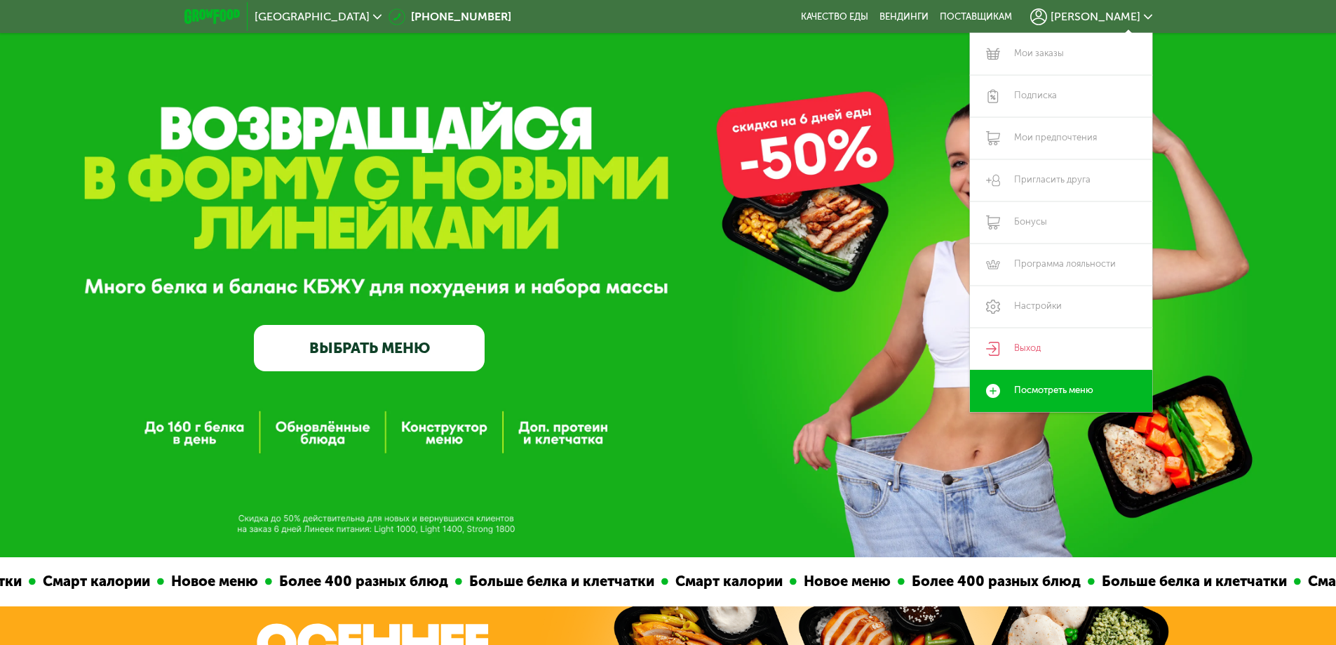
click at [1139, 13] on span "[PERSON_NAME]" at bounding box center [1096, 16] width 90 height 11
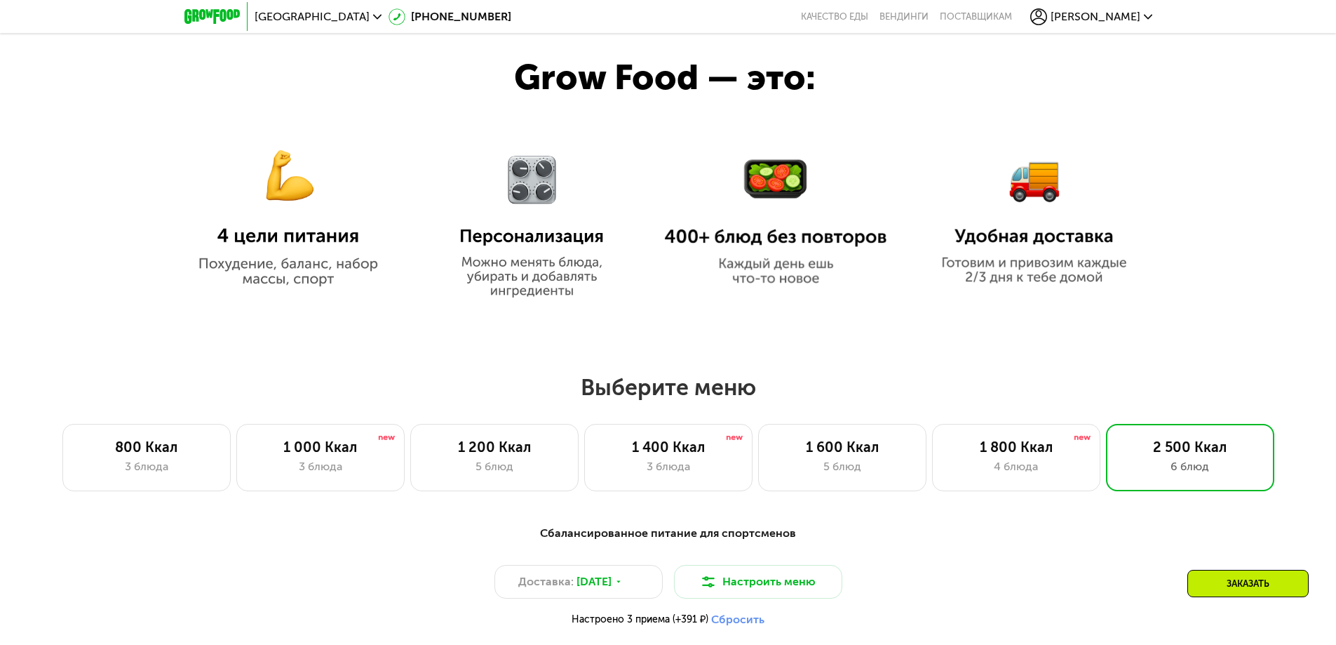
click at [1234, 582] on div "Заказать" at bounding box center [1248, 583] width 121 height 27
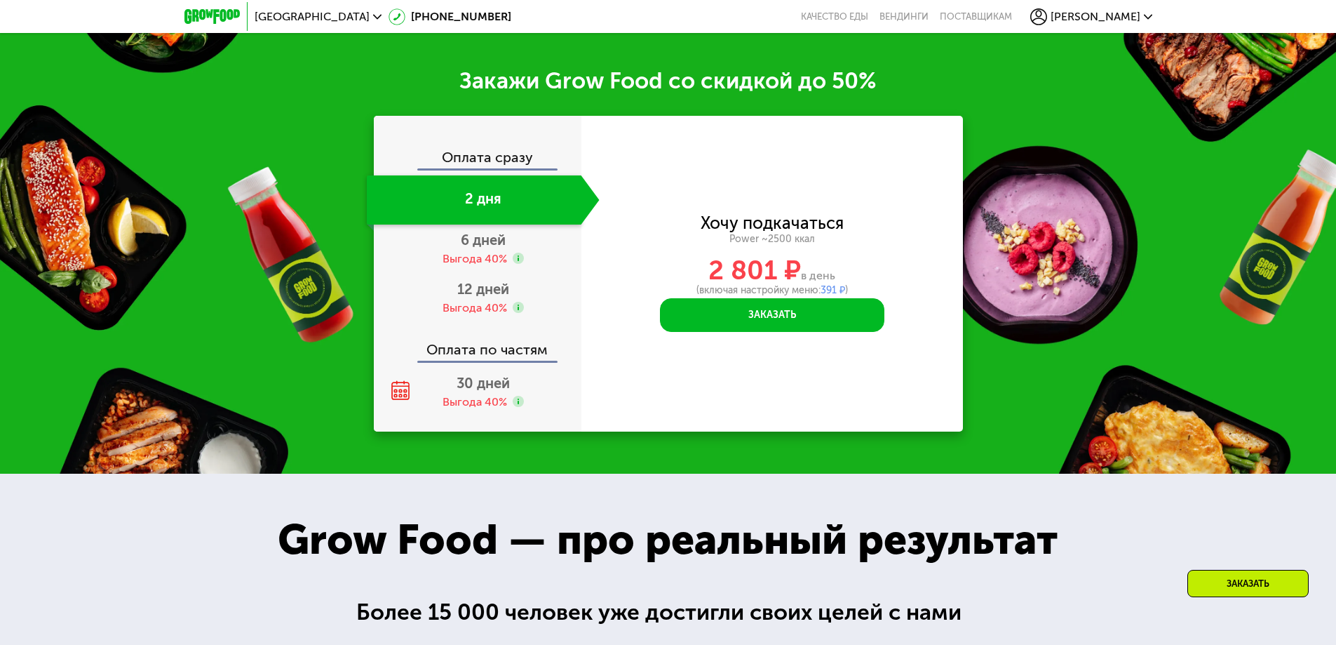
scroll to position [2265, 0]
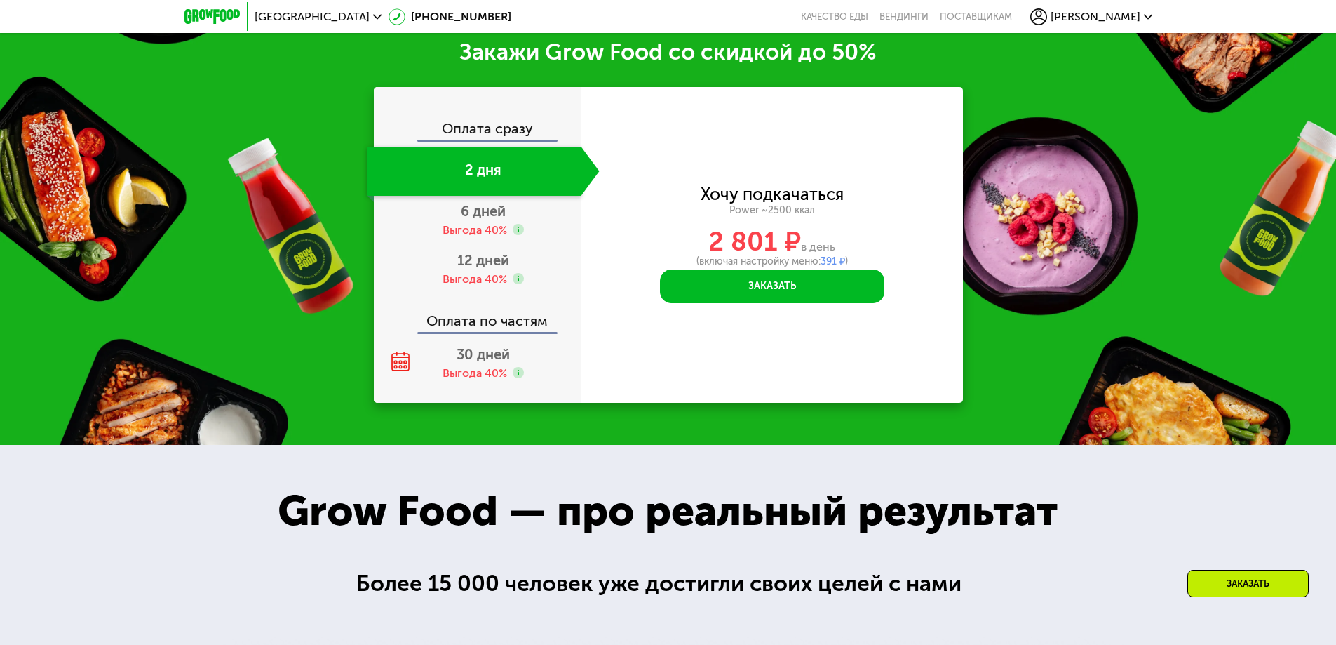
click at [1234, 582] on div "Заказать" at bounding box center [1248, 583] width 121 height 27
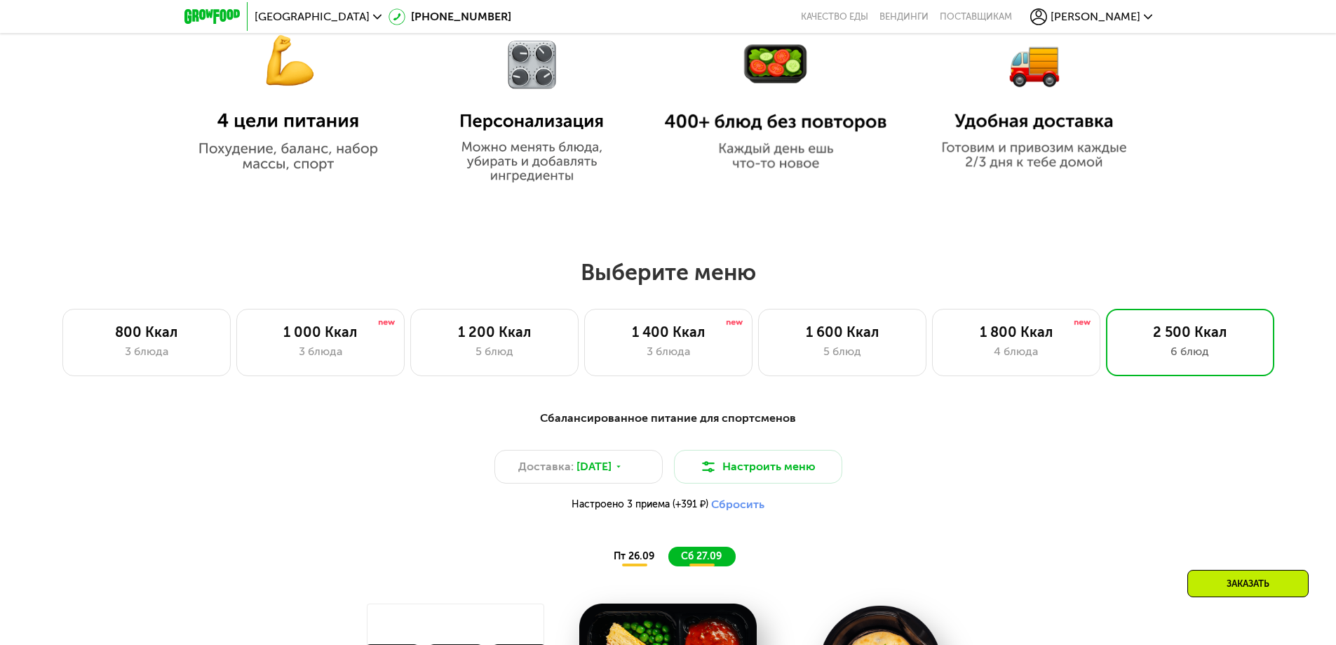
scroll to position [0, 0]
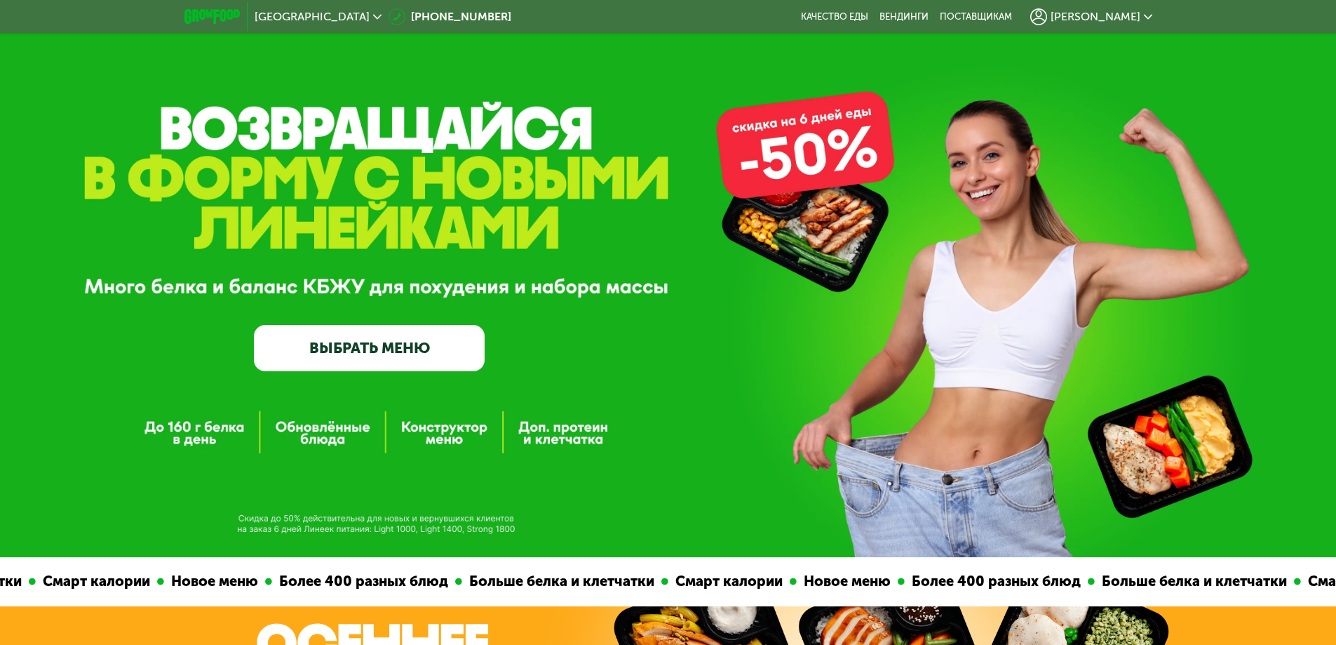
click at [1111, 18] on span "[PERSON_NAME]" at bounding box center [1096, 16] width 90 height 11
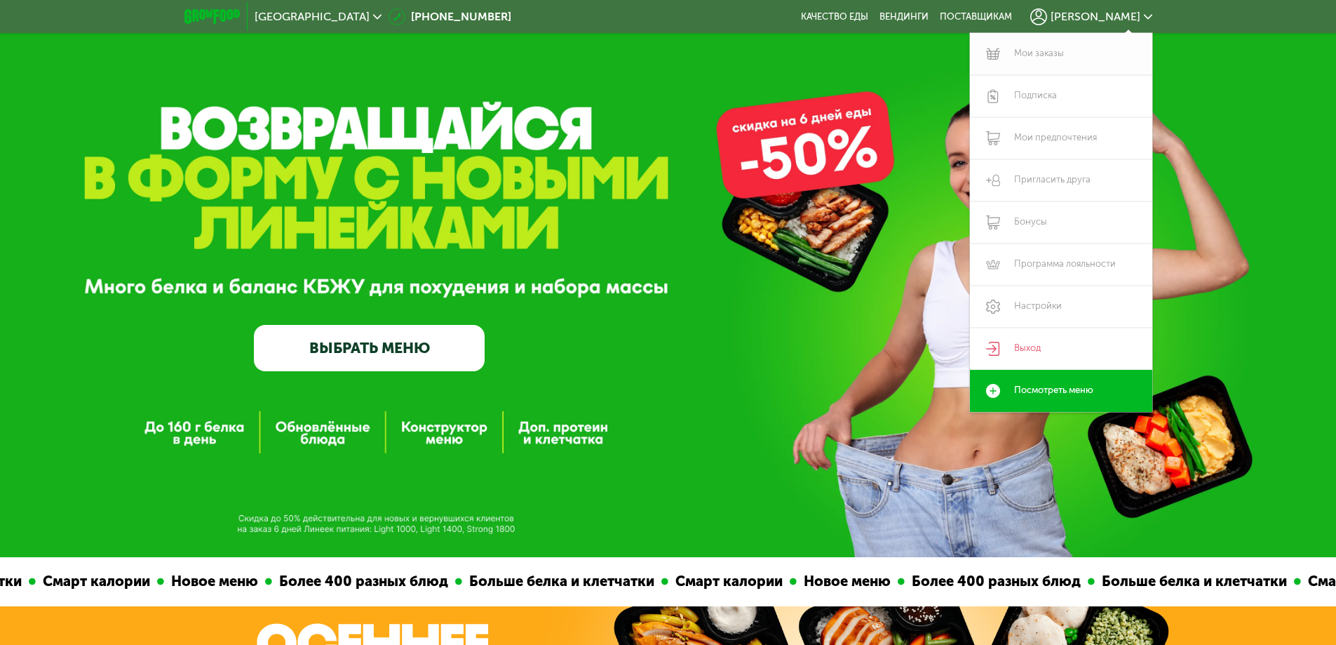
click at [1060, 49] on link "Мои заказы" at bounding box center [1061, 54] width 182 height 42
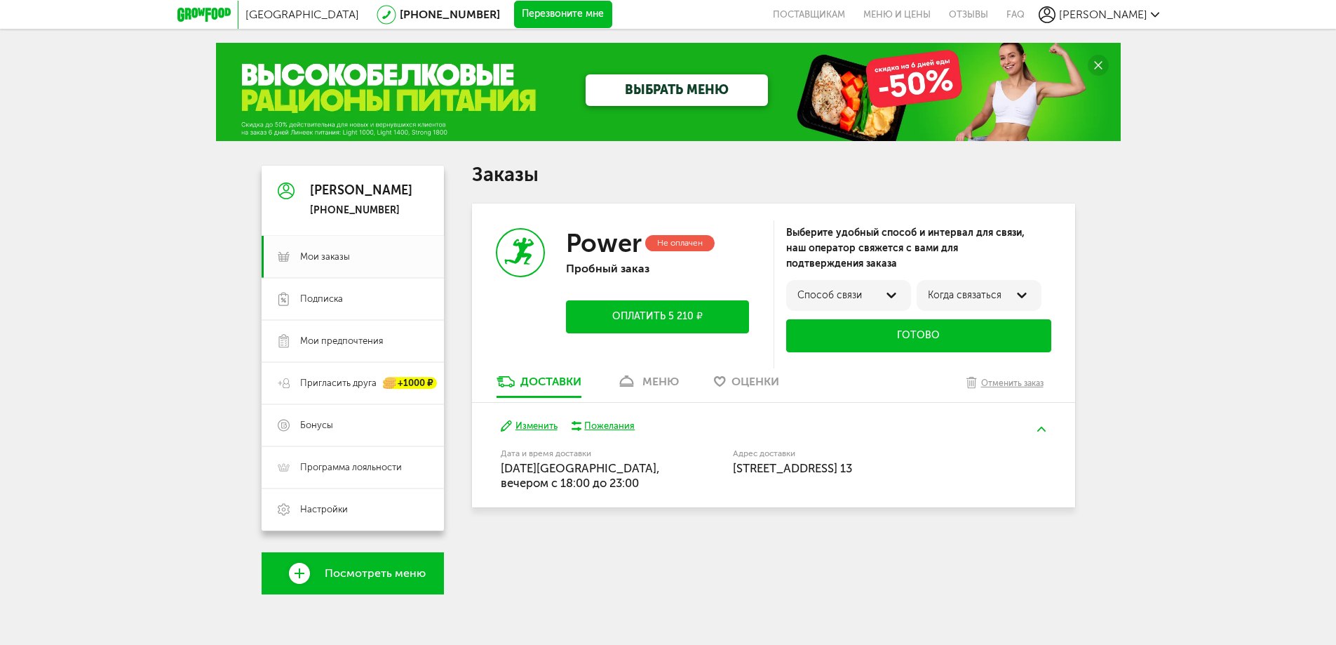
click at [530, 429] on button "Изменить" at bounding box center [529, 426] width 57 height 13
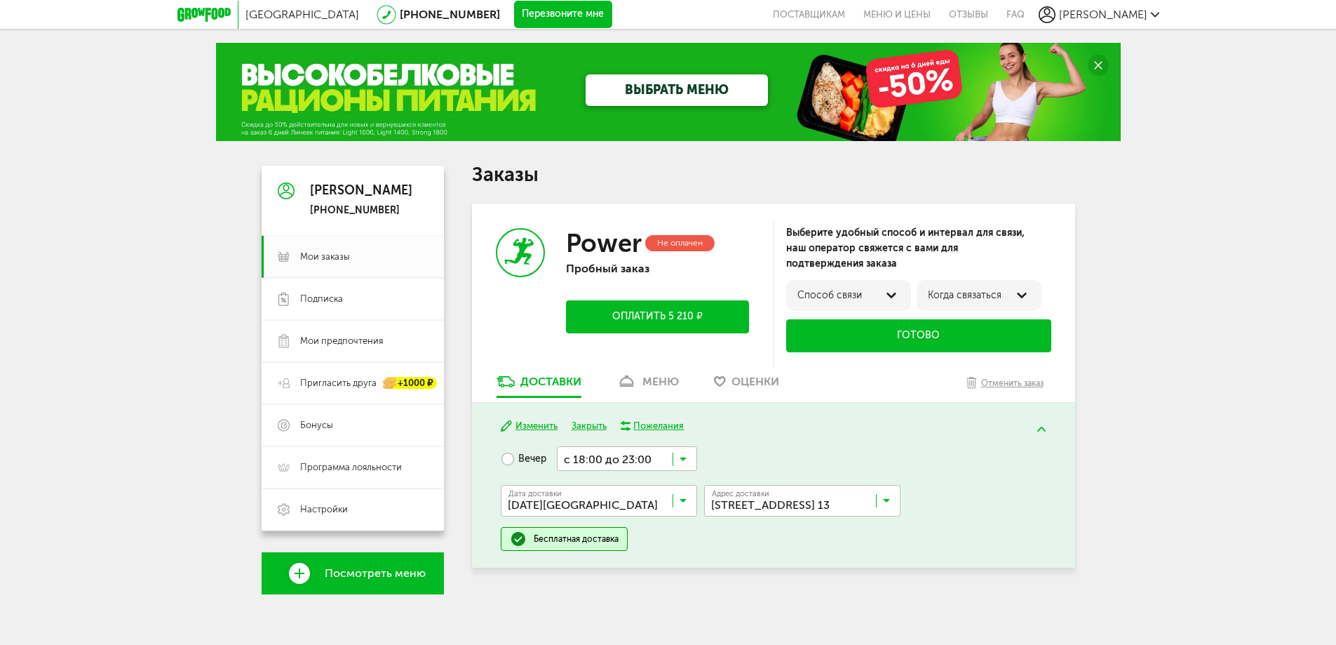
click at [660, 375] on div "меню" at bounding box center [661, 381] width 36 height 13
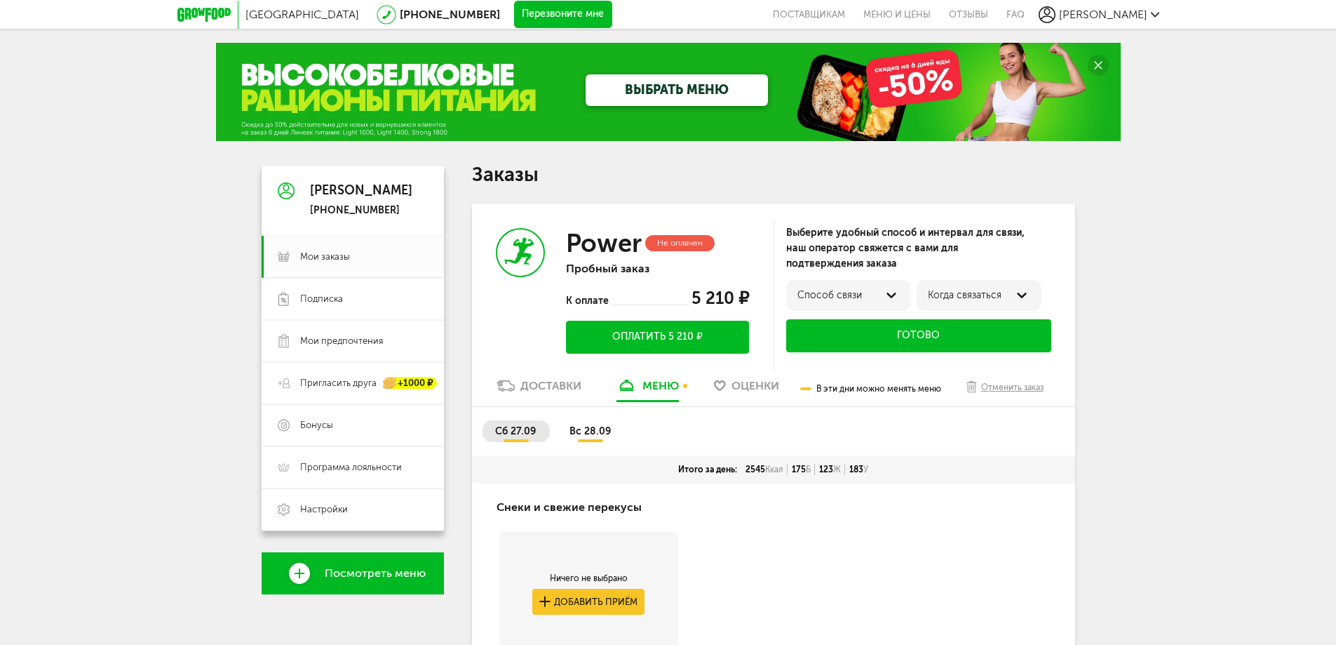
click at [589, 433] on span "вс 28.09" at bounding box center [590, 431] width 41 height 12
click at [528, 441] on li "сб 27.09" at bounding box center [516, 431] width 67 height 22
click at [615, 429] on li "вс 28.09" at bounding box center [591, 431] width 68 height 22
click at [515, 436] on span "сб 27.09" at bounding box center [515, 431] width 41 height 12
click at [584, 427] on span "вс 28.09" at bounding box center [590, 431] width 41 height 12
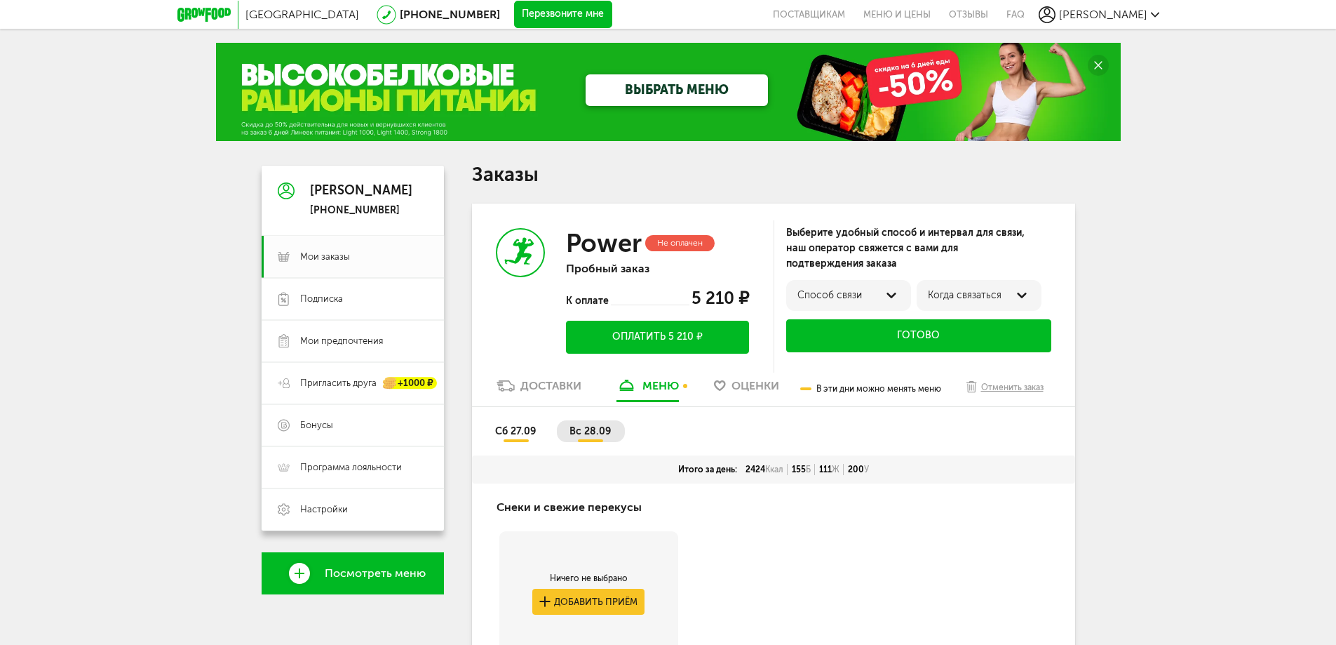
click at [530, 429] on span "сб 27.09" at bounding box center [515, 431] width 41 height 12
click at [563, 376] on div "Power Не оплачен Пробный заказ К оплате 5 210 ₽ Оплатить 5 210 ₽" at bounding box center [623, 290] width 302 height 175
click at [592, 399] on div "Доставки меню Оценки В эти дни можно менять меню Отменить заказ" at bounding box center [773, 392] width 603 height 29
click at [577, 392] on div "Доставки" at bounding box center [551, 385] width 61 height 13
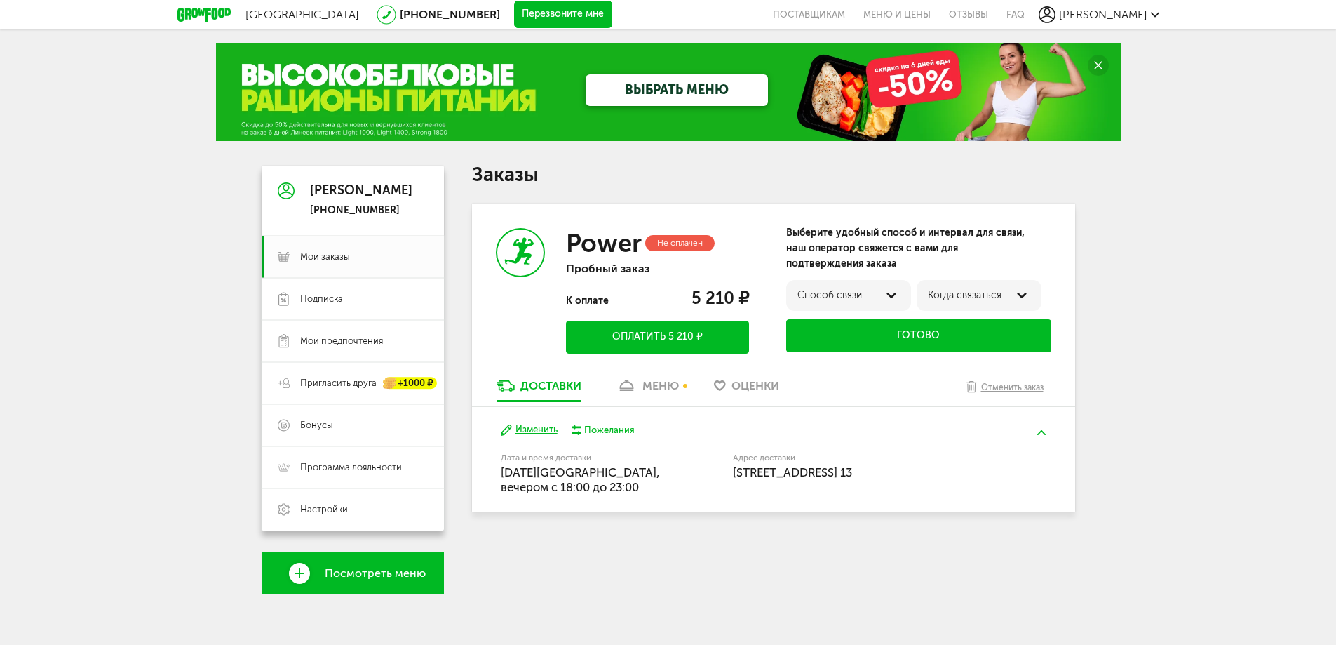
click at [671, 385] on div "меню" at bounding box center [661, 385] width 36 height 13
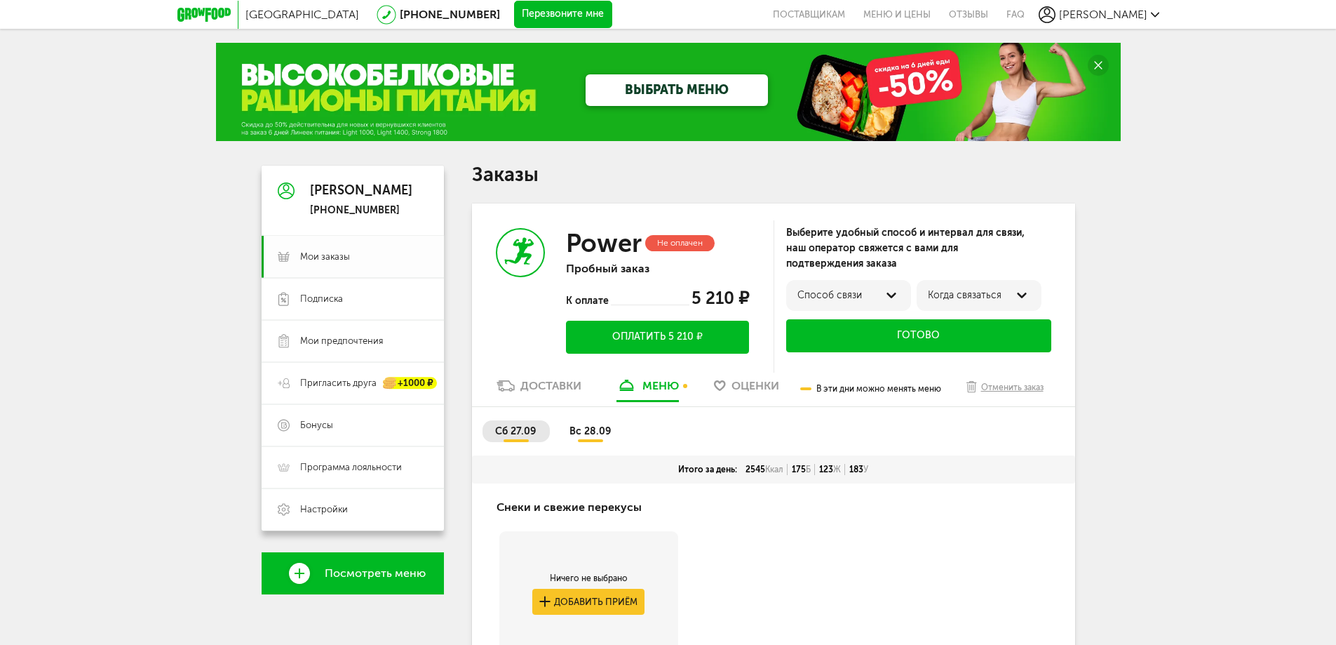
click at [385, 258] on span "Мои заказы" at bounding box center [364, 256] width 128 height 13
click at [561, 383] on div "Доставки" at bounding box center [551, 385] width 61 height 13
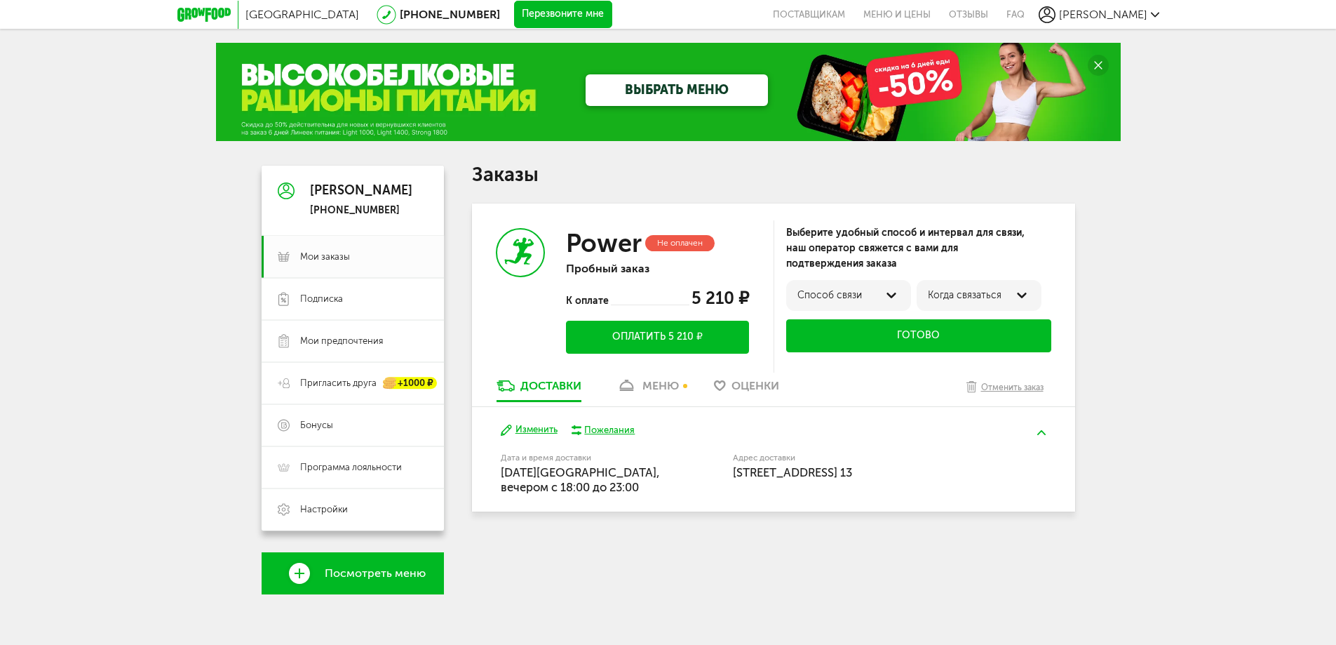
click at [656, 384] on div "меню" at bounding box center [661, 385] width 36 height 13
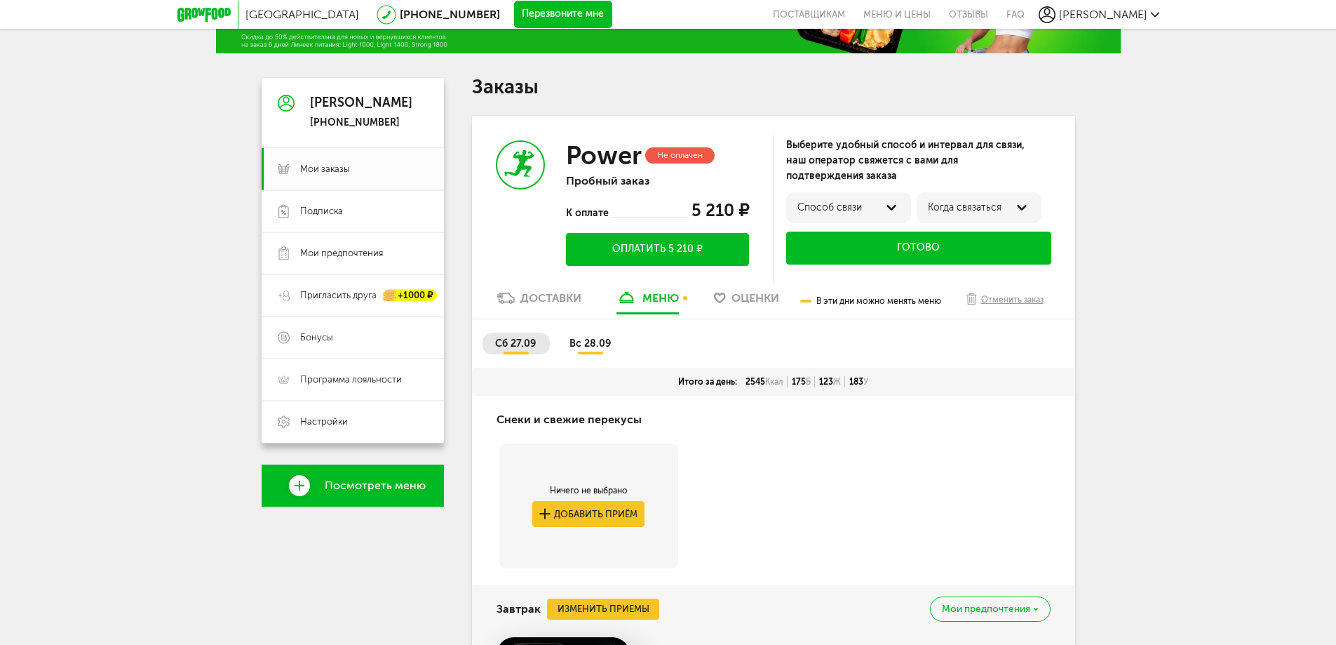
scroll to position [168, 0]
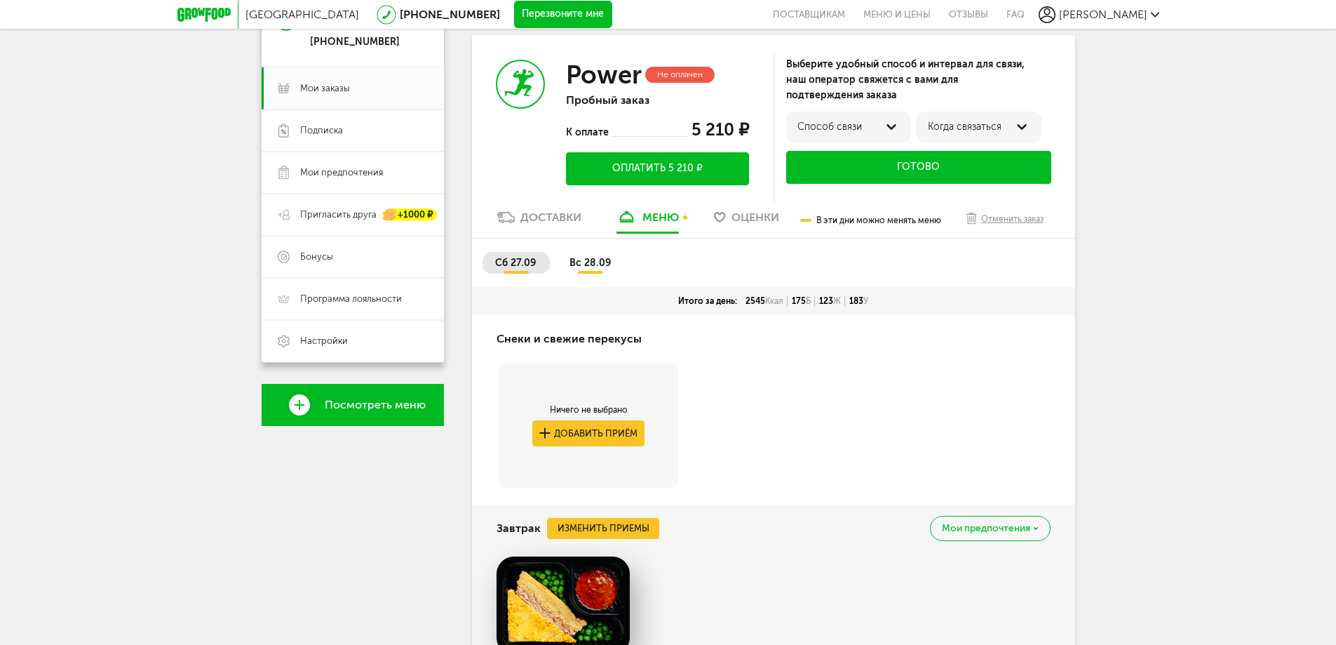
click at [601, 265] on span "вс 28.09" at bounding box center [590, 263] width 41 height 12
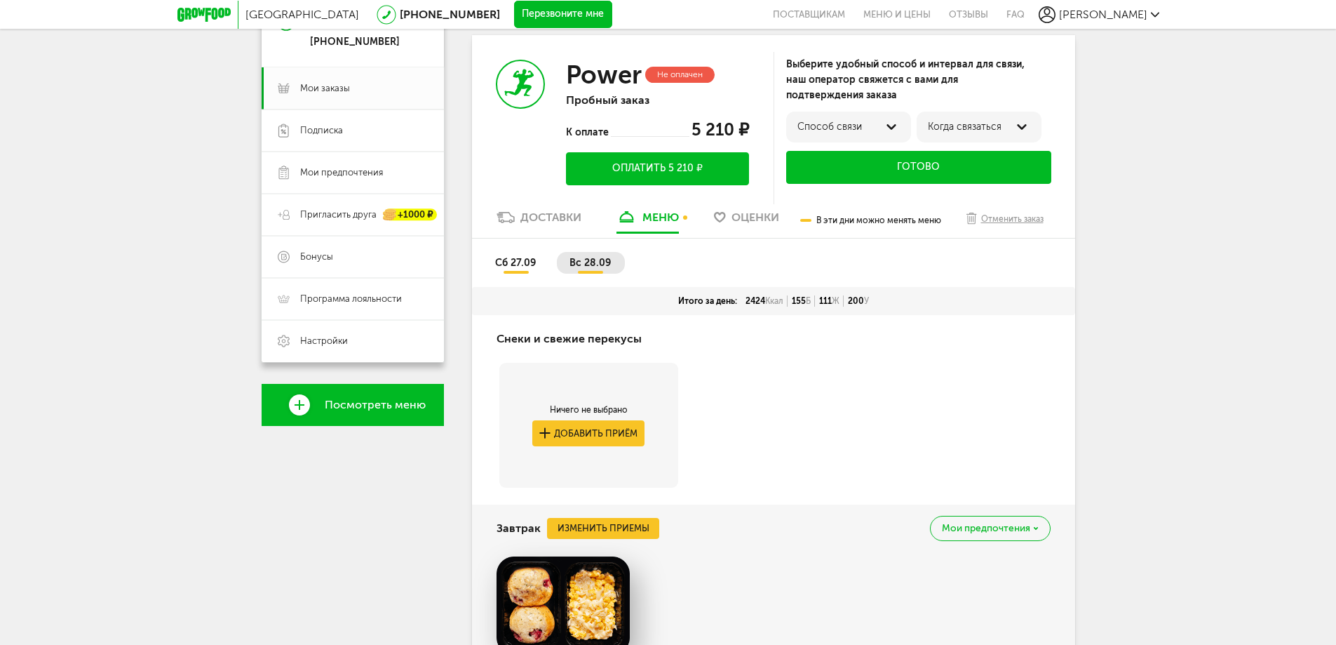
click at [546, 219] on div "Доставки" at bounding box center [551, 216] width 61 height 13
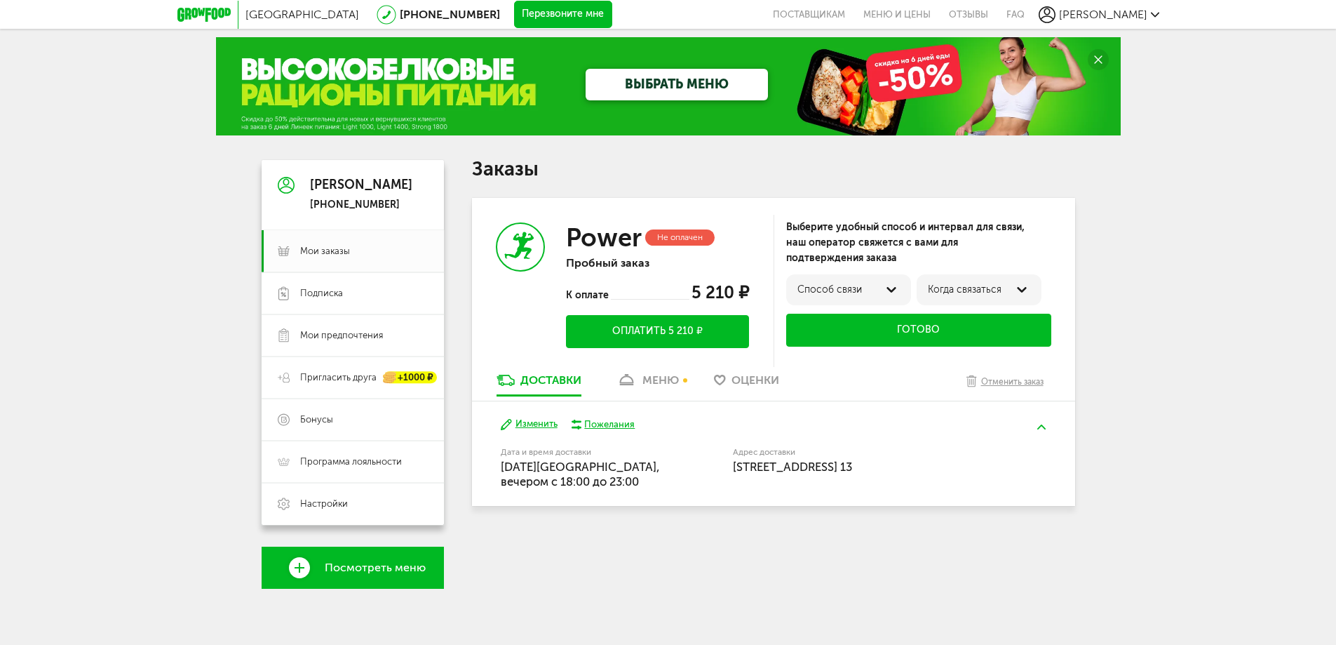
scroll to position [6, 0]
click at [692, 386] on div "Доставки меню Оценки Отменить заказ" at bounding box center [773, 387] width 603 height 29
click at [681, 379] on link "меню" at bounding box center [648, 384] width 76 height 22
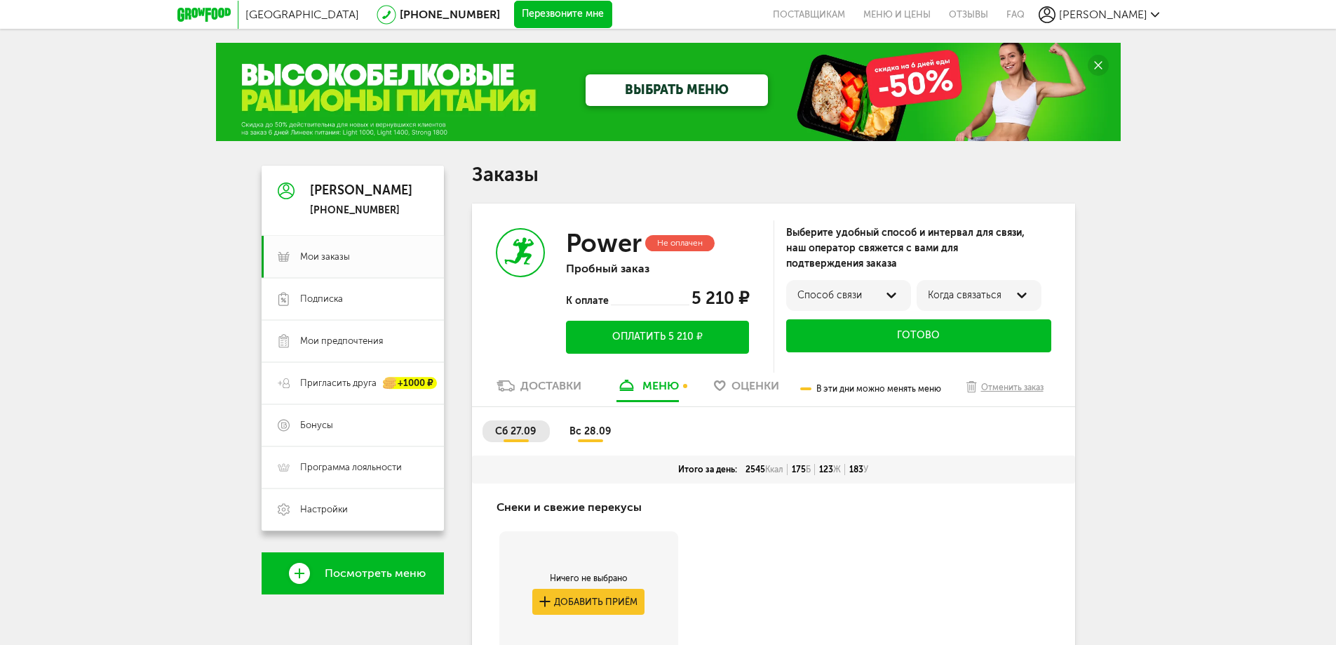
click at [550, 396] on link "Доставки" at bounding box center [539, 389] width 99 height 22
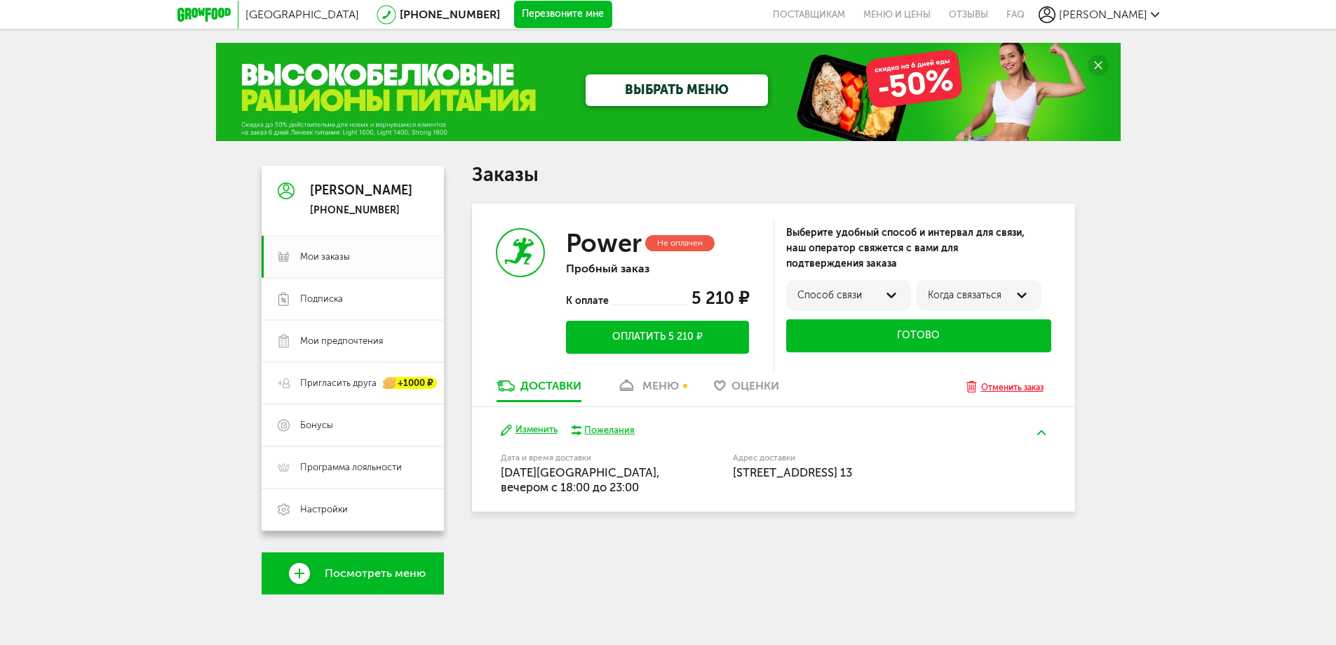
click at [1021, 389] on div "Отменить заказ" at bounding box center [1012, 387] width 62 height 14
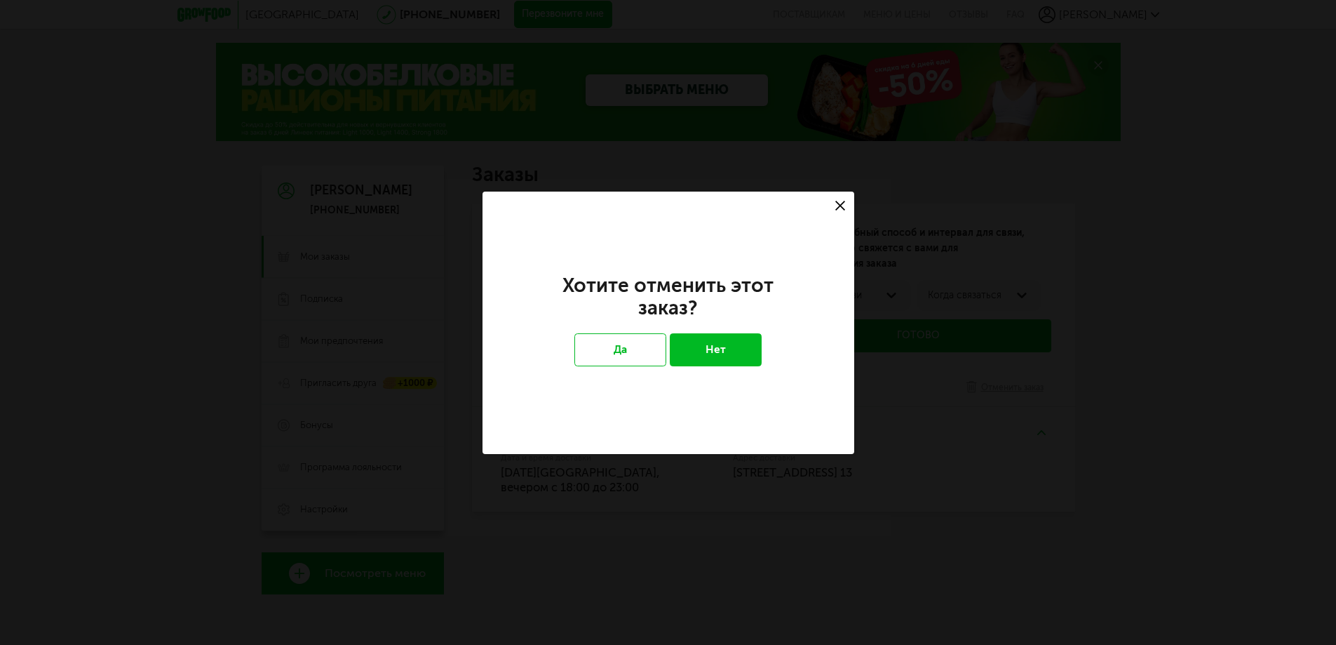
click at [850, 195] on div at bounding box center [840, 206] width 28 height 28
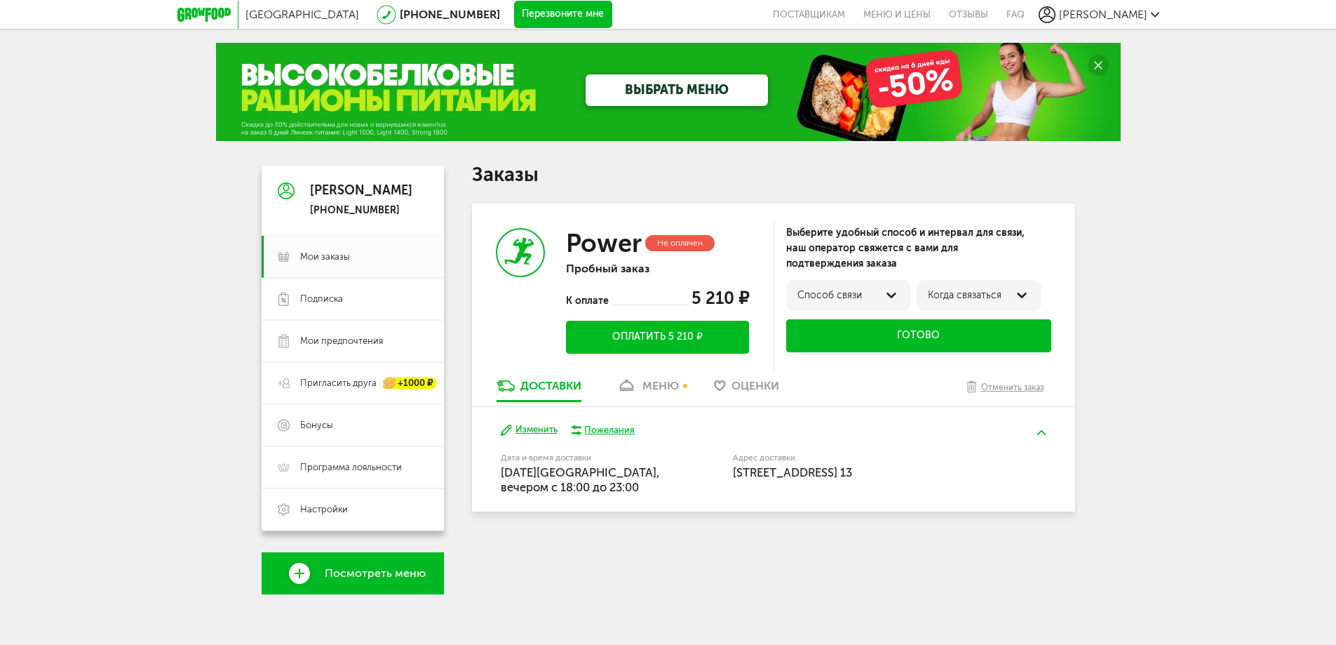
drag, startPoint x: 640, startPoint y: 377, endPoint x: 659, endPoint y: 399, distance: 29.3
click at [640, 378] on link "меню" at bounding box center [648, 389] width 76 height 22
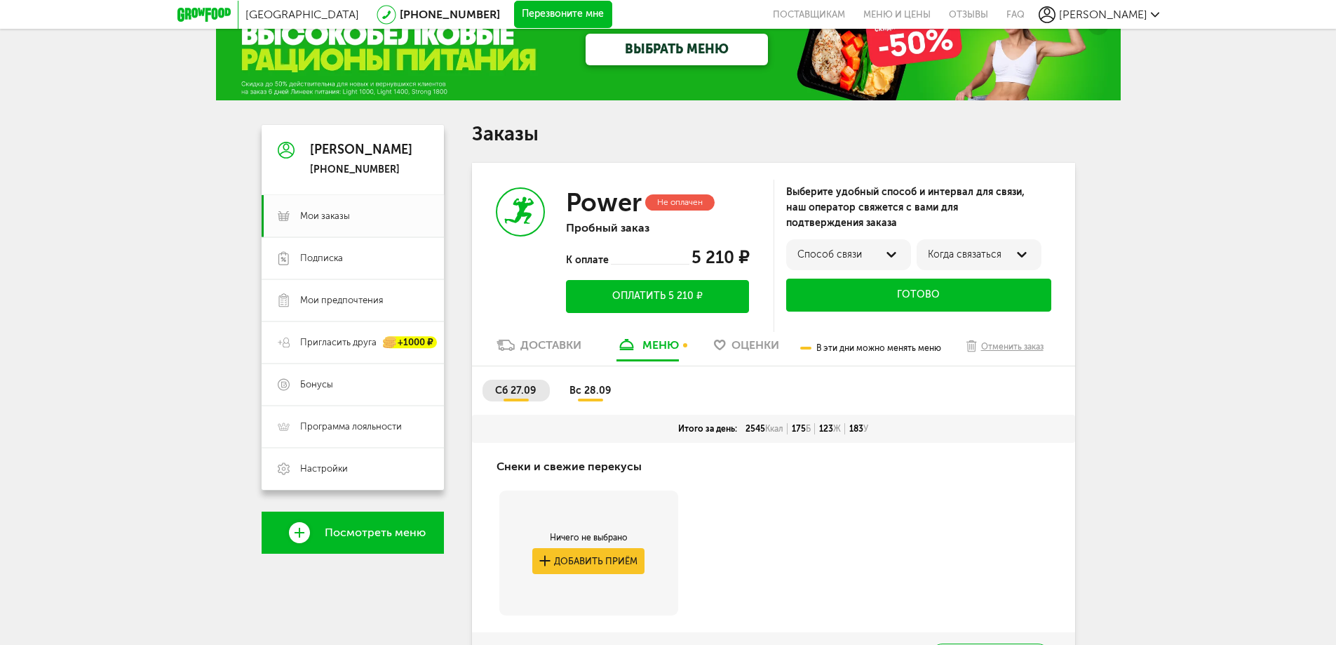
scroll to position [168, 0]
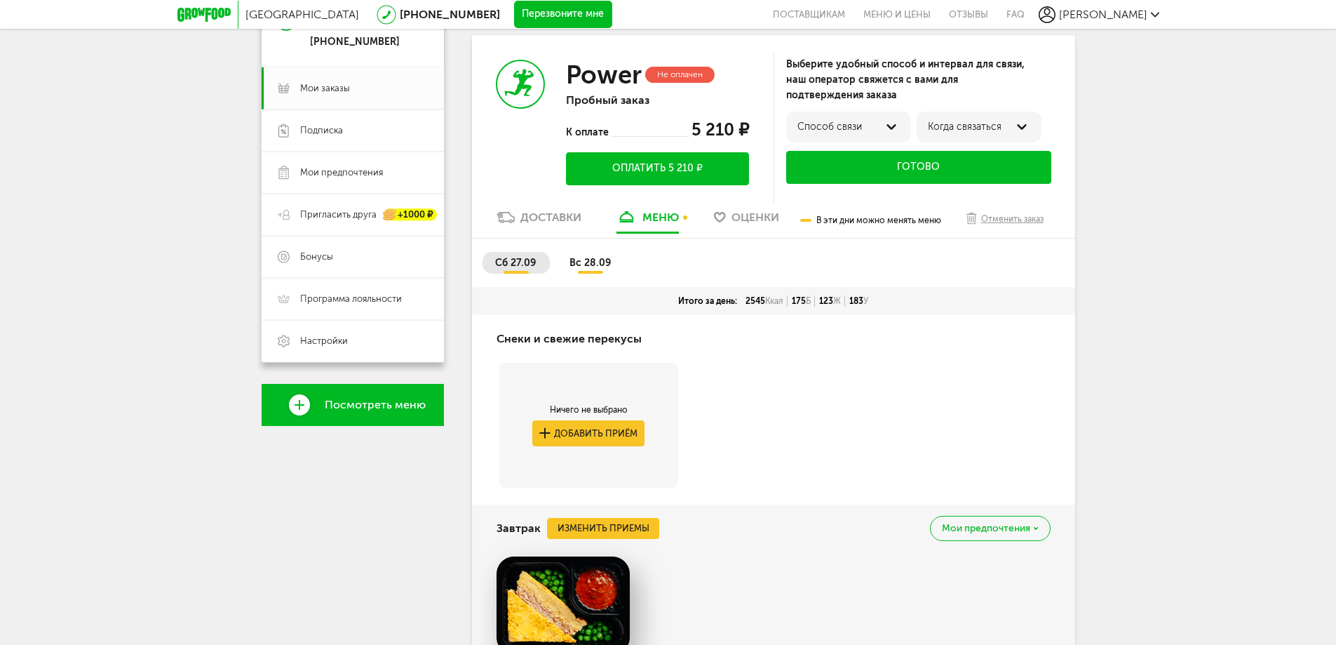
click at [570, 208] on div "Power Не оплачен Пробный заказ К оплате 5 210 ₽ Оплатить 5 210 ₽" at bounding box center [623, 122] width 302 height 175
click at [570, 216] on div "Доставки" at bounding box center [551, 216] width 61 height 13
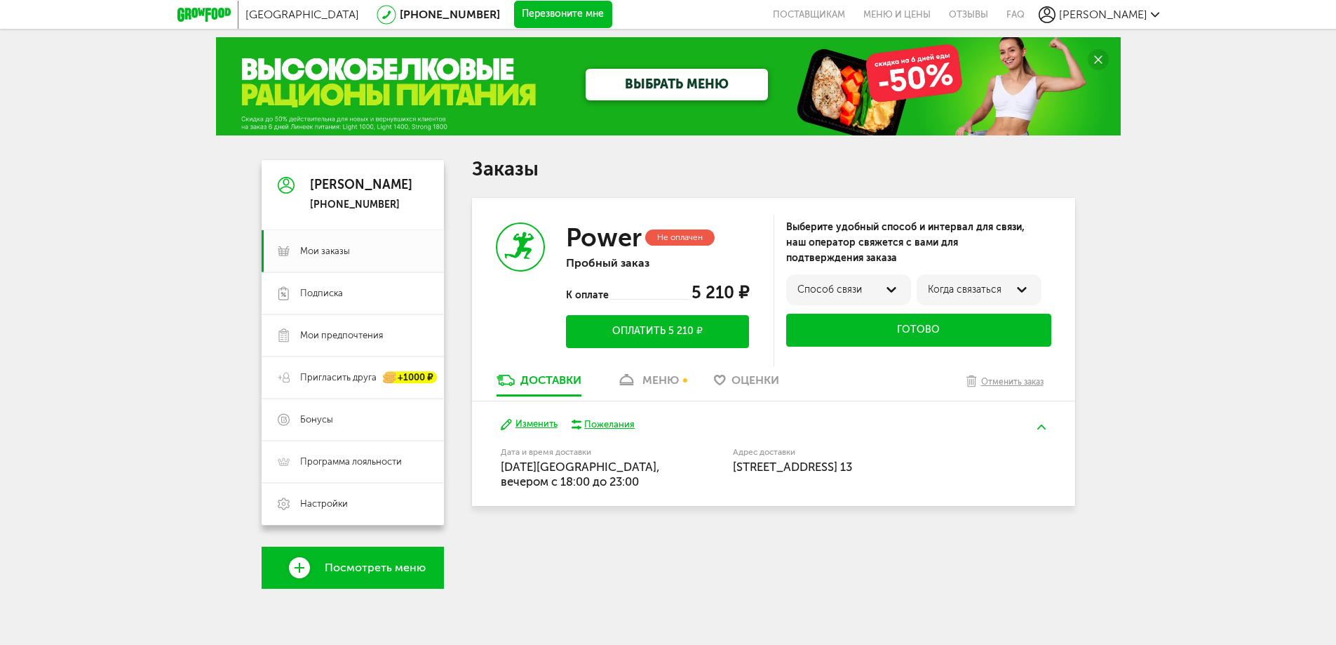
scroll to position [6, 0]
click at [549, 424] on button "Изменить" at bounding box center [529, 423] width 57 height 13
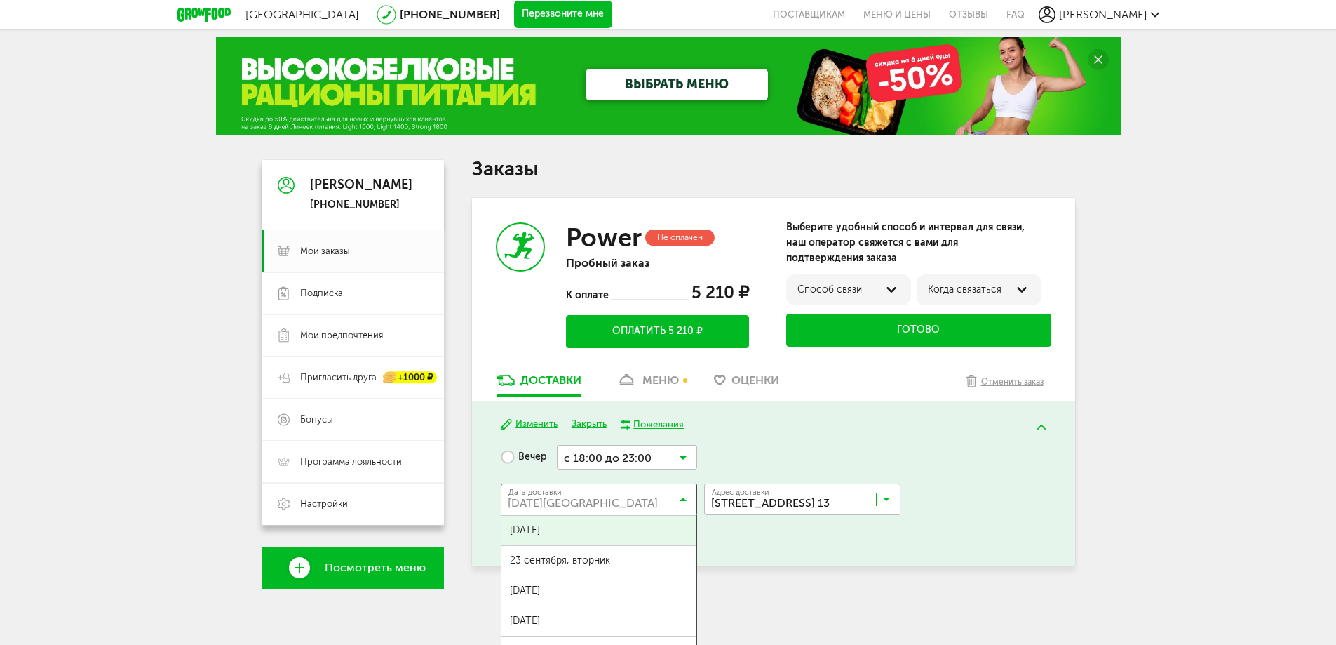
click at [675, 498] on input "Search for option" at bounding box center [602, 502] width 196 height 24
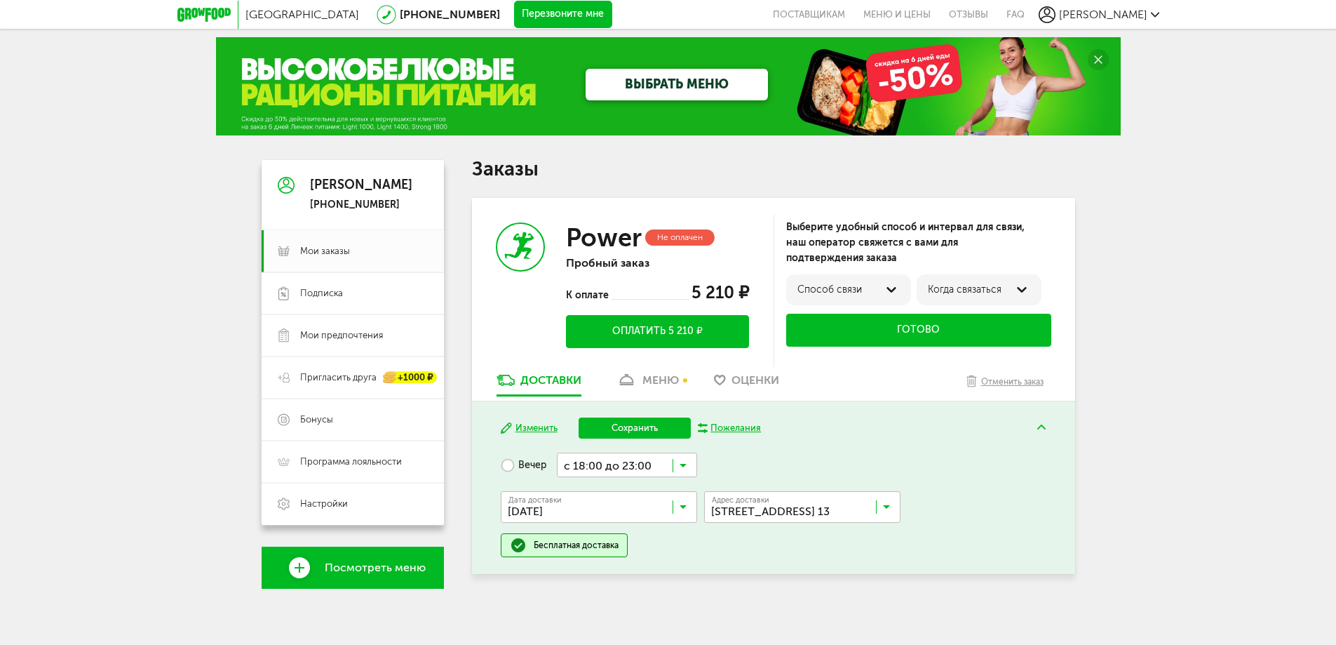
click at [615, 557] on span "25 сентября, четверг" at bounding box center [599, 567] width 195 height 29
click at [645, 424] on button "Сохранить" at bounding box center [635, 427] width 112 height 21
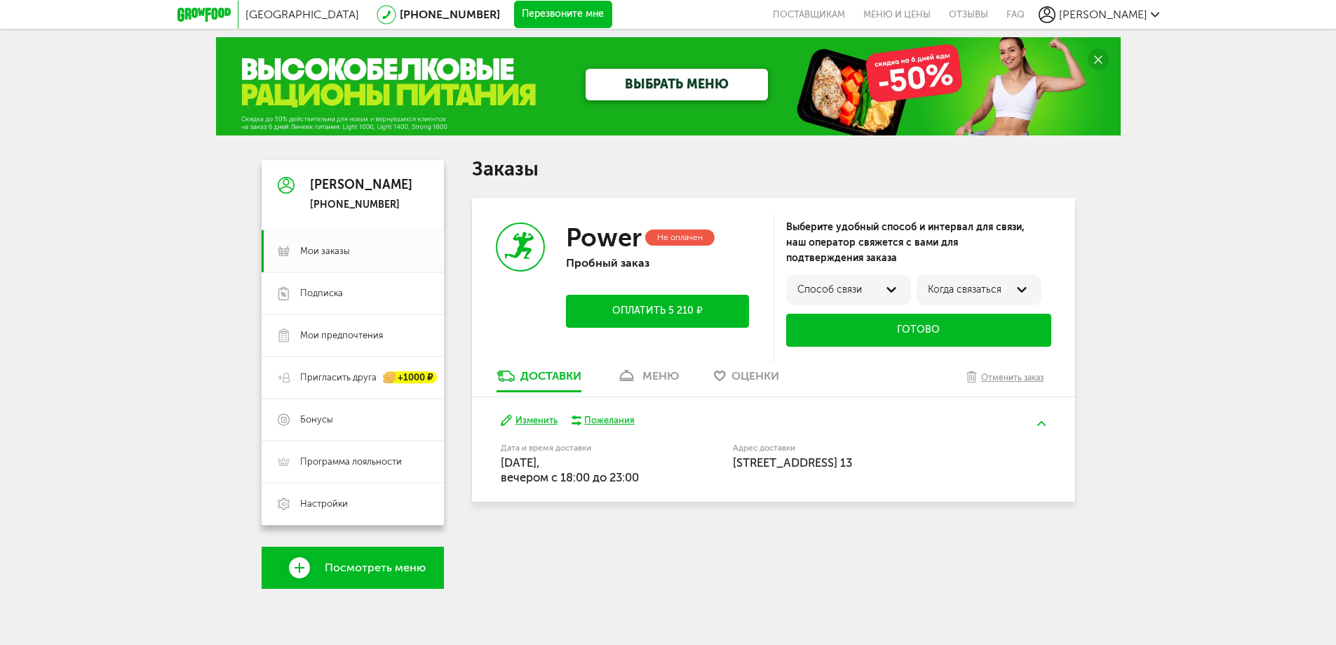
click at [642, 376] on link "меню" at bounding box center [648, 379] width 76 height 22
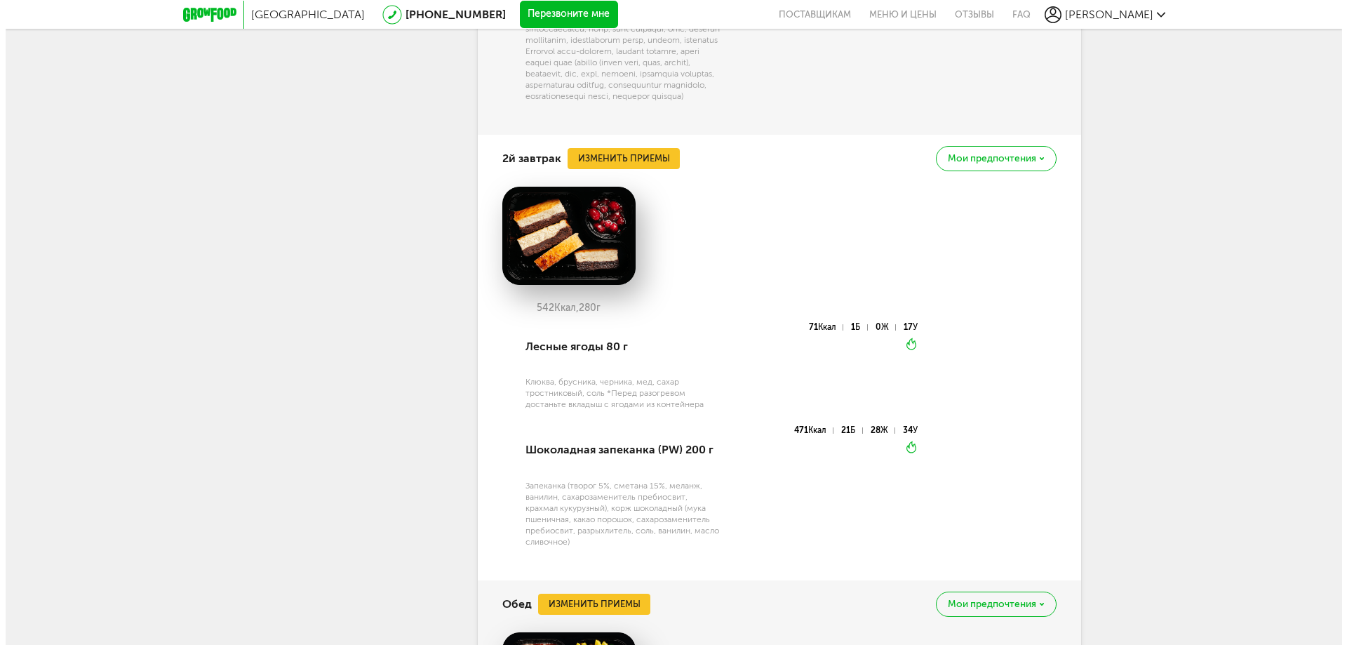
scroll to position [1080, 0]
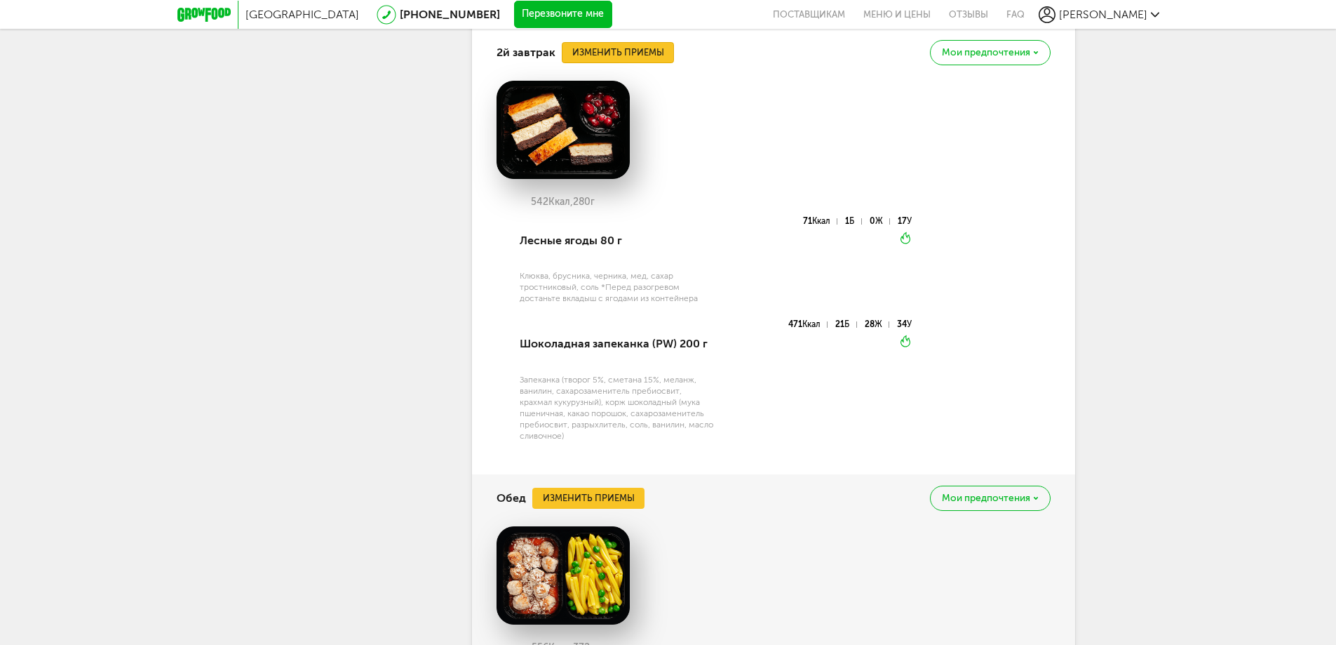
click at [645, 63] on button "Изменить приемы" at bounding box center [618, 52] width 112 height 21
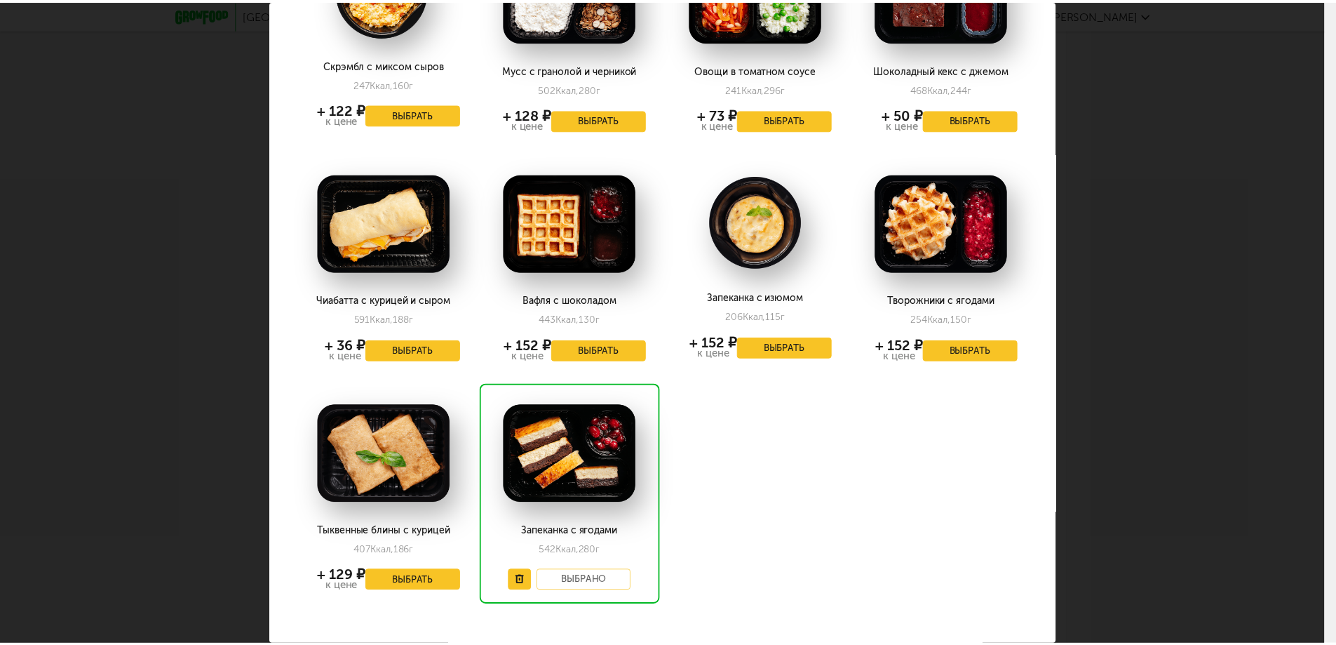
scroll to position [434, 0]
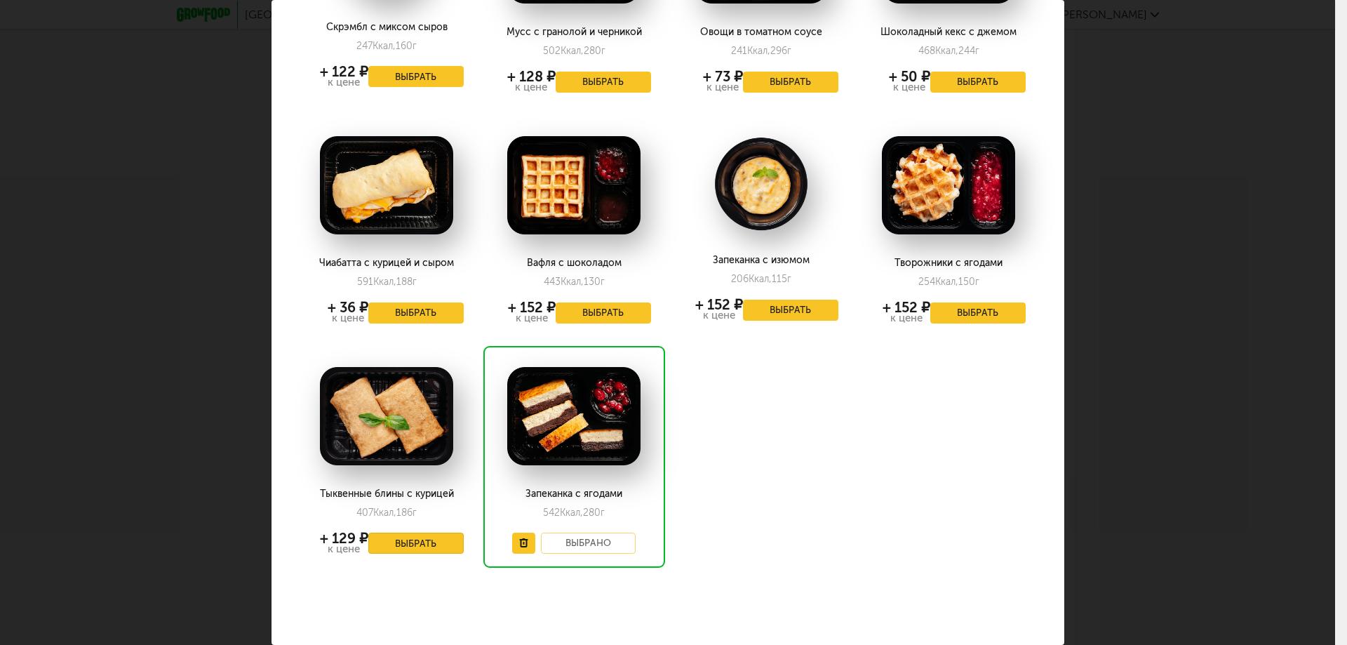
click at [436, 532] on button "Выбрать" at bounding box center [415, 542] width 95 height 21
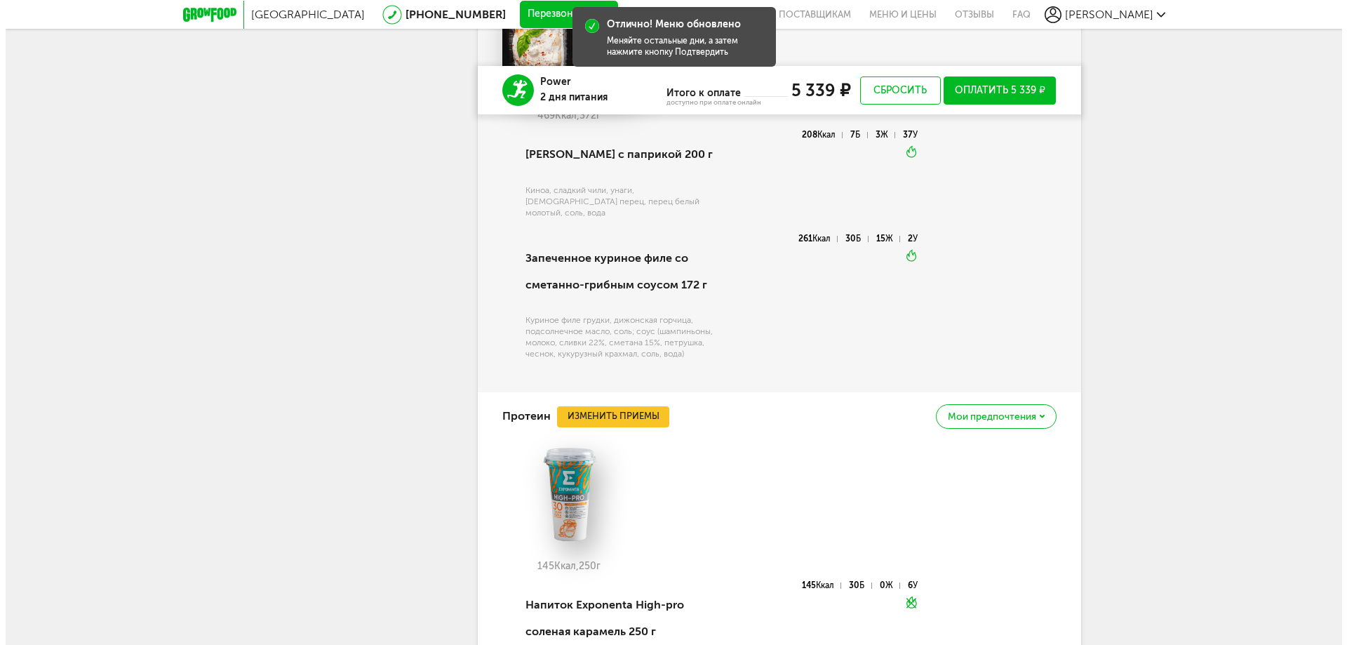
scroll to position [2613, 0]
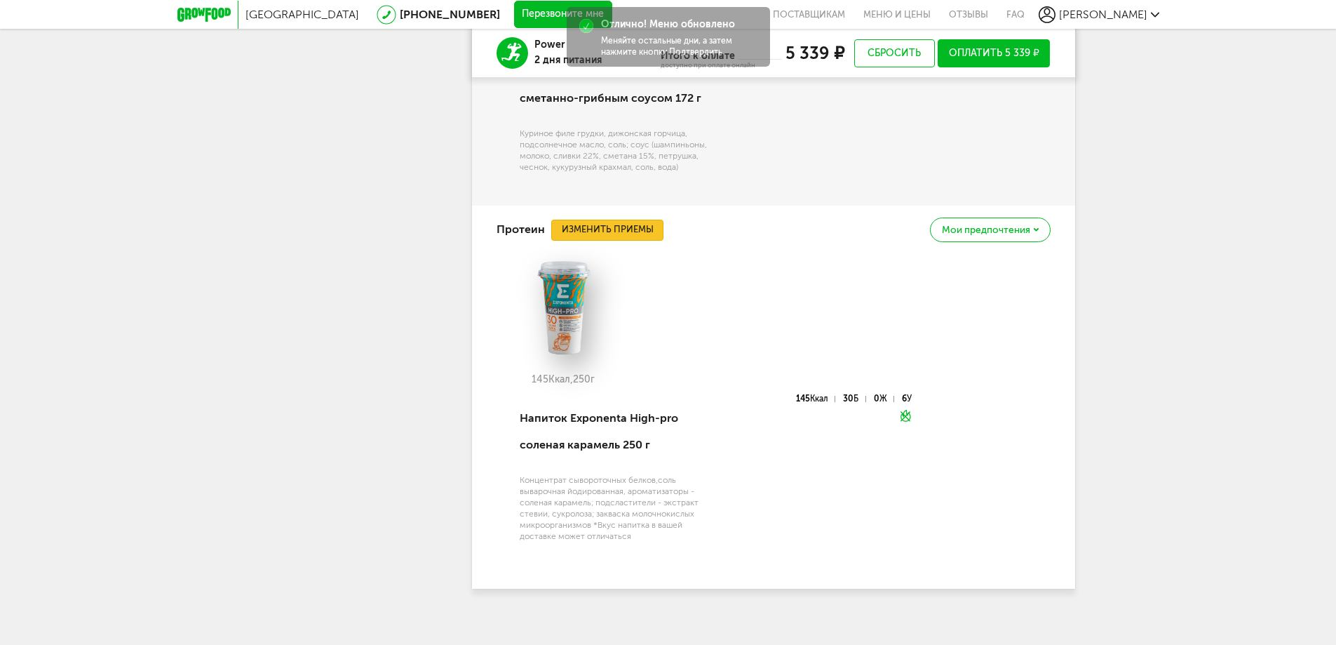
click at [626, 222] on button "Изменить приемы" at bounding box center [607, 230] width 112 height 21
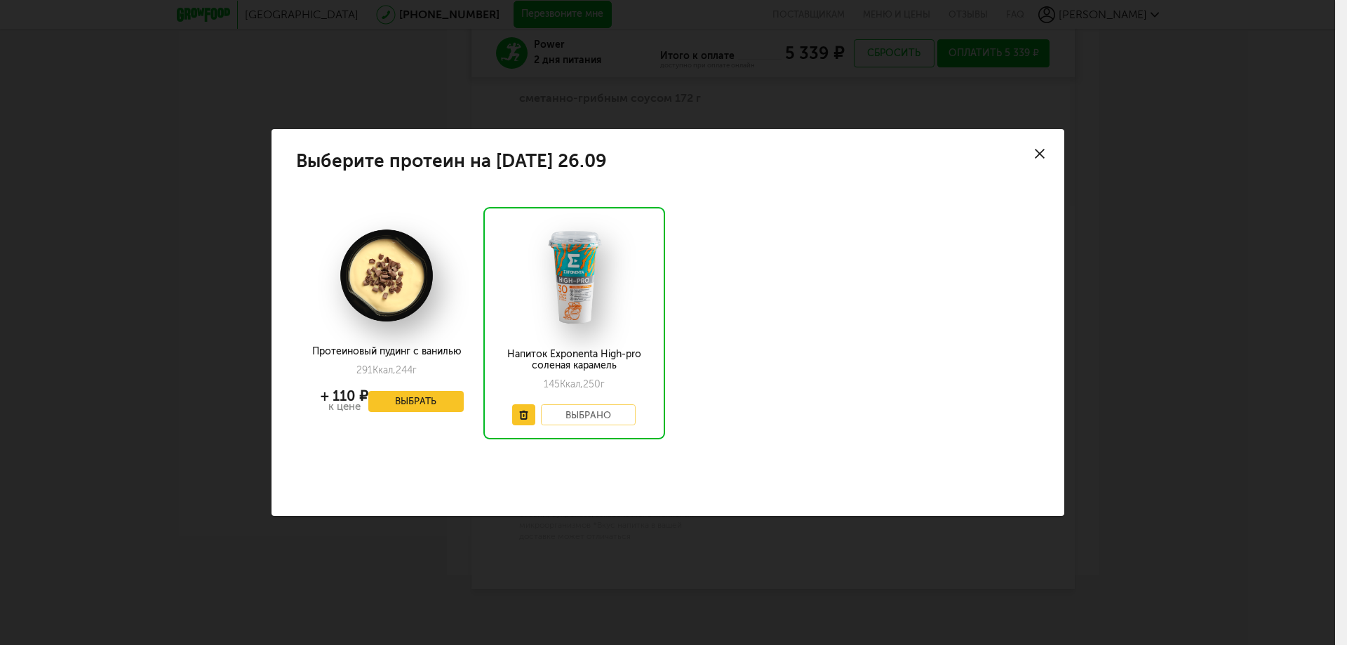
click at [422, 321] on div at bounding box center [386, 281] width 154 height 106
click at [414, 391] on button "Выбрать" at bounding box center [415, 401] width 95 height 21
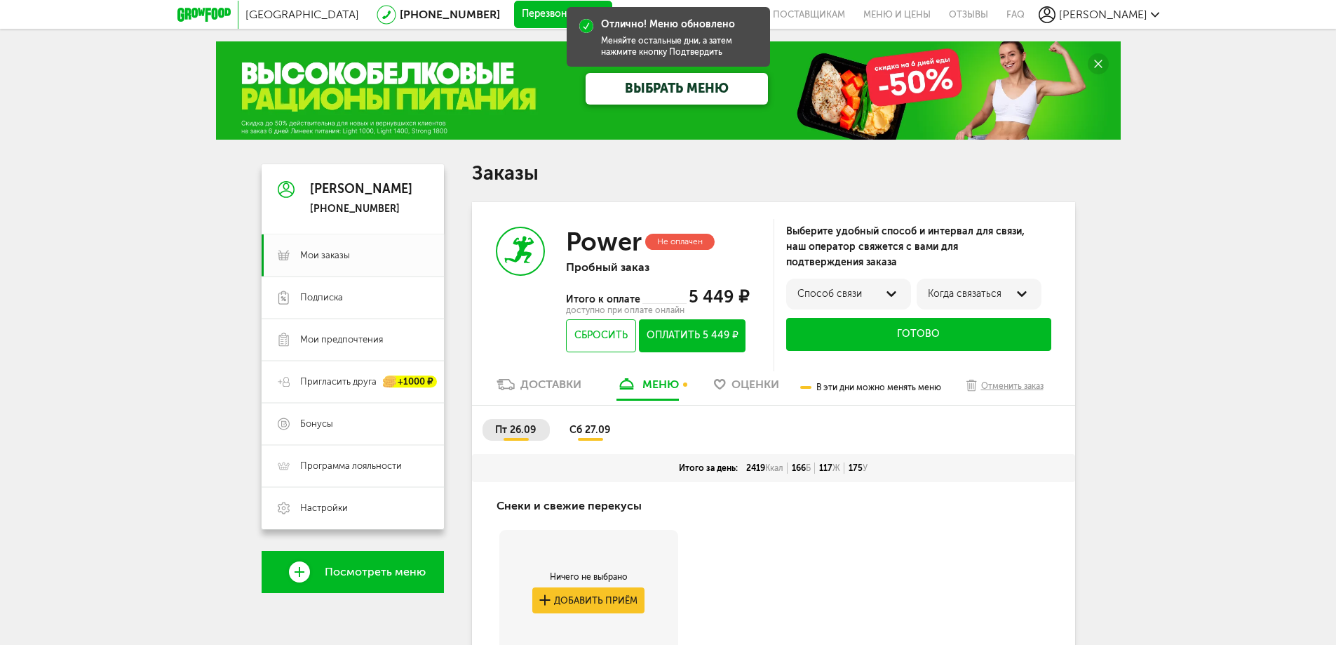
scroll to position [0, 0]
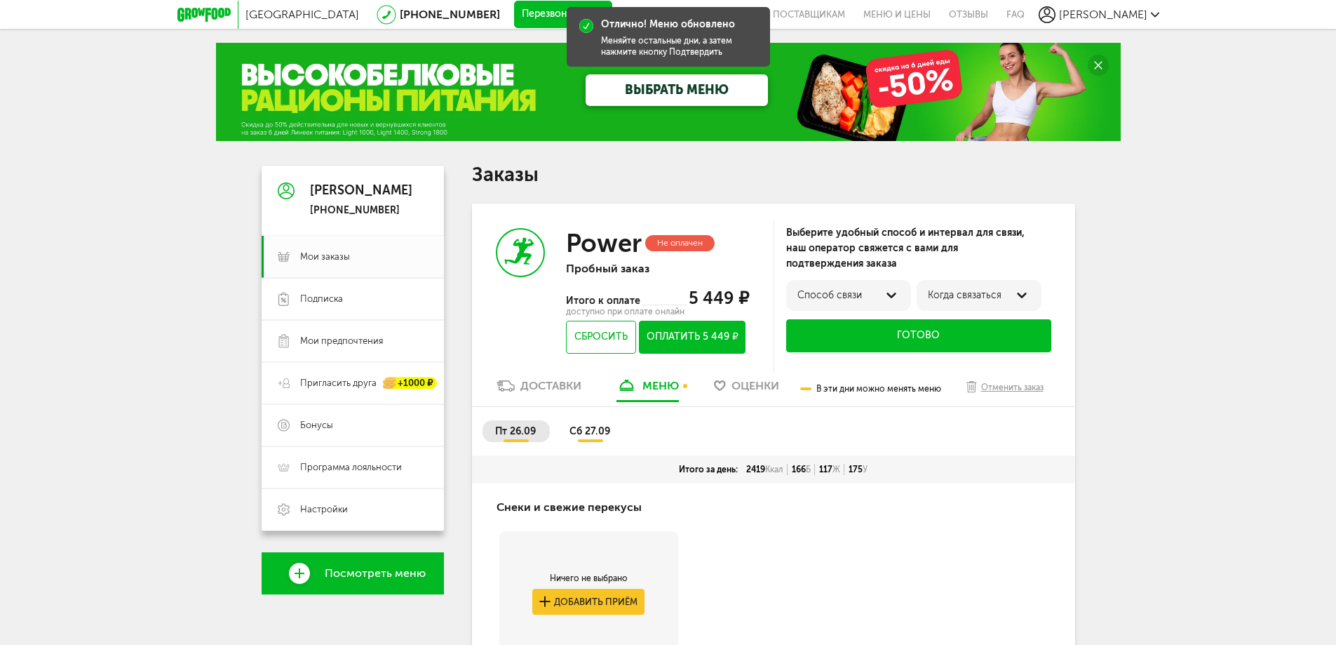
click at [601, 433] on span "сб 27.09" at bounding box center [590, 431] width 41 height 12
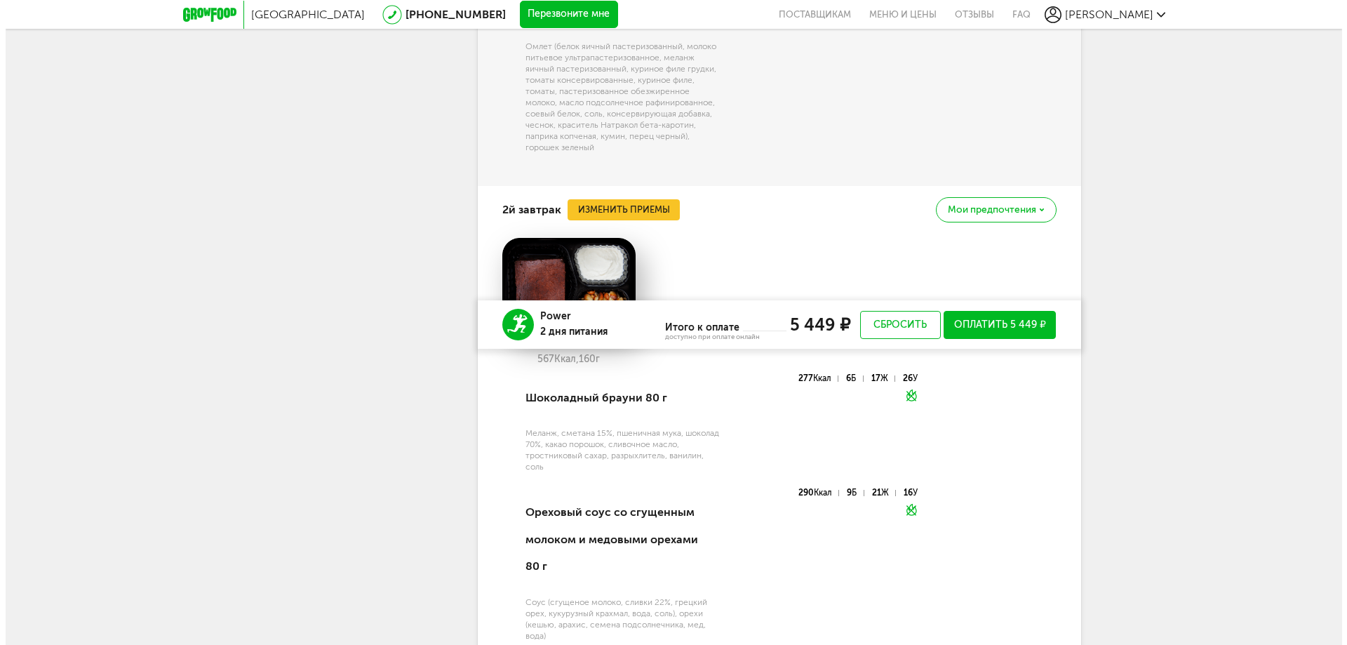
scroll to position [982, 0]
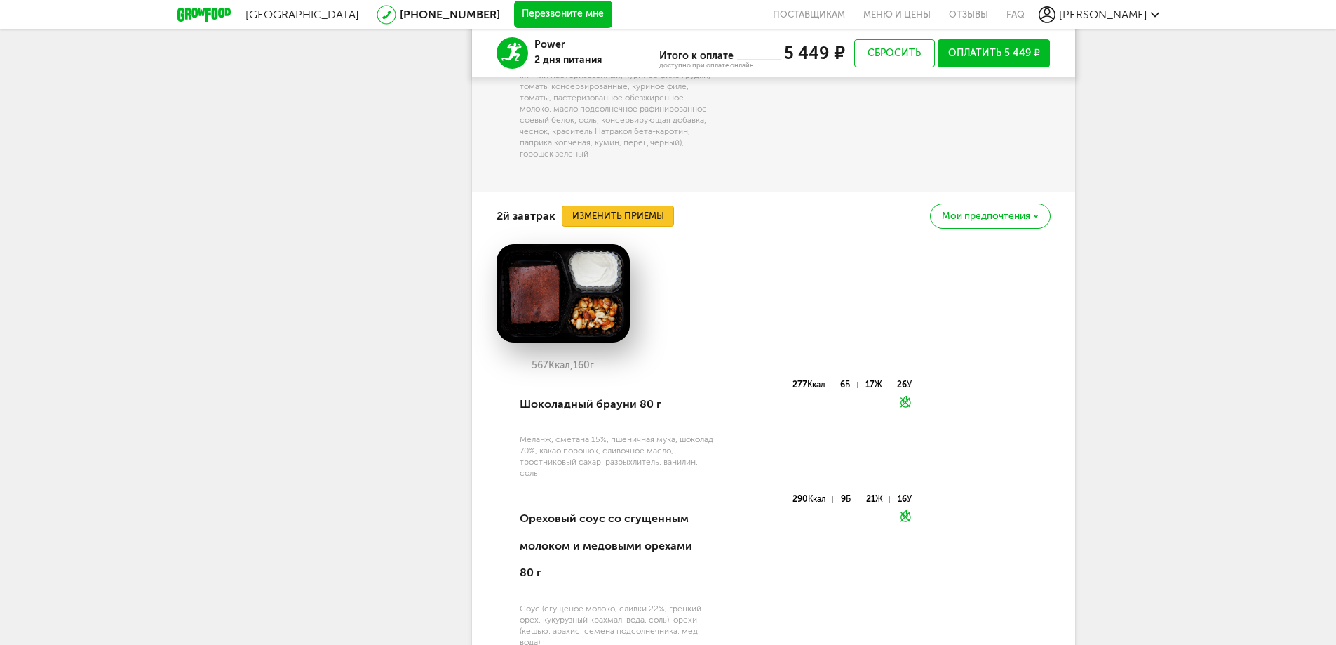
click at [634, 208] on button "Изменить приемы" at bounding box center [618, 216] width 112 height 21
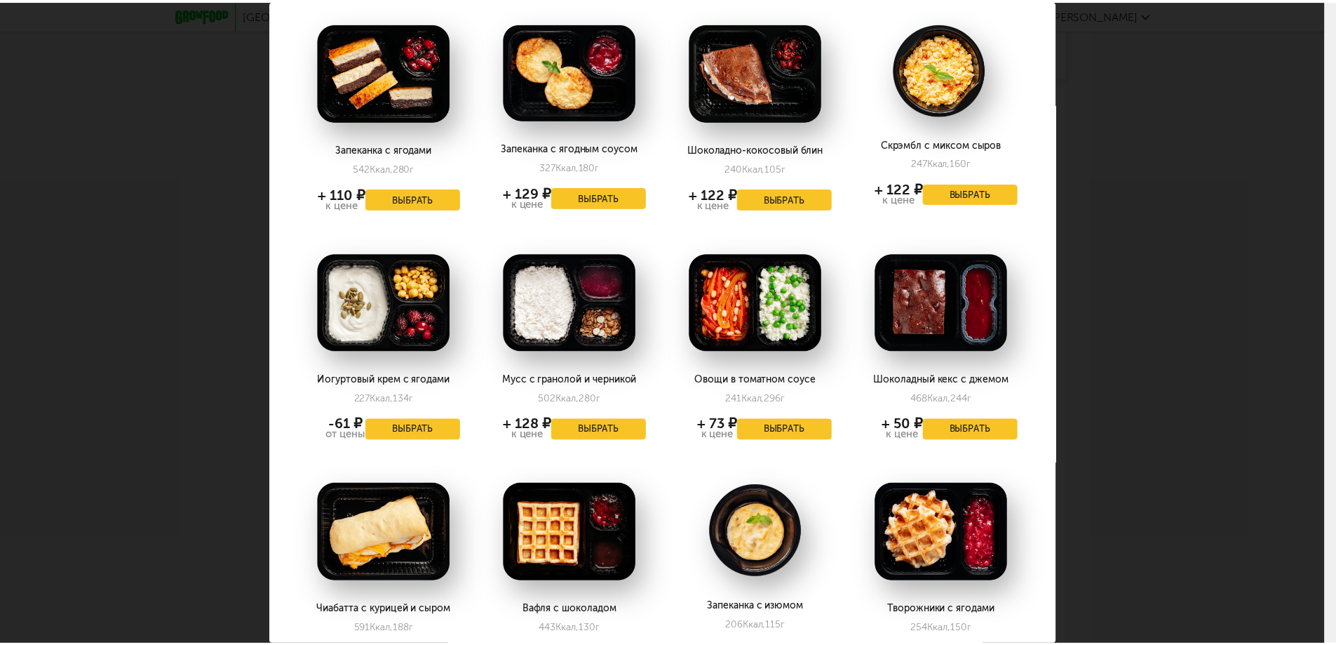
scroll to position [210, 0]
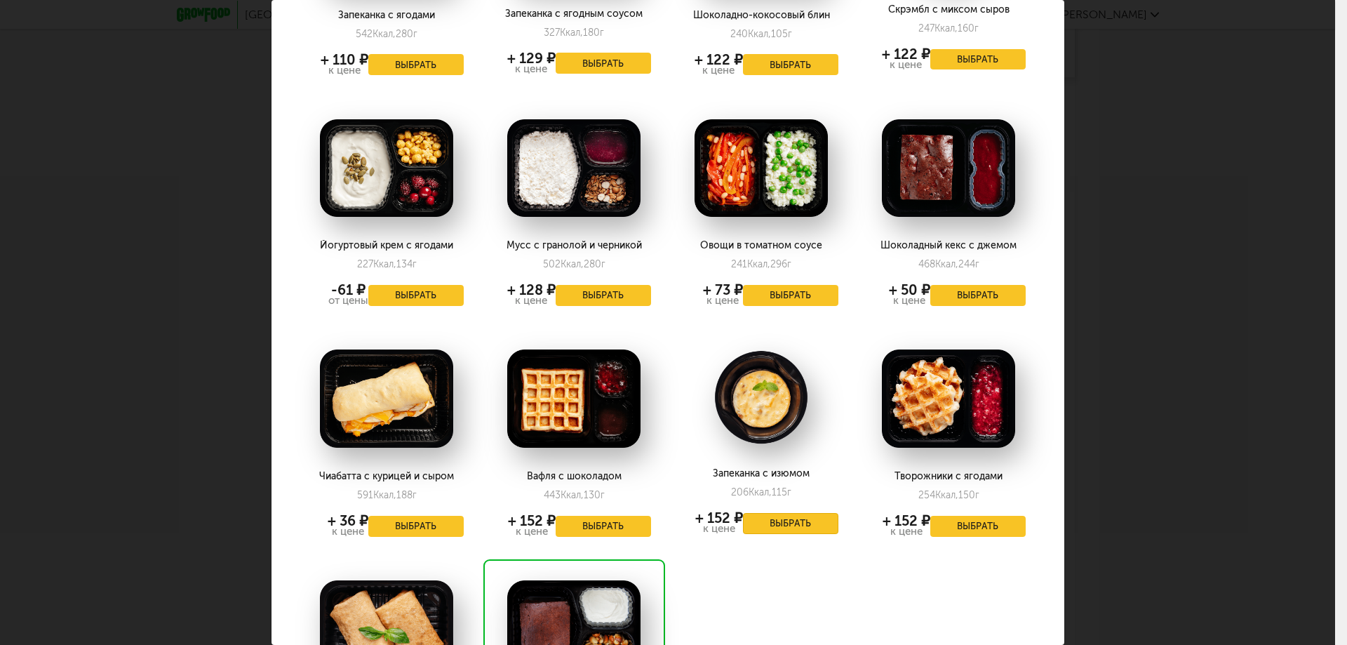
click at [802, 525] on button "Выбрать" at bounding box center [790, 523] width 95 height 21
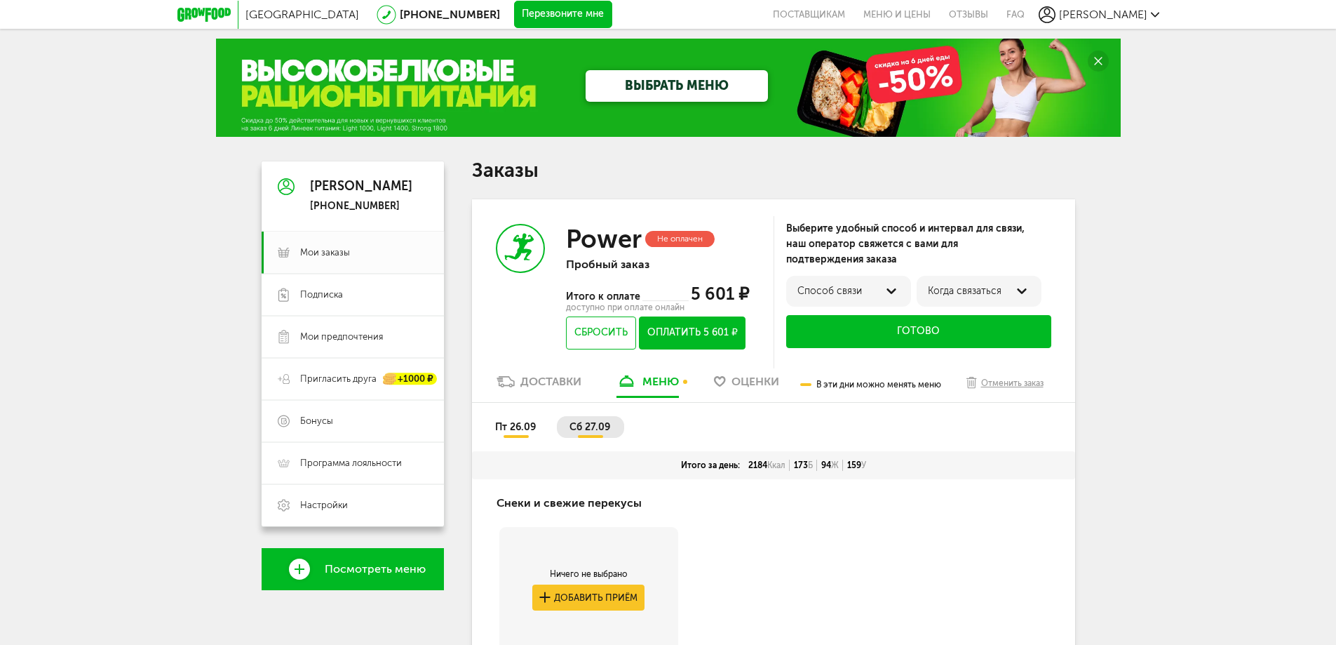
scroll to position [0, 0]
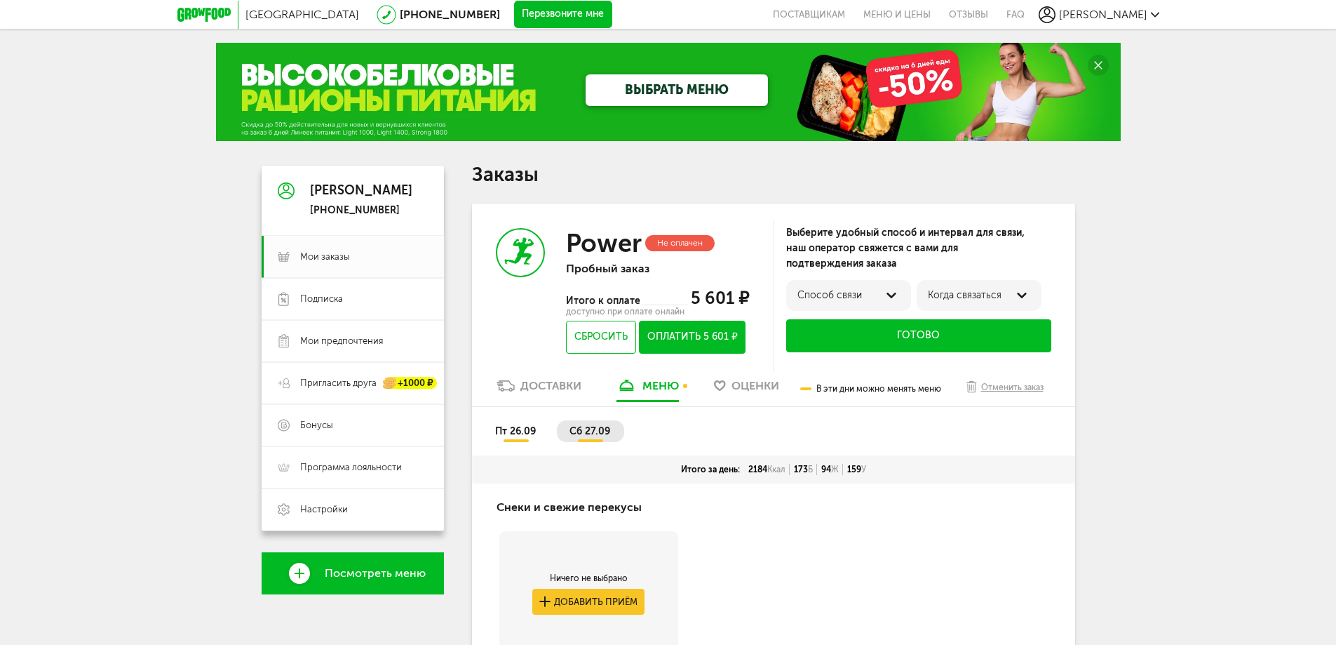
click at [760, 385] on span "Оценки" at bounding box center [756, 385] width 48 height 13
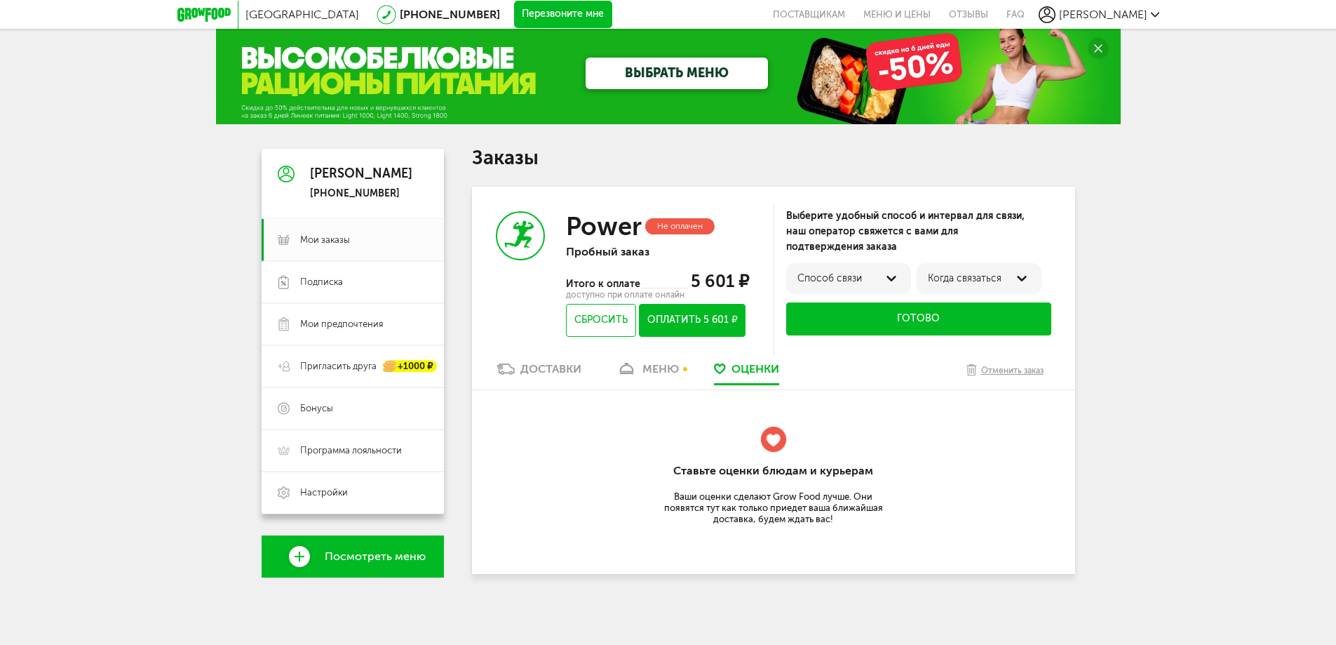
click at [666, 366] on div "меню" at bounding box center [661, 368] width 36 height 13
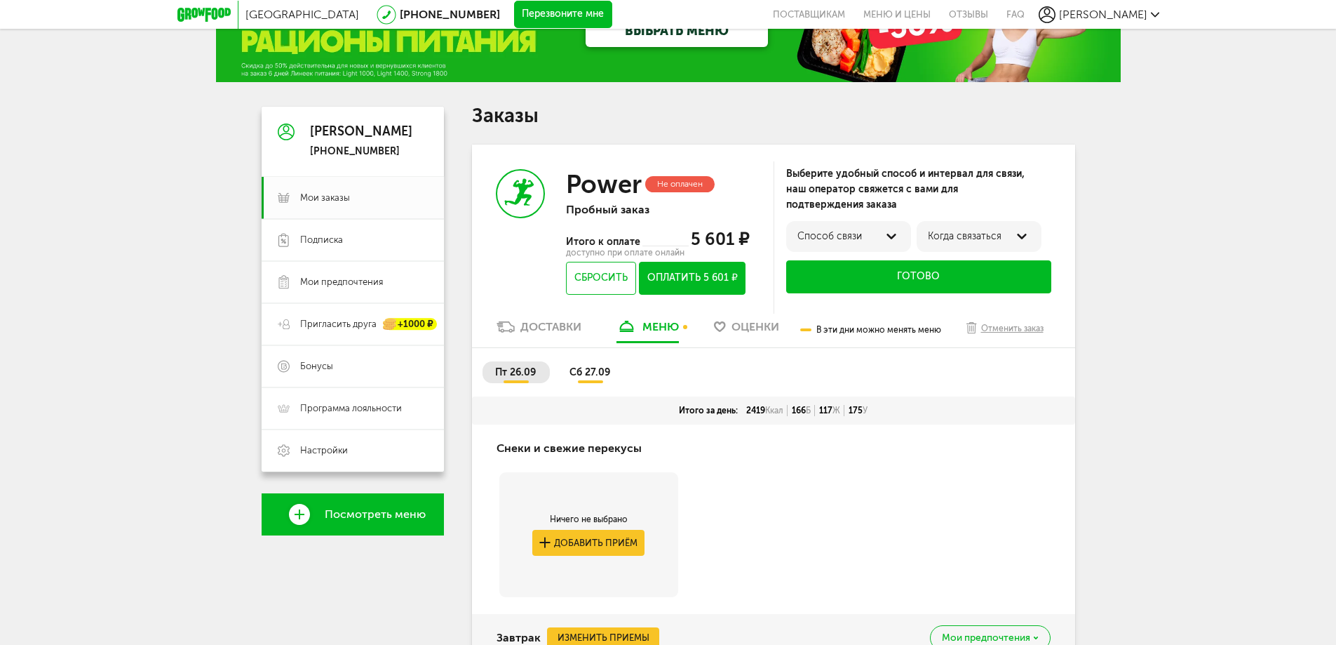
scroll to position [168, 0]
